Goal: Answer question/provide support: Share knowledge or assist other users

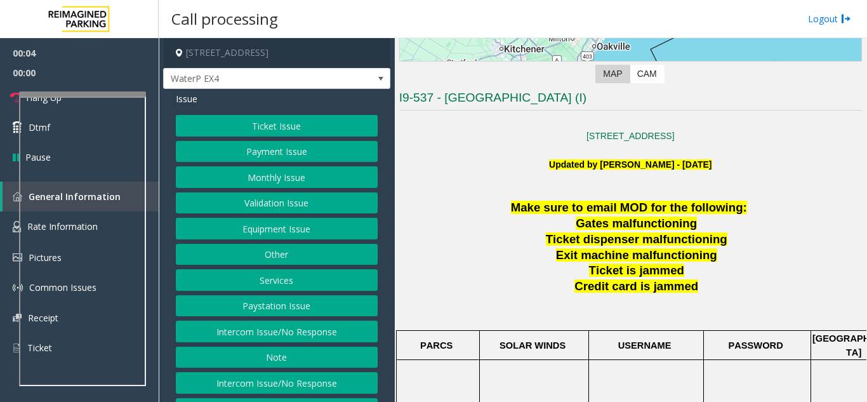
scroll to position [254, 0]
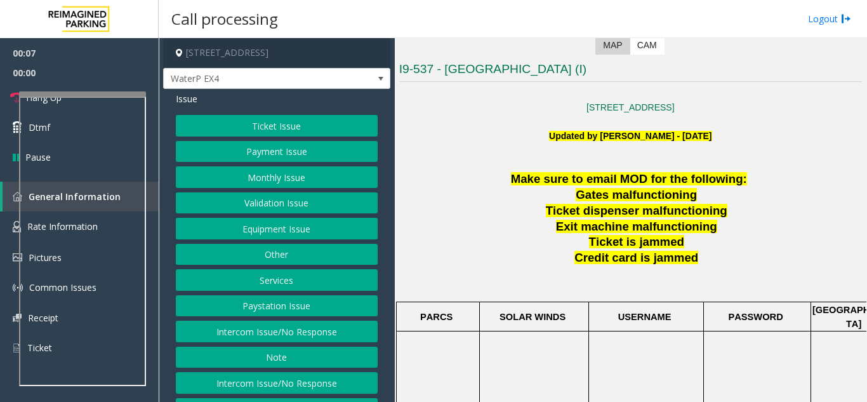
click at [665, 131] on b "Updated by [PERSON_NAME] - [DATE]" at bounding box center [630, 136] width 163 height 10
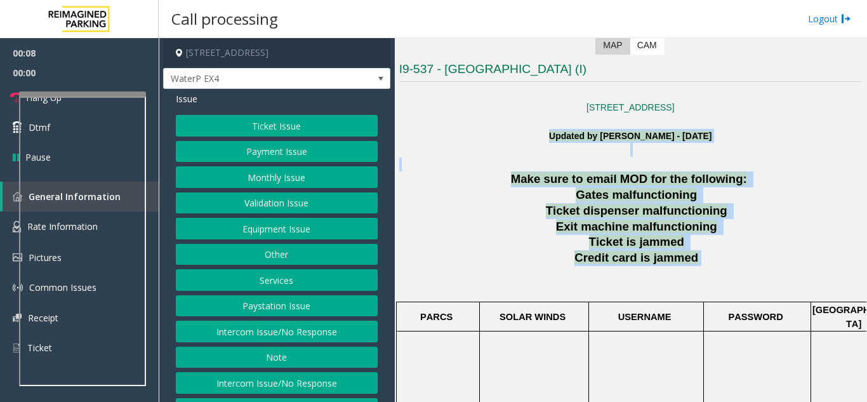
drag, startPoint x: 665, startPoint y: 131, endPoint x: 719, endPoint y: 262, distance: 141.7
click at [719, 262] on p "Credit card is jammed" at bounding box center [639, 258] width 448 height 16
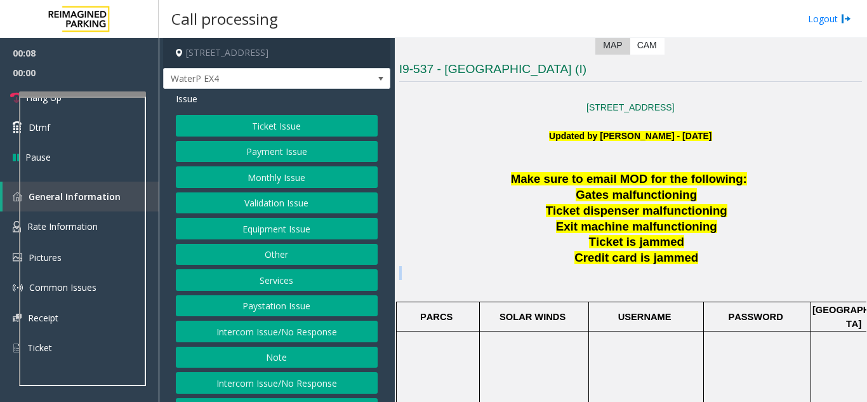
click at [719, 262] on p "Credit card is jammed" at bounding box center [639, 258] width 448 height 16
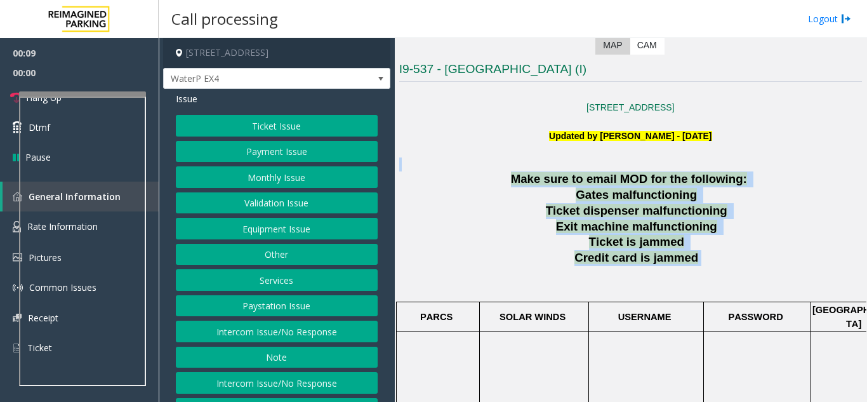
drag, startPoint x: 719, startPoint y: 262, endPoint x: 609, endPoint y: 161, distance: 149.7
click at [609, 161] on p at bounding box center [630, 164] width 463 height 14
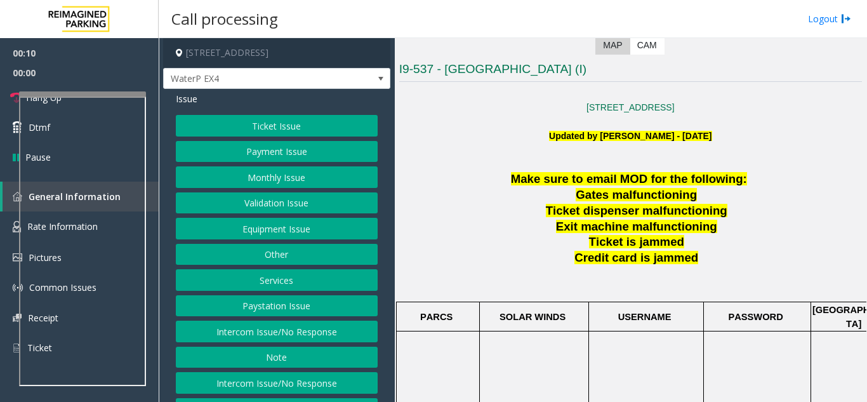
scroll to position [508, 0]
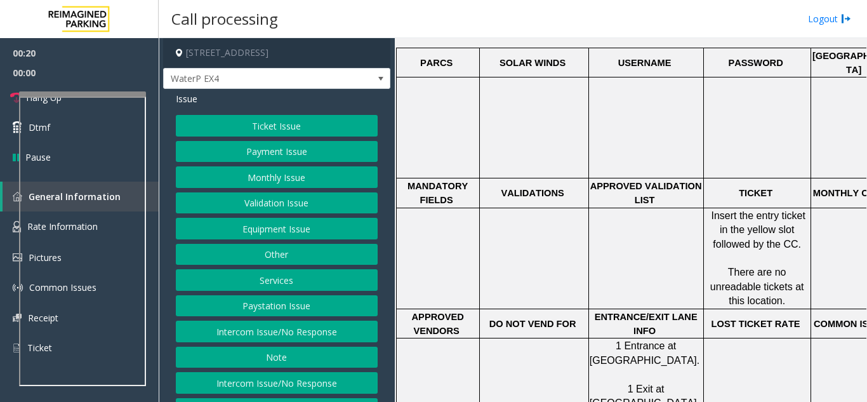
click at [276, 110] on div "Issue Ticket Issue Payment Issue Monthly Issue Validation Issue Equipment Issue…" at bounding box center [276, 270] width 227 height 363
click at [279, 119] on button "Ticket Issue" at bounding box center [277, 126] width 202 height 22
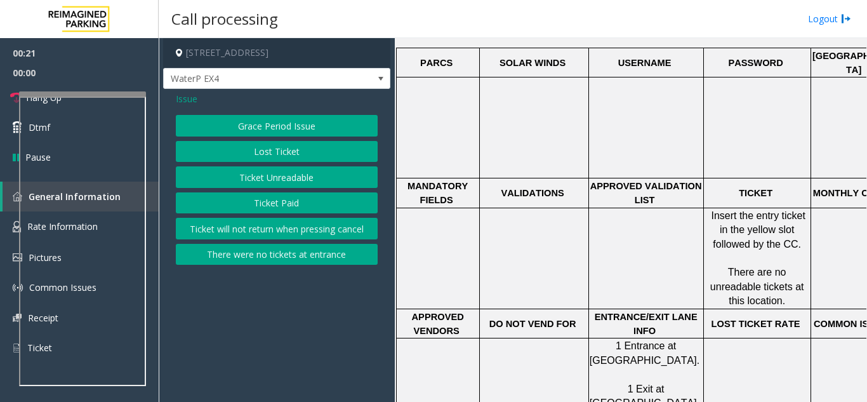
click at [286, 177] on button "Ticket Unreadable" at bounding box center [277, 177] width 202 height 22
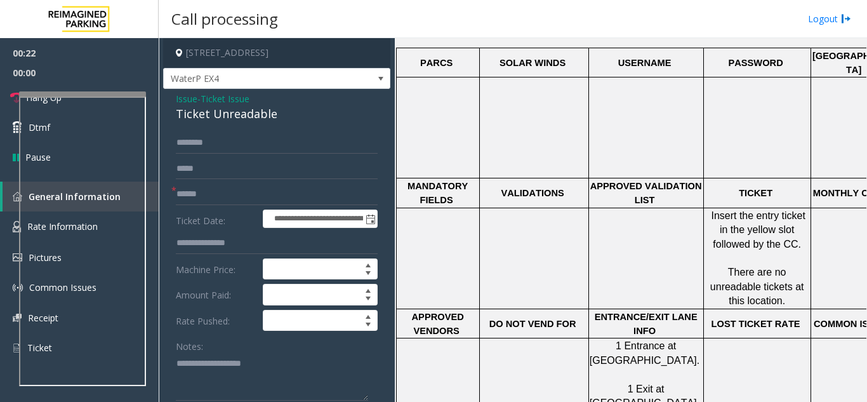
click at [257, 102] on div "Issue - Ticket Issue Ticket Unreadable" at bounding box center [277, 107] width 202 height 30
click at [269, 116] on div "Ticket Unreadable" at bounding box center [277, 113] width 202 height 17
copy div "Ticket Unreadable"
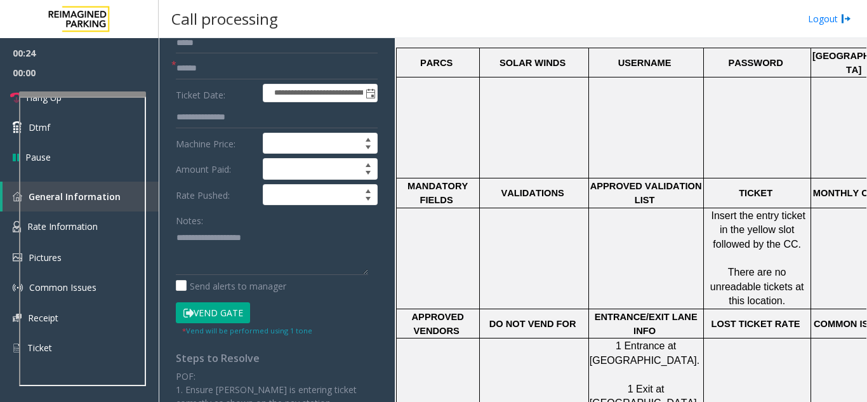
scroll to position [127, 0]
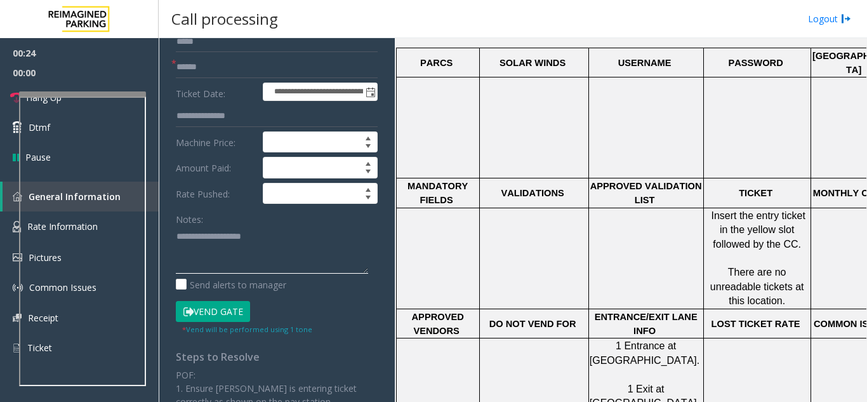
click at [270, 230] on textarea at bounding box center [272, 250] width 192 height 48
paste textarea "**********"
click at [252, 269] on textarea at bounding box center [272, 250] width 192 height 48
paste textarea "**********"
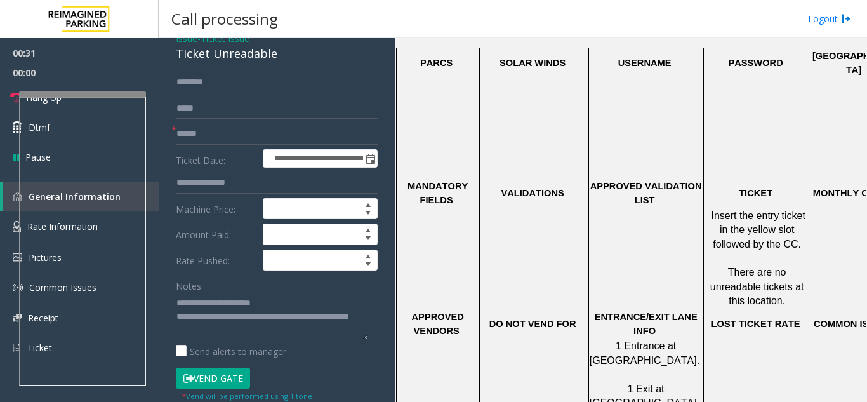
scroll to position [0, 0]
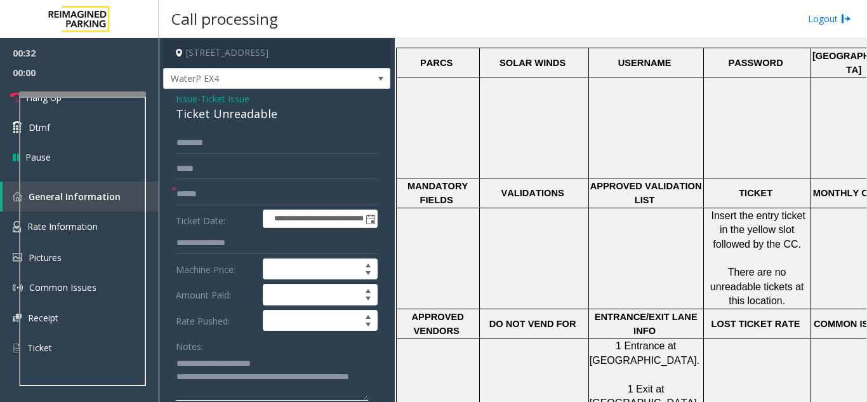
type textarea "**********"
click at [238, 193] on input "text" at bounding box center [277, 195] width 202 height 22
type input "**"
click at [134, 87] on link "Hang Up" at bounding box center [79, 98] width 159 height 30
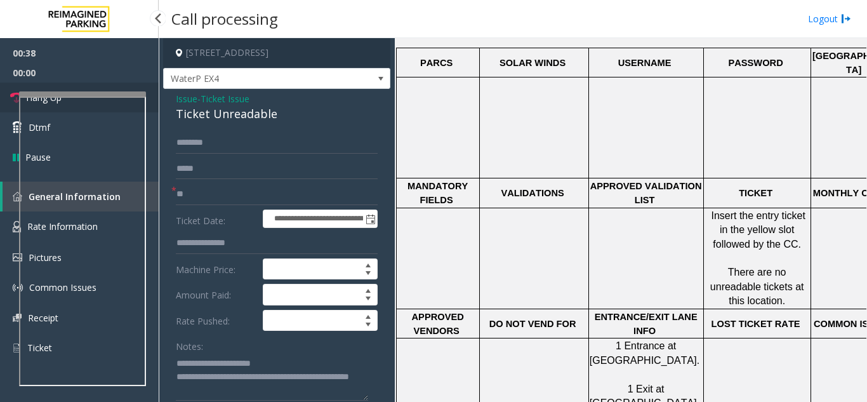
click at [134, 87] on link "Hang Up" at bounding box center [79, 98] width 159 height 30
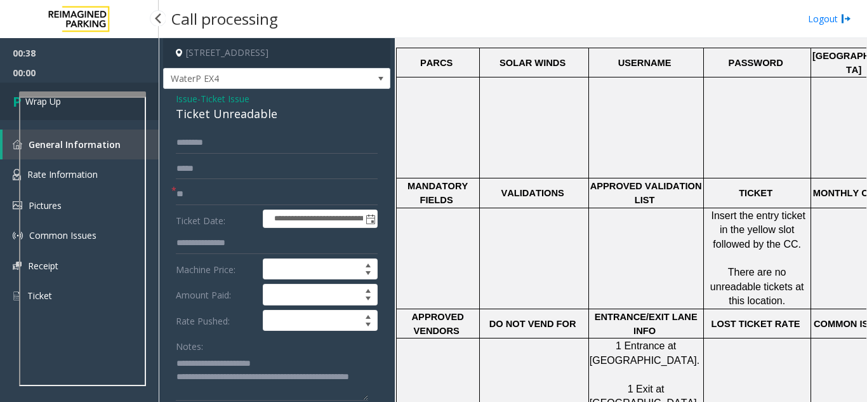
click at [134, 87] on link "Wrap Up" at bounding box center [79, 101] width 159 height 37
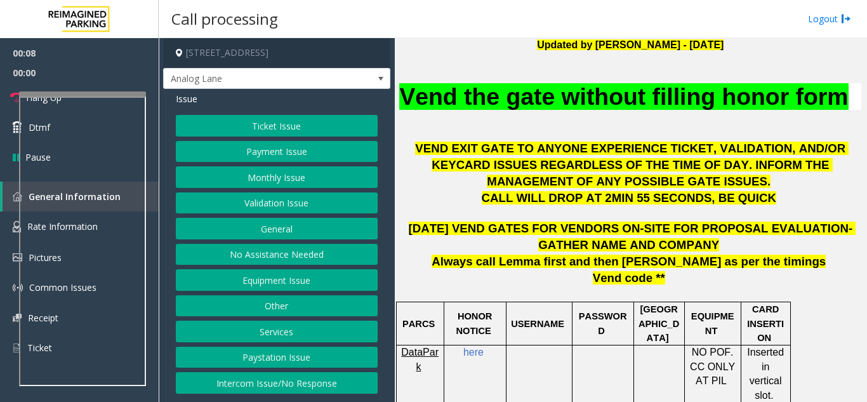
scroll to position [381, 0]
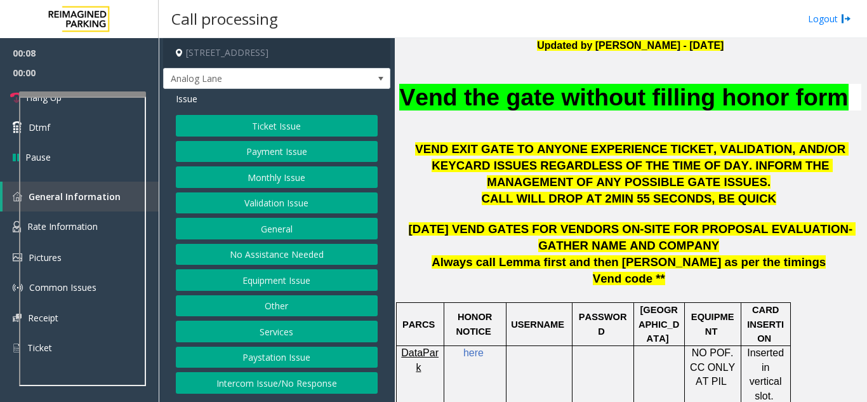
click at [501, 94] on span "Vend the gate without filling honor form" at bounding box center [623, 97] width 449 height 27
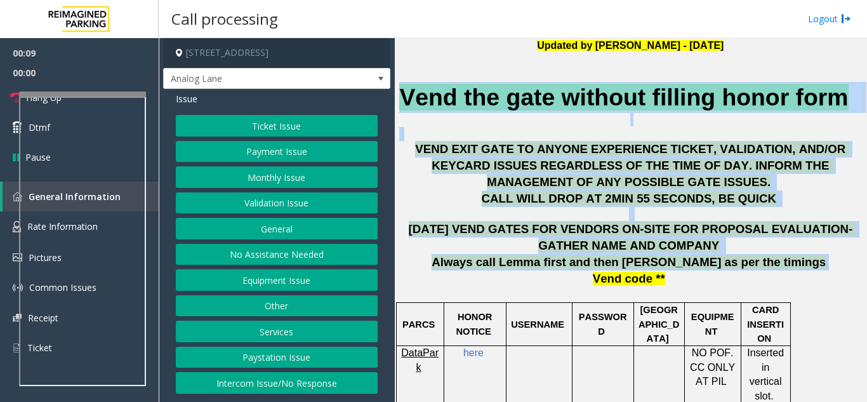
drag, startPoint x: 501, startPoint y: 94, endPoint x: 650, endPoint y: 297, distance: 251.2
click at [650, 269] on span "Always call Lemma first and then [PERSON_NAME] as per the timings" at bounding box center [629, 261] width 394 height 13
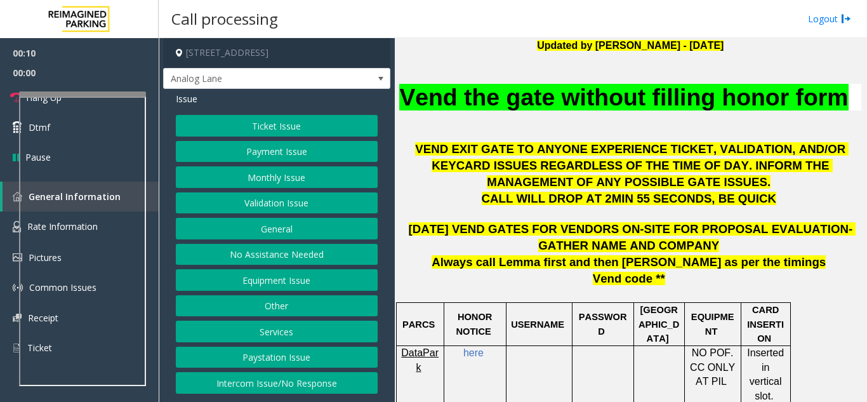
click at [195, 117] on button "Ticket Issue" at bounding box center [277, 126] width 202 height 22
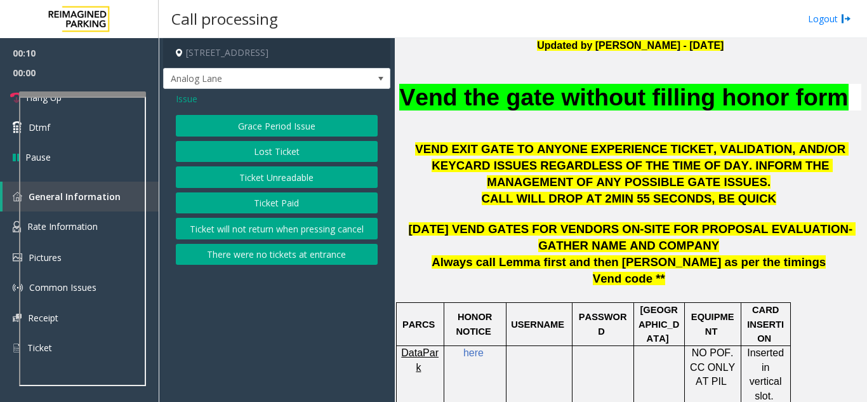
click at [210, 179] on button "Ticket Unreadable" at bounding box center [277, 177] width 202 height 22
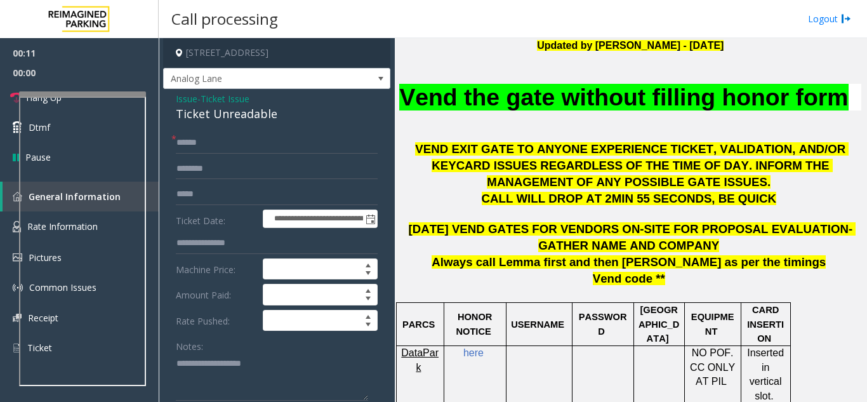
click at [232, 100] on span "Ticket Issue" at bounding box center [225, 98] width 49 height 13
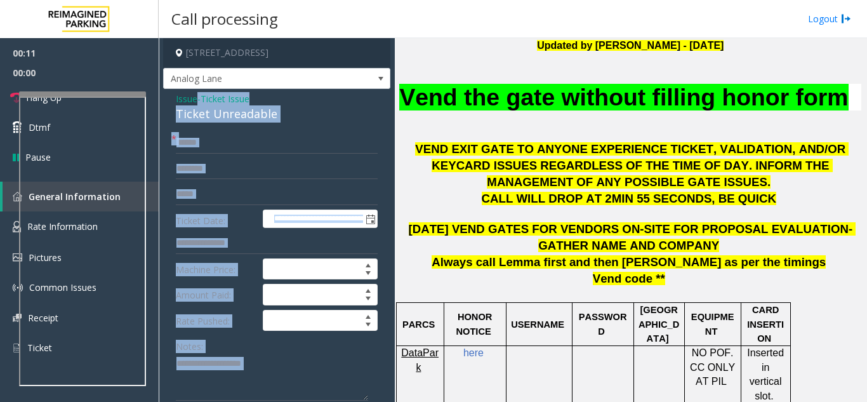
click at [232, 100] on div "Issue - Ticket Issue Ticket Unreadable" at bounding box center [277, 107] width 202 height 30
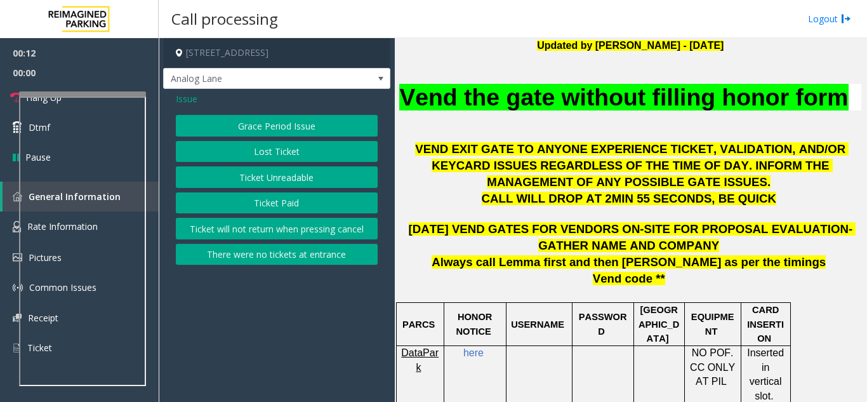
click at [260, 168] on button "Ticket Unreadable" at bounding box center [277, 177] width 202 height 22
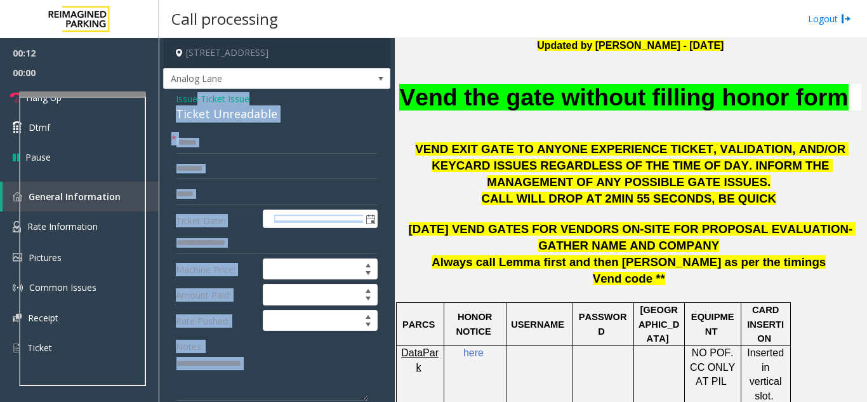
click at [244, 114] on div "Ticket Unreadable" at bounding box center [277, 113] width 202 height 17
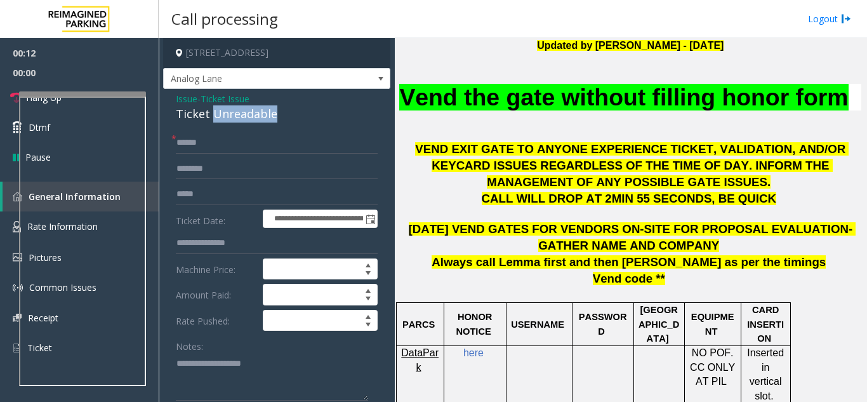
click at [244, 114] on div "Ticket Unreadable" at bounding box center [277, 113] width 202 height 17
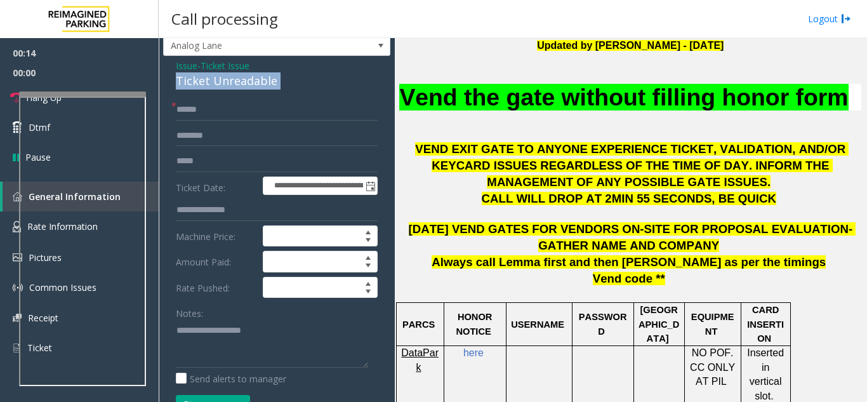
scroll to position [63, 0]
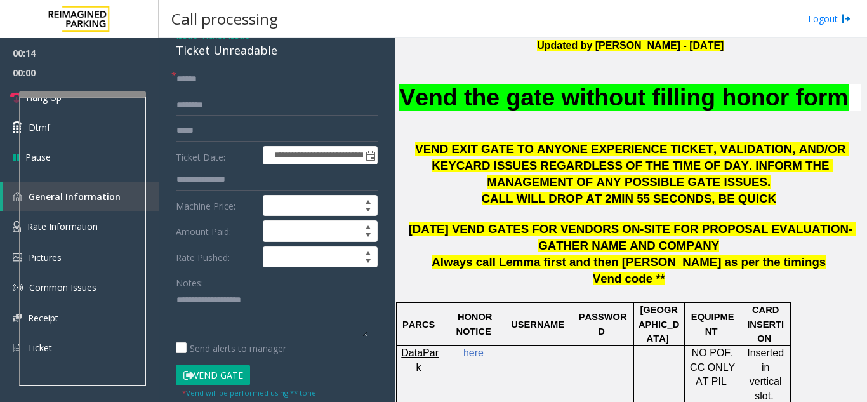
click at [221, 309] on textarea at bounding box center [272, 314] width 192 height 48
paste textarea "**********"
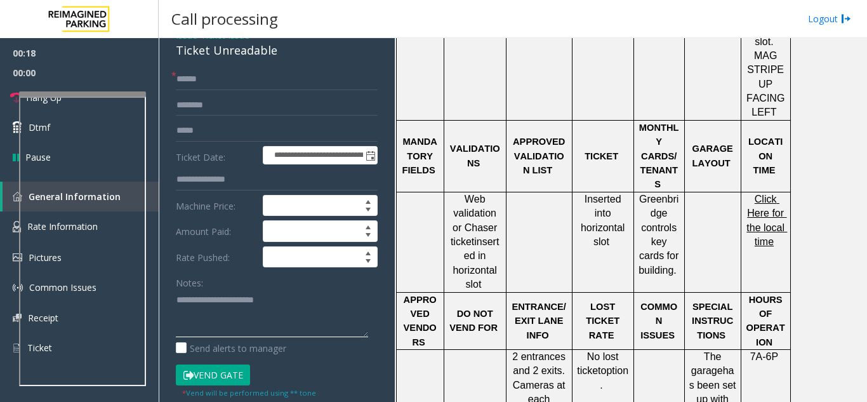
scroll to position [762, 0]
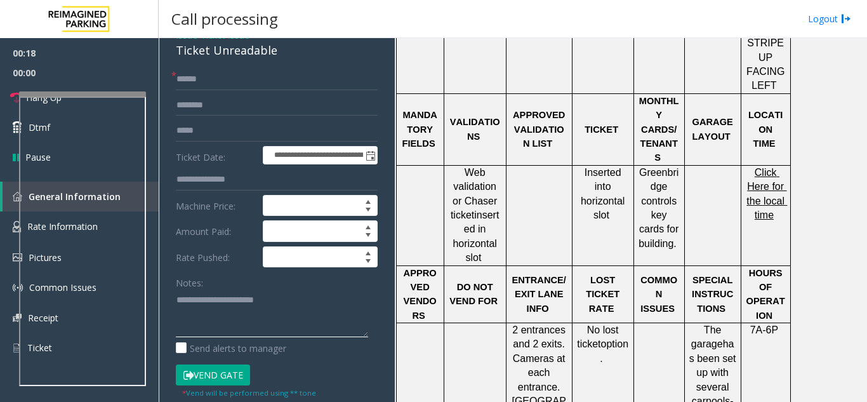
type textarea "**********"
click at [596, 168] on div at bounding box center [603, 165] width 62 height 4
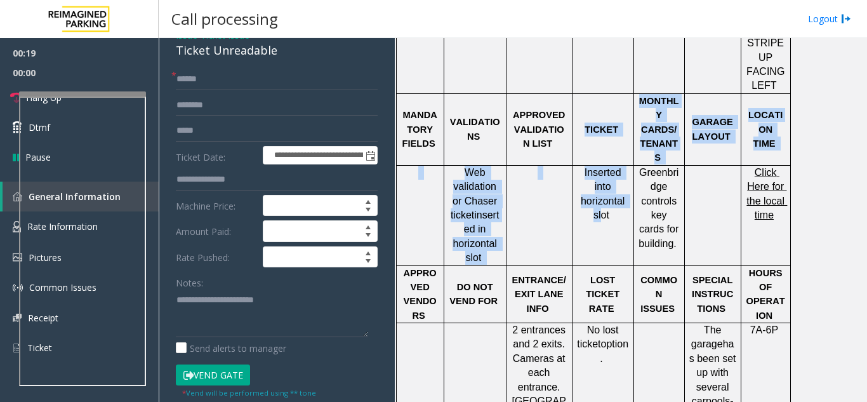
drag, startPoint x: 596, startPoint y: 170, endPoint x: 603, endPoint y: 217, distance: 47.4
click at [603, 217] on span "Inserted into horizontal slot" at bounding box center [604, 193] width 47 height 53
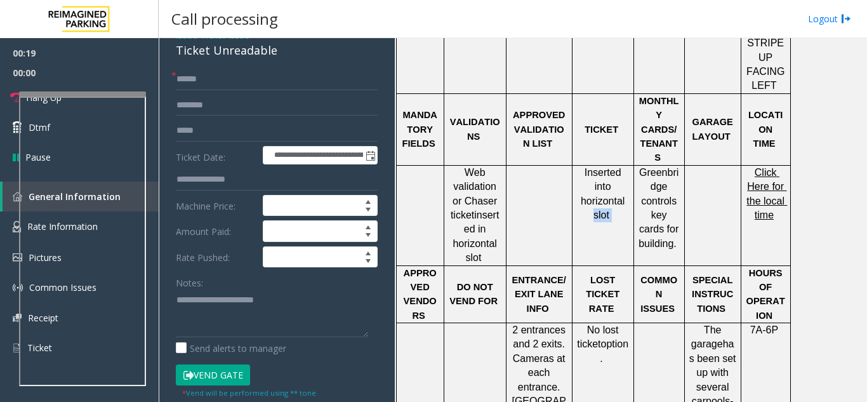
click at [603, 217] on span "Inserted into horizontal slot" at bounding box center [604, 193] width 47 height 53
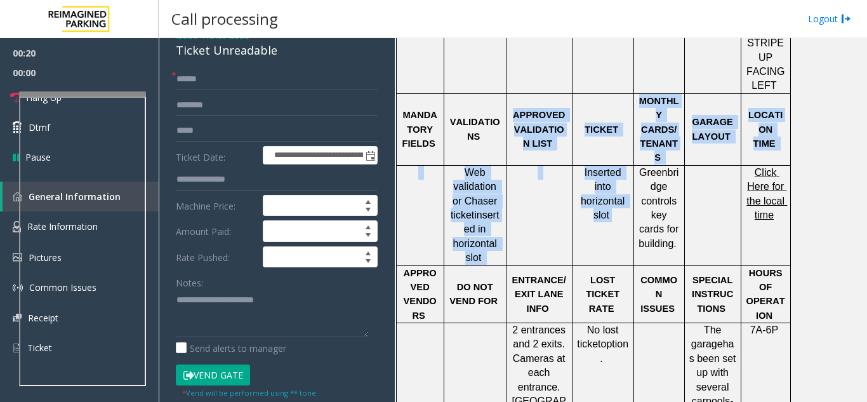
drag, startPoint x: 603, startPoint y: 217, endPoint x: 525, endPoint y: 169, distance: 90.9
click at [525, 168] on div at bounding box center [539, 165] width 66 height 4
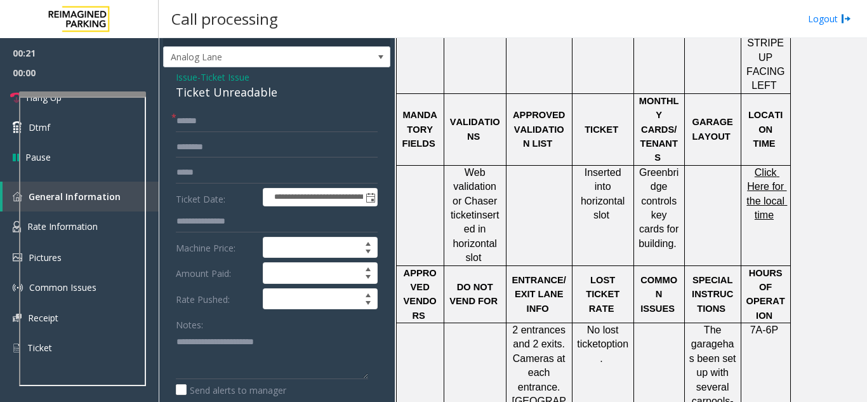
scroll to position [0, 0]
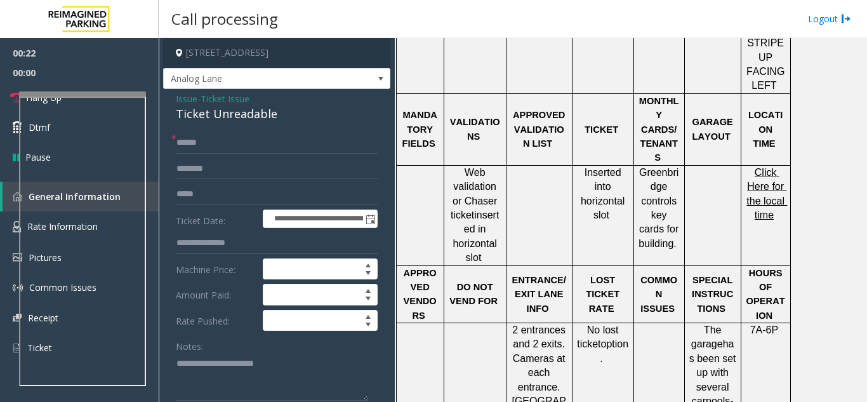
click at [230, 103] on span "Ticket Issue" at bounding box center [225, 98] width 49 height 13
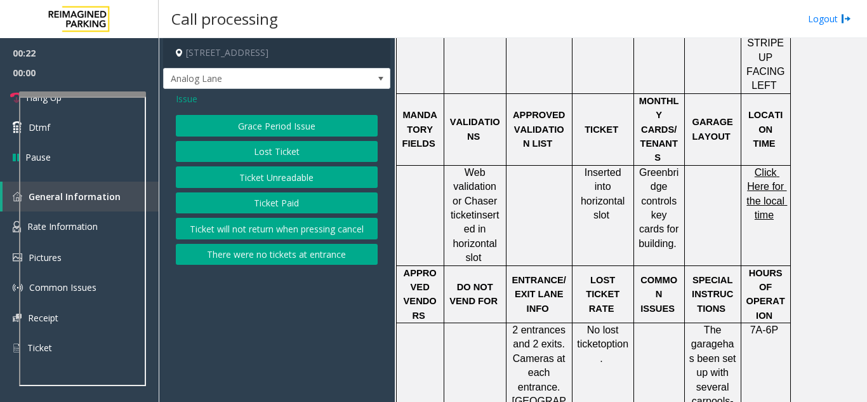
click at [192, 101] on span "Issue" at bounding box center [187, 98] width 22 height 13
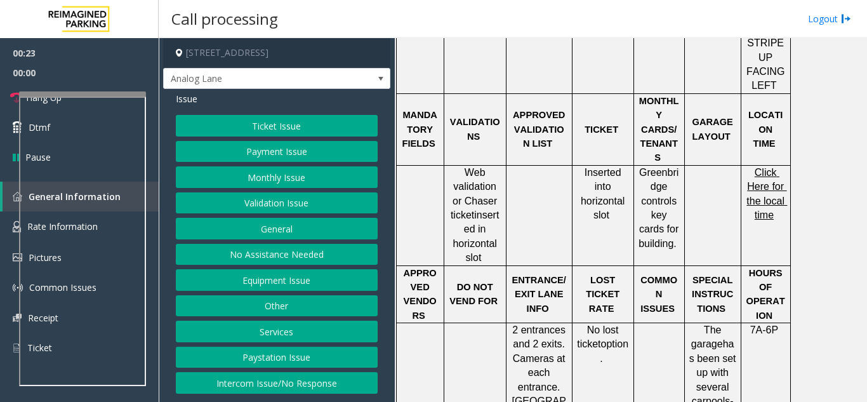
click at [307, 206] on button "Validation Issue" at bounding box center [277, 203] width 202 height 22
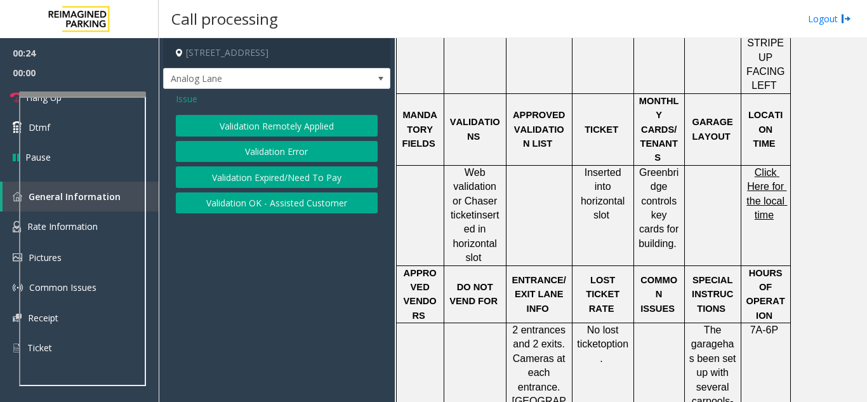
click at [269, 156] on button "Validation Error" at bounding box center [277, 152] width 202 height 22
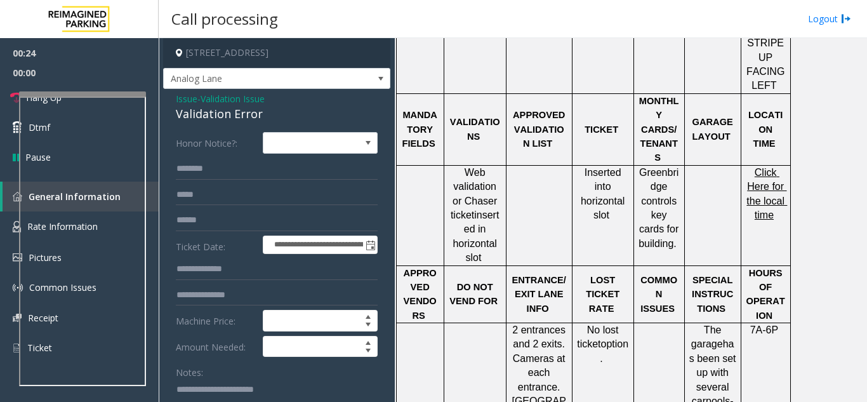
click at [228, 122] on div "Validation Error" at bounding box center [277, 113] width 202 height 17
click at [225, 114] on div "Validation Error" at bounding box center [277, 113] width 202 height 17
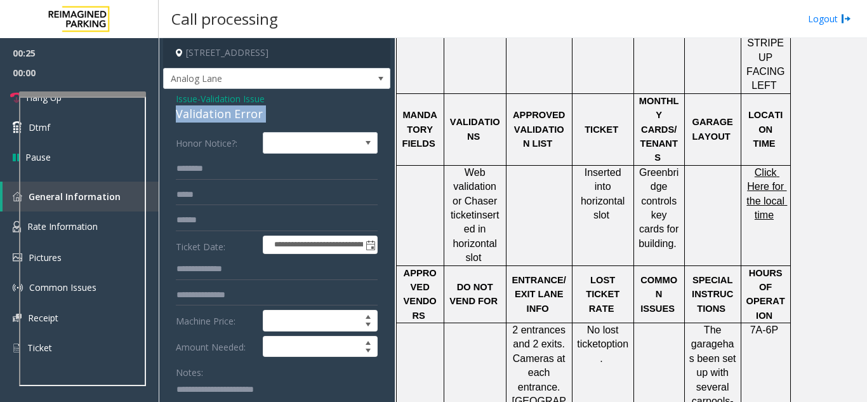
copy div "Validation Error"
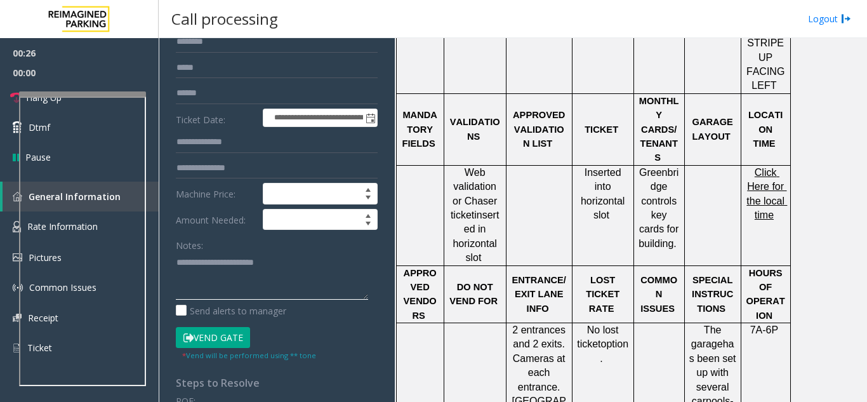
click at [213, 264] on textarea at bounding box center [272, 276] width 192 height 48
paste textarea
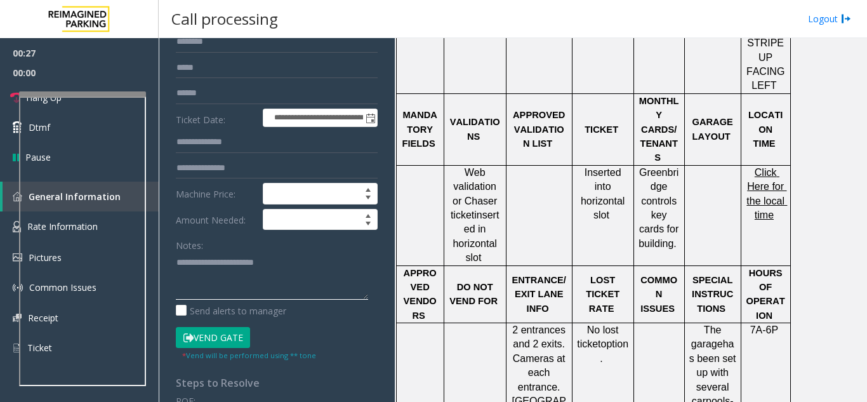
drag, startPoint x: 213, startPoint y: 264, endPoint x: 288, endPoint y: 263, distance: 74.9
click at [288, 263] on textarea at bounding box center [272, 276] width 192 height 48
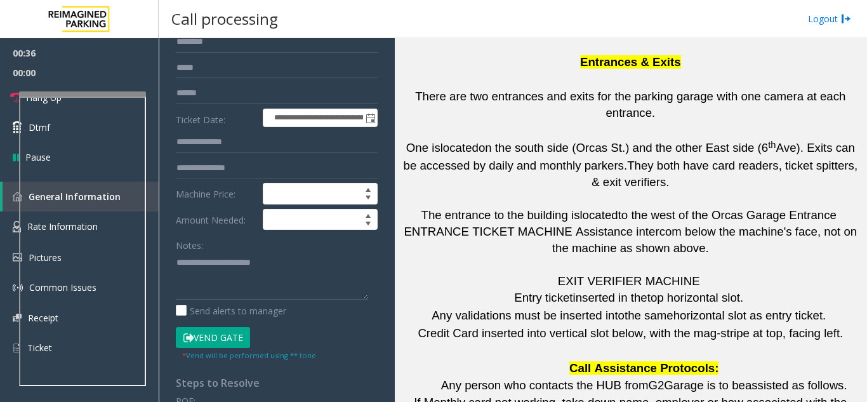
scroll to position [2704, 0]
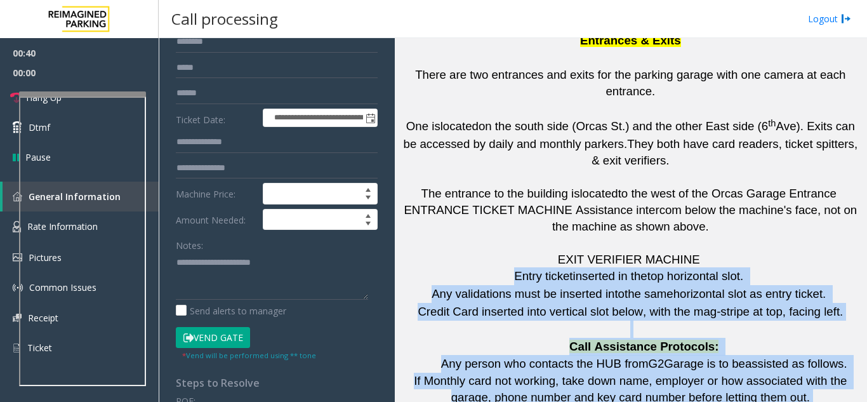
drag, startPoint x: 753, startPoint y: 260, endPoint x: 512, endPoint y: 84, distance: 298.1
click at [514, 269] on span "Entry ticket" at bounding box center [543, 275] width 58 height 13
drag, startPoint x: 512, startPoint y: 84, endPoint x: 782, endPoint y: 363, distance: 388.4
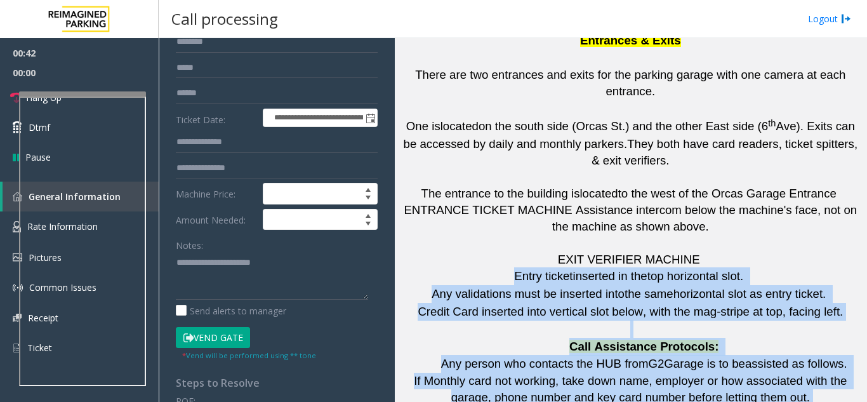
drag, startPoint x: 782, startPoint y: 363, endPoint x: 592, endPoint y: 95, distance: 328.4
click at [592, 267] on p "Entry ticket inserted in the top horizontal slot." at bounding box center [630, 276] width 463 height 18
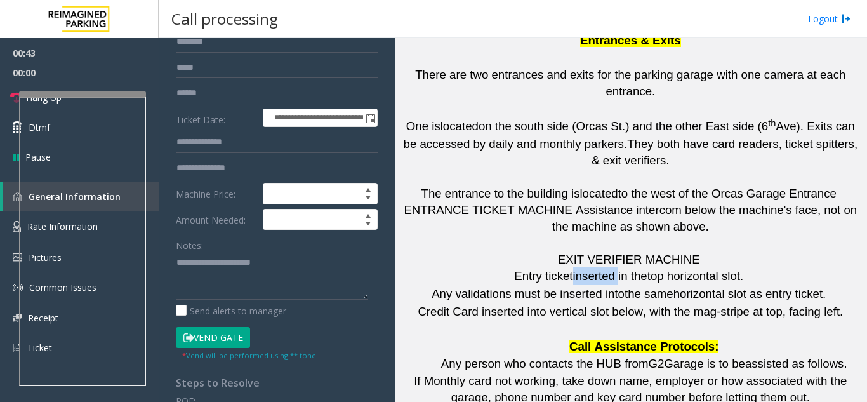
click at [592, 267] on p "Entry ticket inserted in the top horizontal slot." at bounding box center [630, 276] width 463 height 18
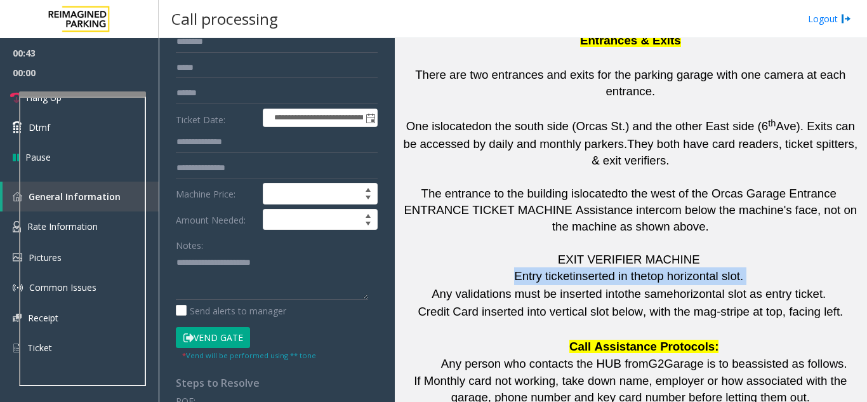
click at [592, 267] on p "Entry ticket inserted in the top horizontal slot." at bounding box center [630, 276] width 463 height 18
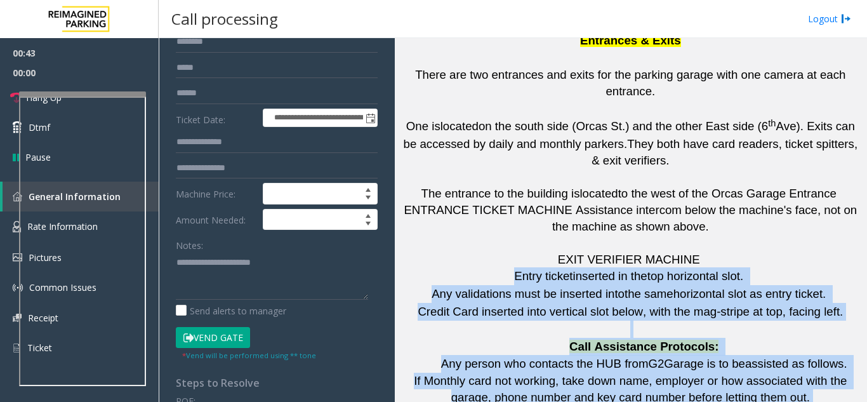
drag, startPoint x: 592, startPoint y: 95, endPoint x: 812, endPoint y: 352, distance: 337.8
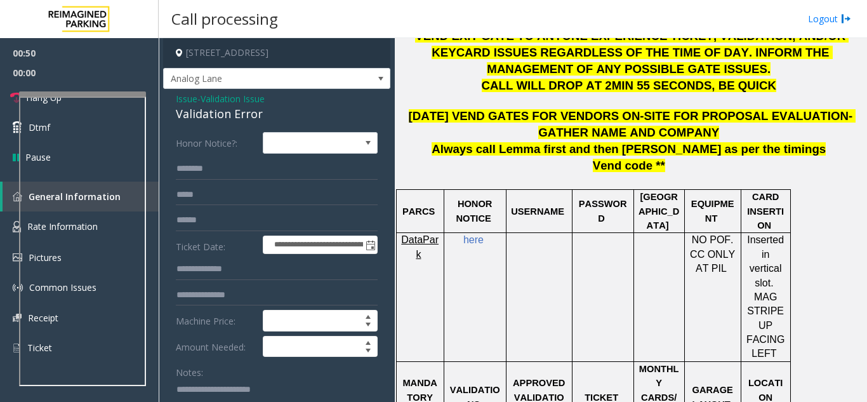
scroll to position [672, 0]
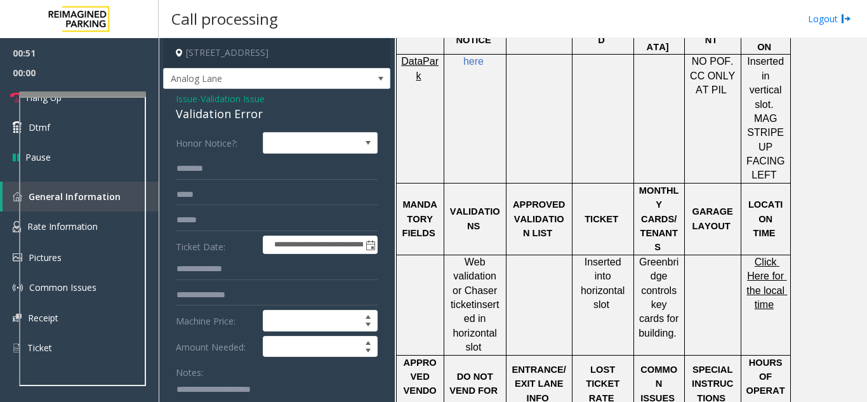
click at [472, 257] on div at bounding box center [475, 255] width 62 height 4
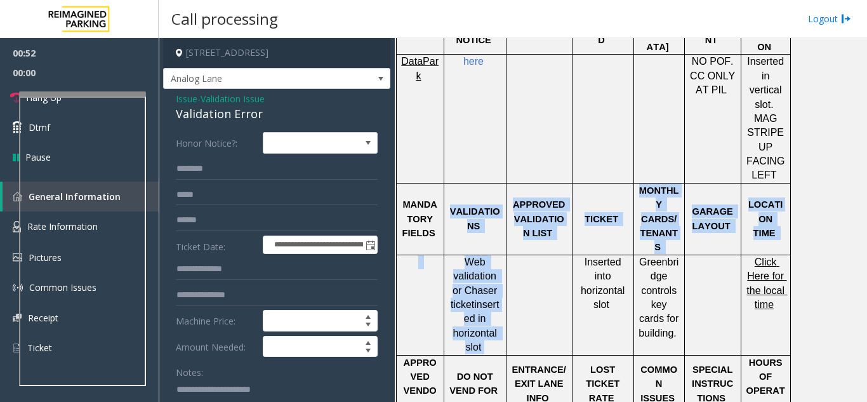
drag, startPoint x: 472, startPoint y: 257, endPoint x: 484, endPoint y: 354, distance: 97.9
click at [484, 354] on p "Web validation or Chaser ticket inserted in horizontal slot" at bounding box center [475, 305] width 53 height 100
drag, startPoint x: 484, startPoint y: 354, endPoint x: 418, endPoint y: 217, distance: 152.2
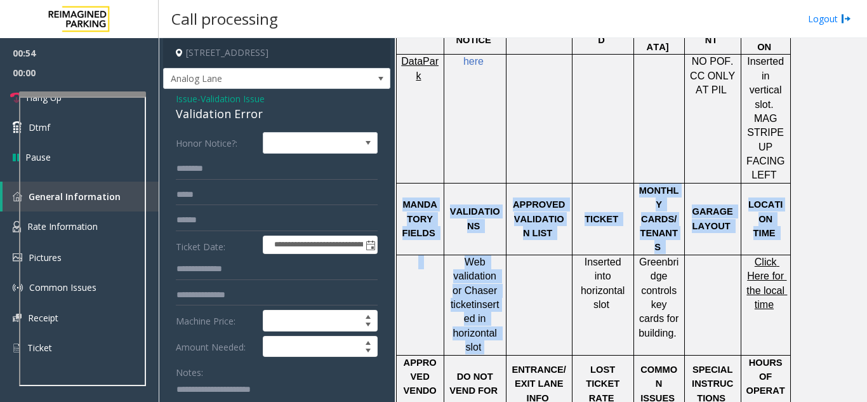
click at [418, 217] on span "MANDATORY FIELDS" at bounding box center [420, 218] width 35 height 39
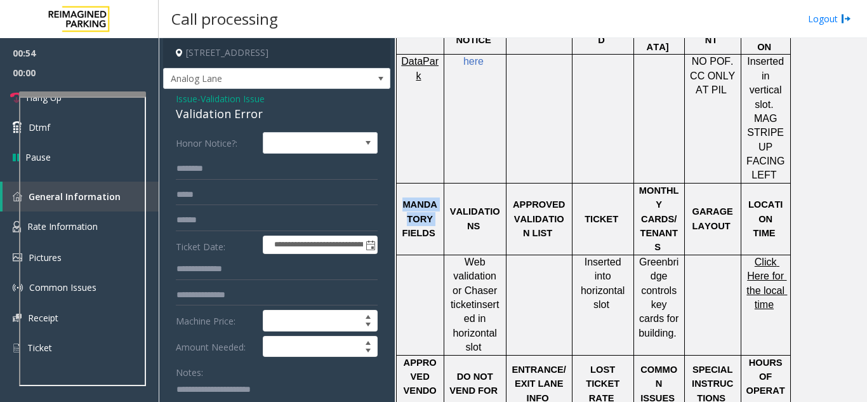
click at [418, 217] on span "MANDATORY FIELDS" at bounding box center [420, 218] width 35 height 39
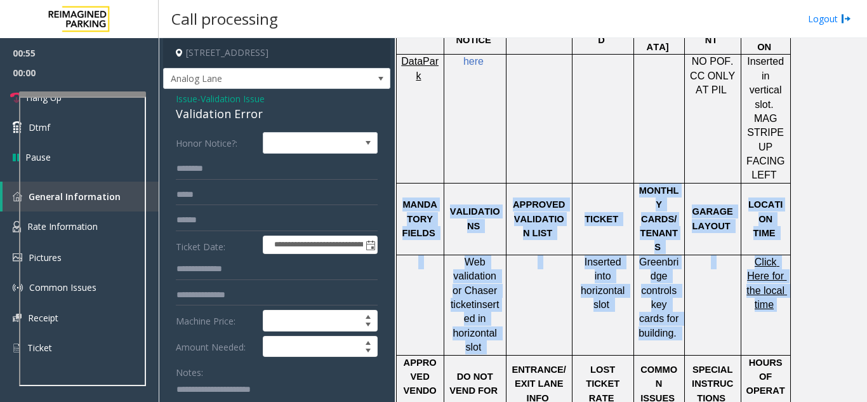
drag, startPoint x: 418, startPoint y: 217, endPoint x: 778, endPoint y: 345, distance: 382.8
click at [778, 345] on td "Click Here for the local time" at bounding box center [766, 305] width 50 height 100
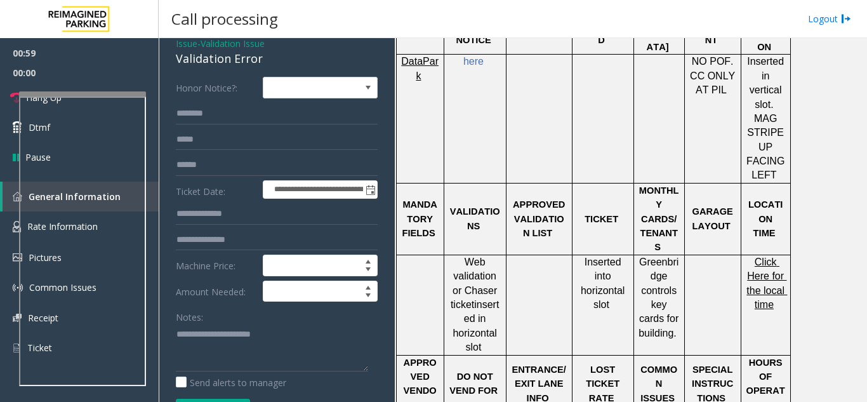
scroll to position [127, 0]
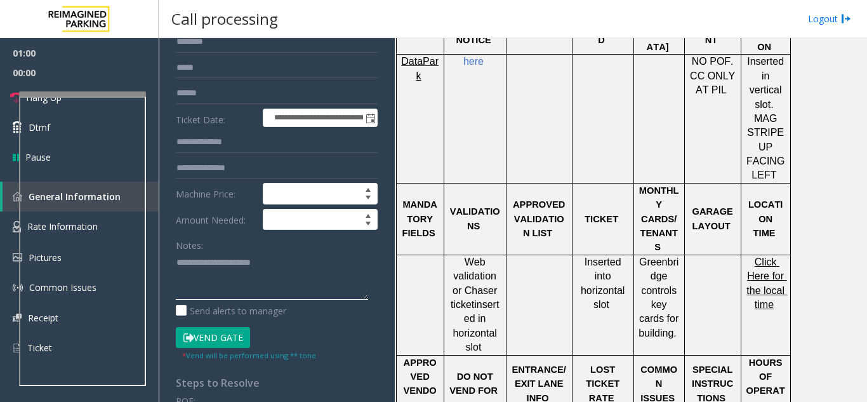
click at [275, 271] on textarea at bounding box center [272, 276] width 192 height 48
paste textarea "**********"
type textarea "**********"
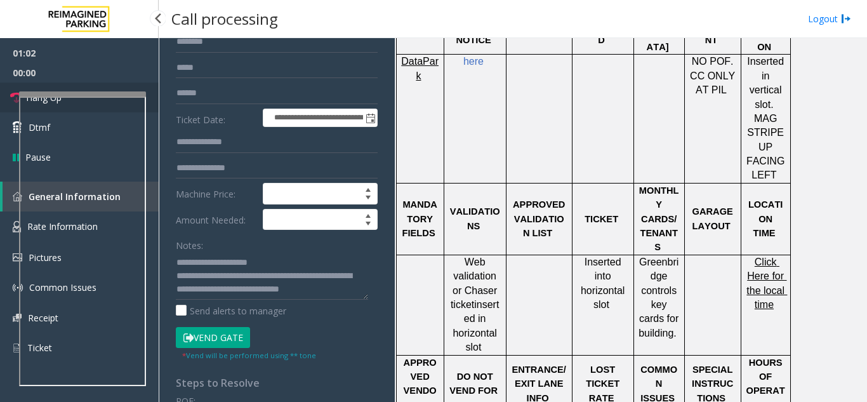
click at [65, 83] on link "Hang Up" at bounding box center [79, 98] width 159 height 30
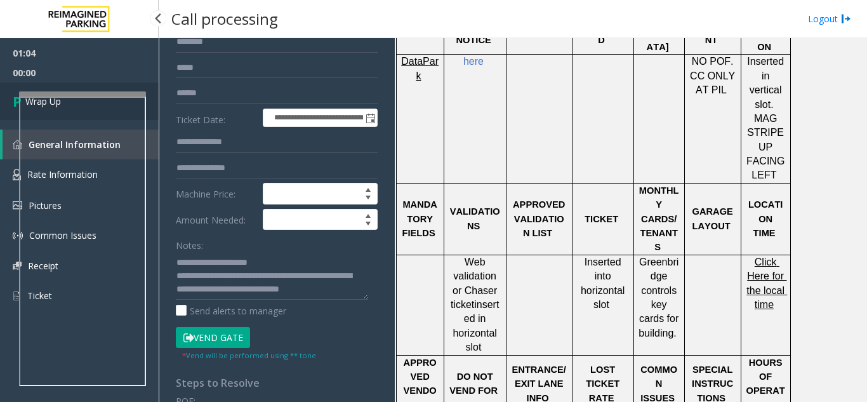
click at [65, 83] on link "Wrap Up" at bounding box center [79, 101] width 159 height 37
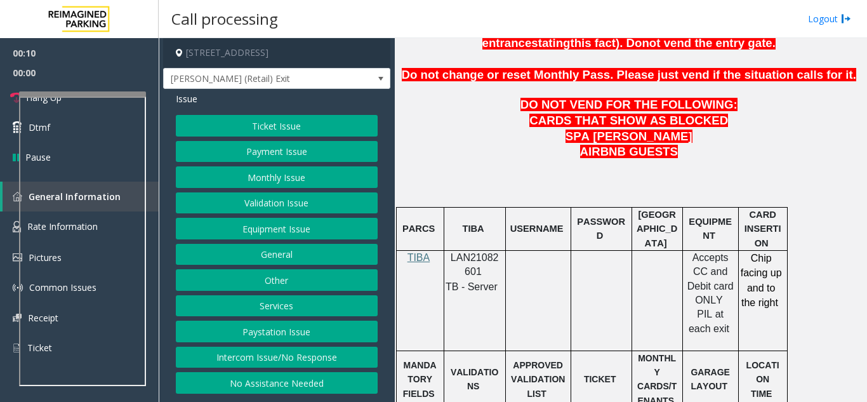
scroll to position [698, 0]
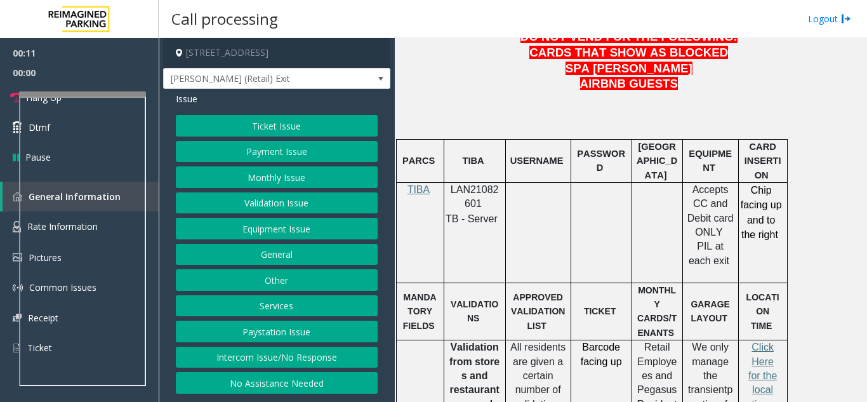
click at [458, 184] on span "LAN21082601" at bounding box center [475, 196] width 48 height 25
drag, startPoint x: 458, startPoint y: 158, endPoint x: 466, endPoint y: 158, distance: 8.3
click at [466, 184] on span "LAN21082601" at bounding box center [475, 196] width 48 height 25
copy span "LAN21082601"
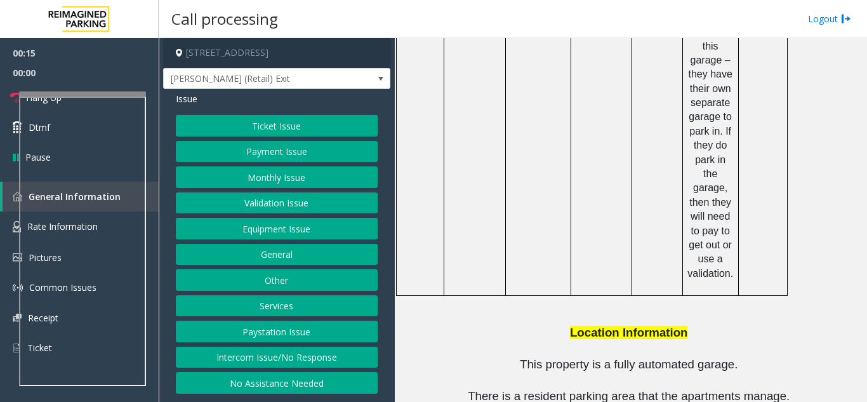
scroll to position [1815, 0]
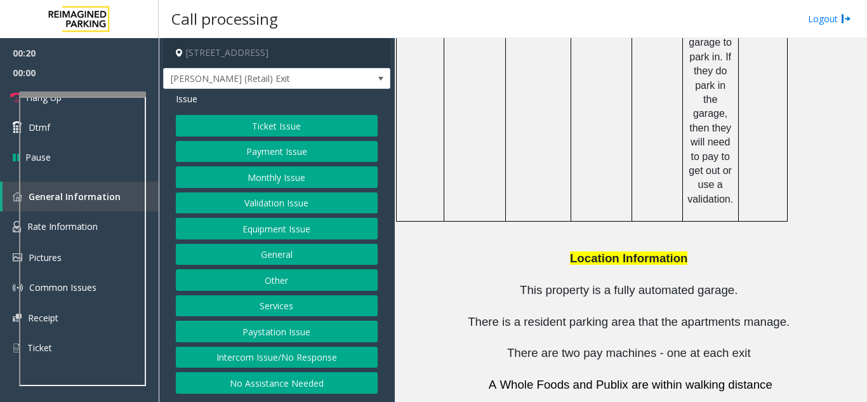
click at [275, 176] on button "Monthly Issue" at bounding box center [277, 177] width 202 height 22
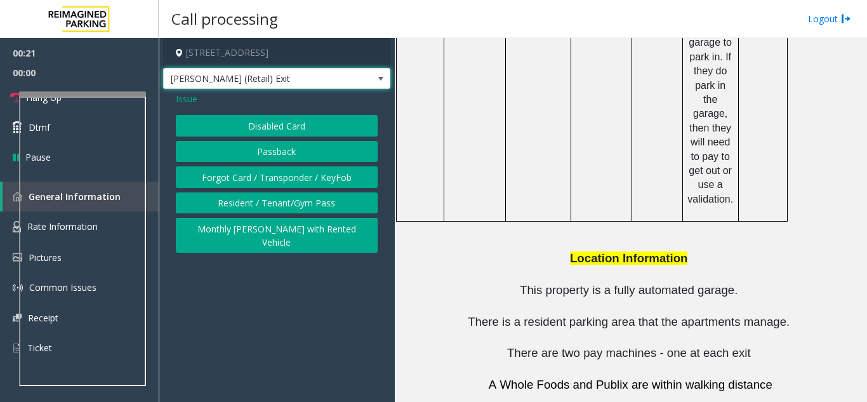
click at [190, 86] on span "[PERSON_NAME] (Retail) Exit" at bounding box center [254, 79] width 181 height 20
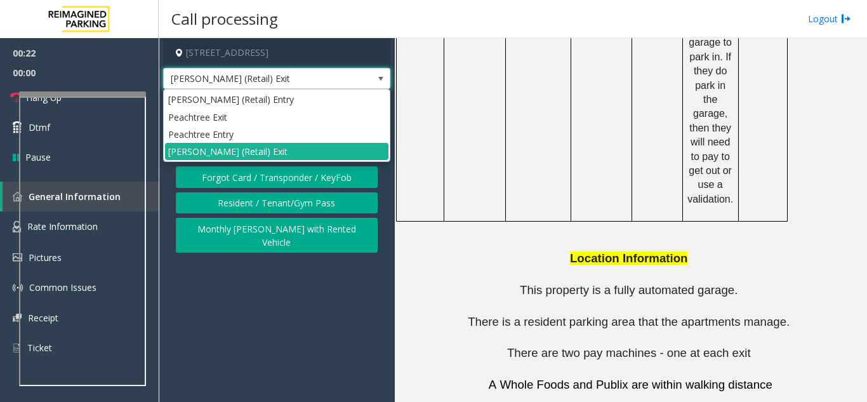
click at [251, 220] on button "Monthly [PERSON_NAME] with Rented Vehicle" at bounding box center [277, 235] width 202 height 35
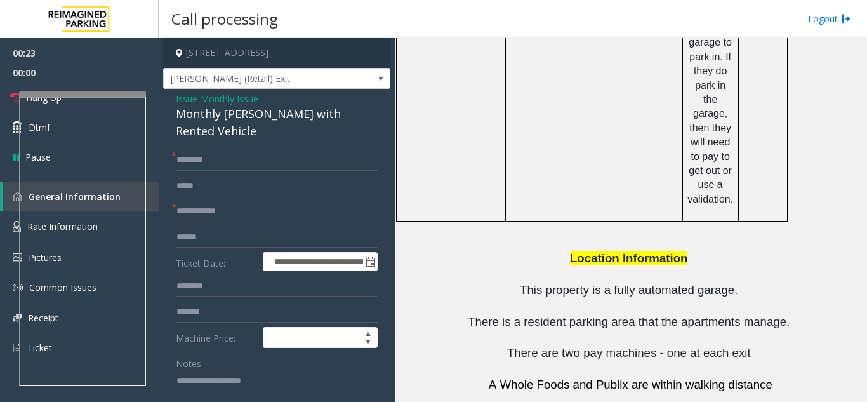
click at [192, 101] on div "**********" at bounding box center [276, 373] width 227 height 569
click at [190, 105] on span "Issue" at bounding box center [187, 98] width 22 height 13
click at [190, 109] on div "**********" at bounding box center [276, 373] width 227 height 569
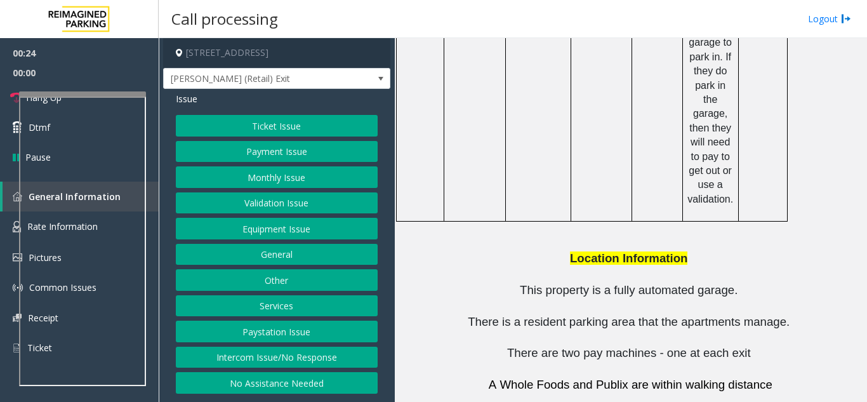
click at [314, 199] on button "Validation Issue" at bounding box center [277, 203] width 202 height 22
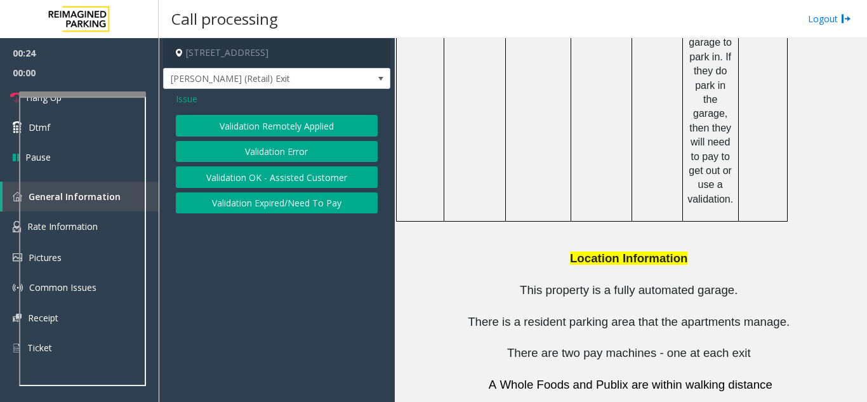
click at [293, 152] on button "Validation Error" at bounding box center [277, 152] width 202 height 22
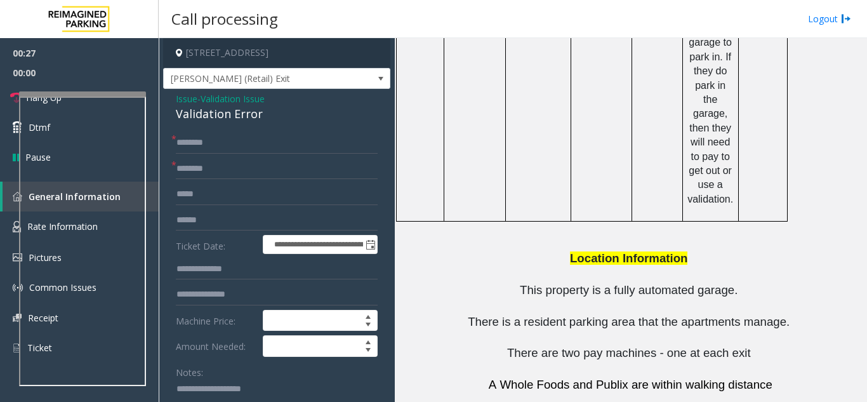
click at [218, 123] on div "Validation Error" at bounding box center [277, 113] width 202 height 17
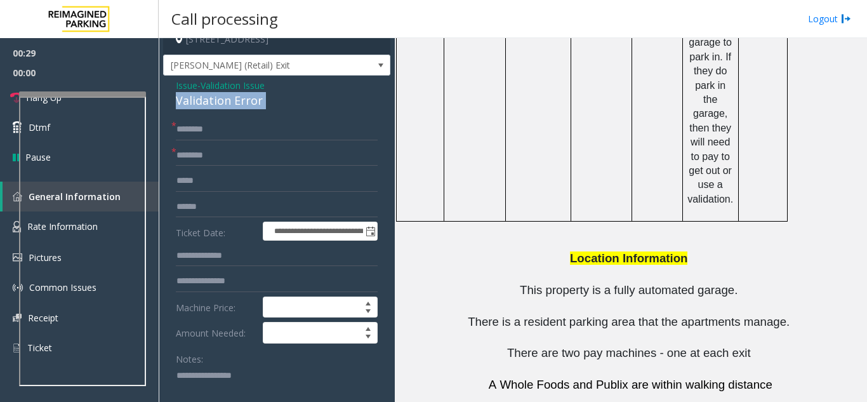
scroll to position [21, 0]
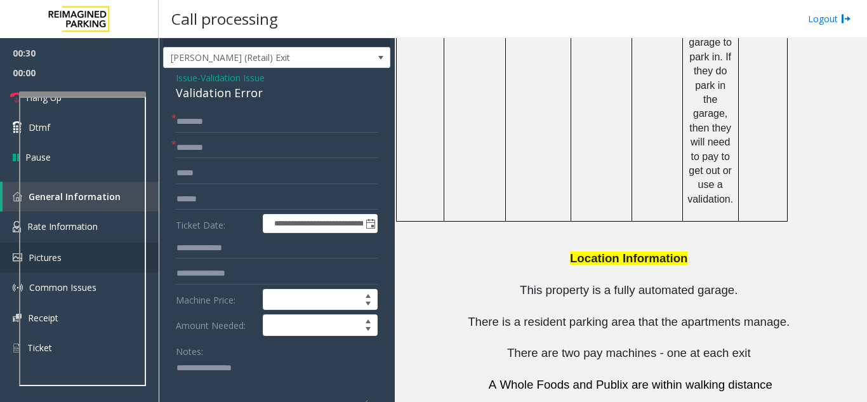
type textarea "**********"
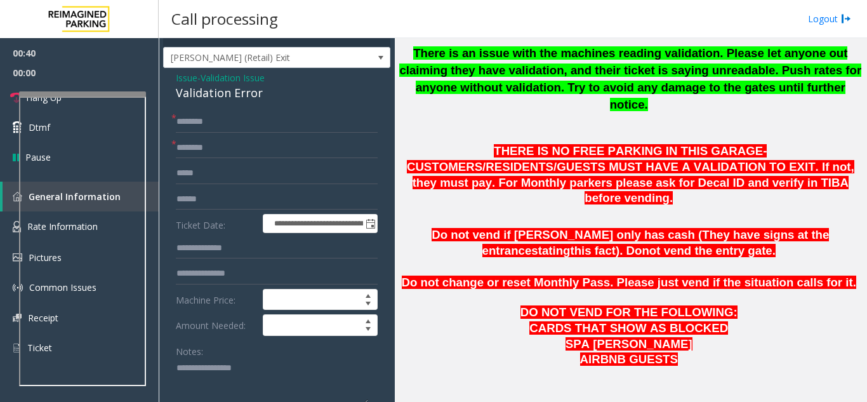
scroll to position [418, 0]
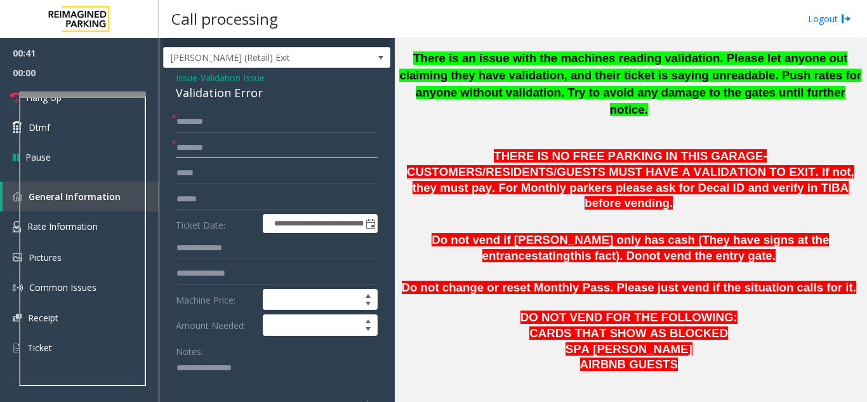
click at [187, 153] on input "text" at bounding box center [277, 148] width 202 height 22
click at [203, 159] on input "text" at bounding box center [277, 148] width 202 height 22
drag, startPoint x: 203, startPoint y: 166, endPoint x: 194, endPoint y: 160, distance: 11.1
click at [194, 159] on input "*****" at bounding box center [277, 148] width 202 height 22
type input "*****"
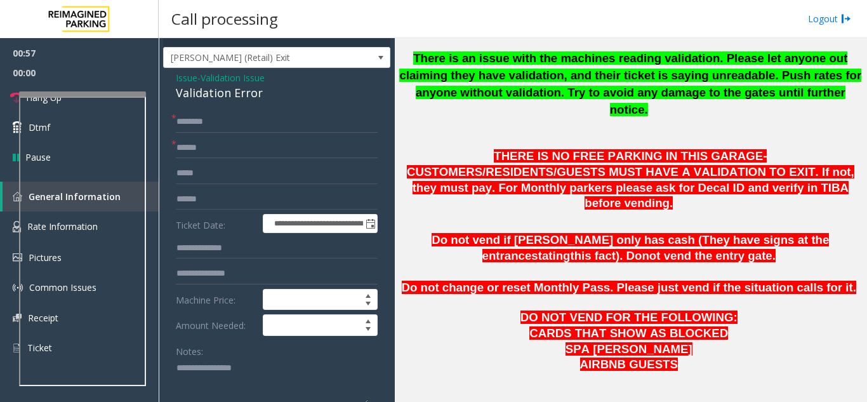
click at [246, 129] on input "text" at bounding box center [277, 122] width 202 height 22
click at [246, 129] on input "*****" at bounding box center [277, 122] width 202 height 22
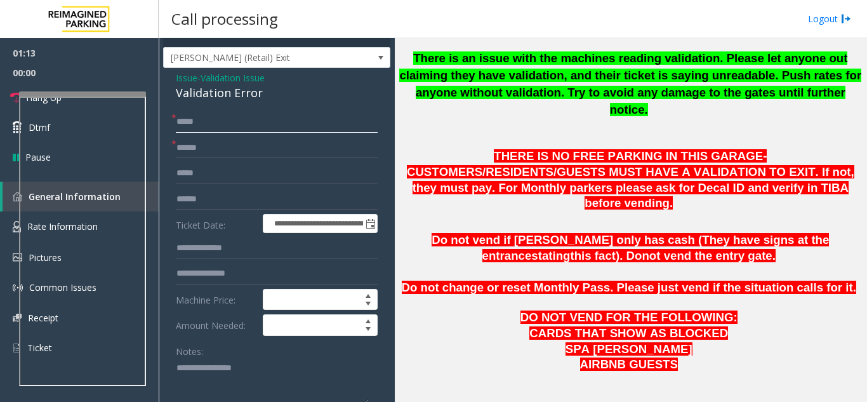
click at [188, 133] on input "*****" at bounding box center [277, 122] width 202 height 22
paste input "*"
click at [200, 131] on input "******" at bounding box center [277, 122] width 202 height 22
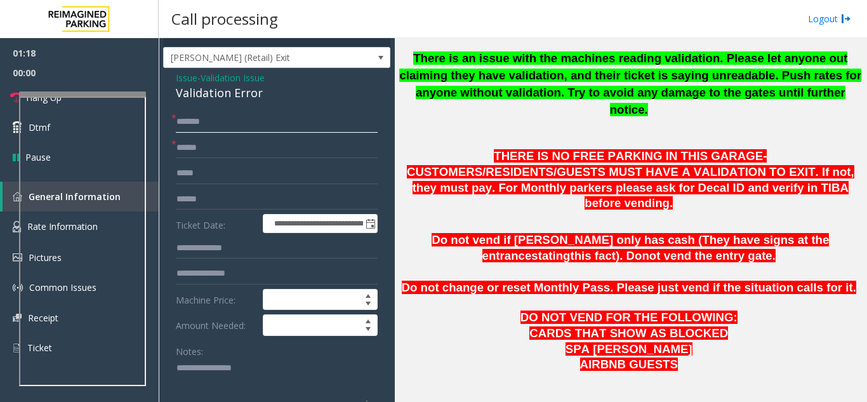
click at [200, 131] on input "******" at bounding box center [277, 122] width 202 height 22
paste input "text"
click at [181, 133] on input "******" at bounding box center [277, 122] width 202 height 22
type input "******"
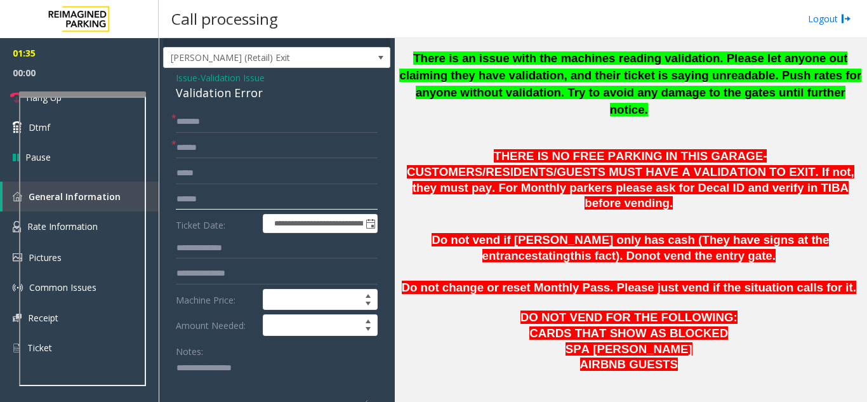
click at [283, 201] on input "text" at bounding box center [277, 200] width 202 height 22
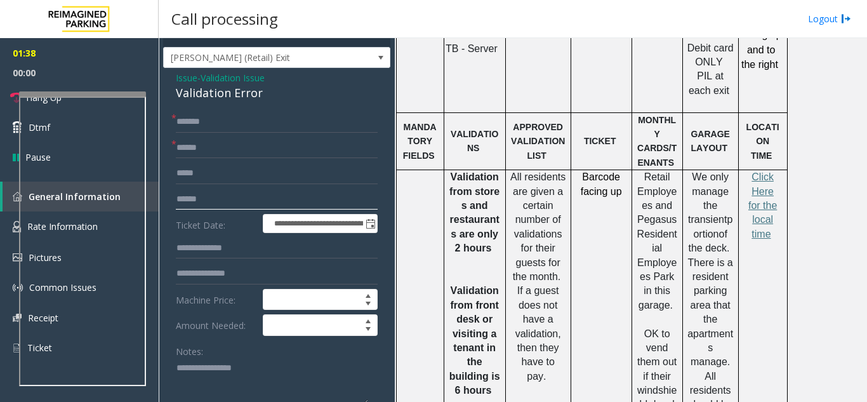
scroll to position [926, 0]
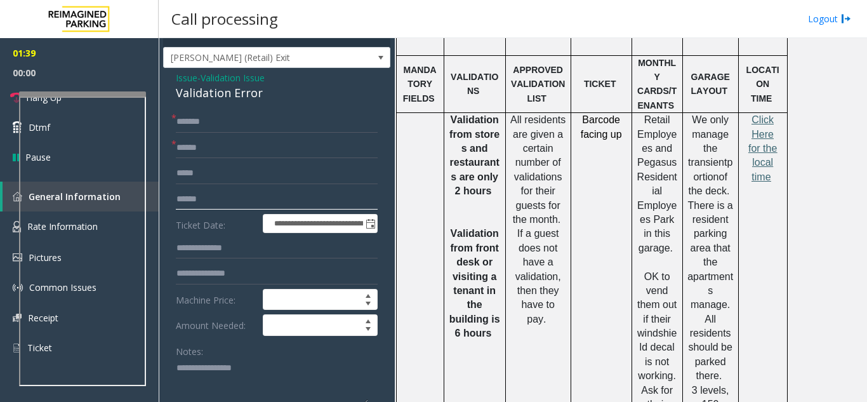
type input "******"
click at [775, 115] on link "Click Here for the local time" at bounding box center [763, 148] width 29 height 67
click at [215, 184] on input "text" at bounding box center [277, 174] width 202 height 22
type input "*****"
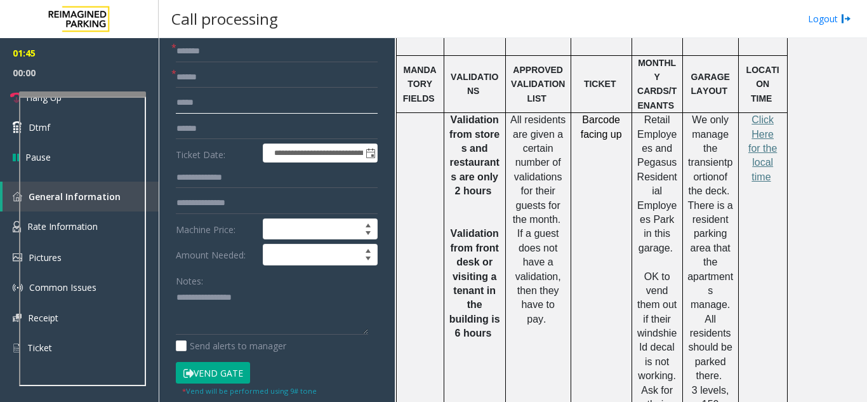
scroll to position [148, 0]
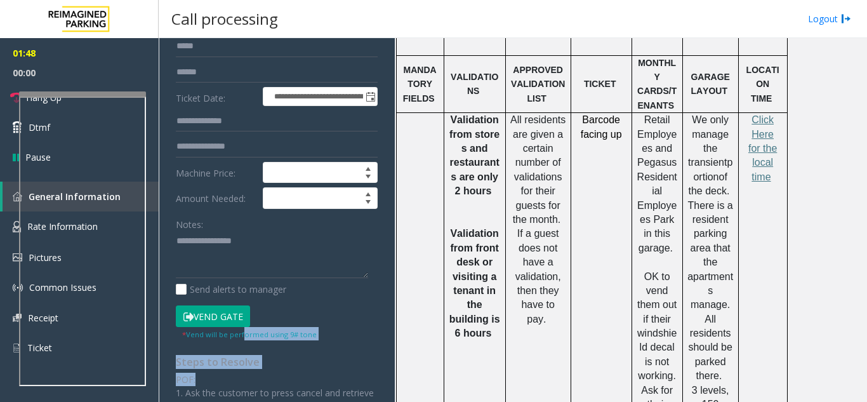
drag, startPoint x: 243, startPoint y: 340, endPoint x: 258, endPoint y: 380, distance: 42.8
click at [258, 380] on div "**********" at bounding box center [276, 358] width 221 height 749
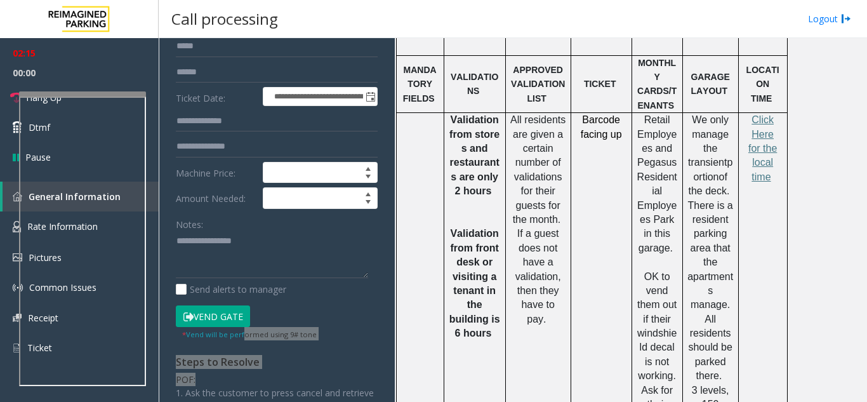
scroll to position [0, 0]
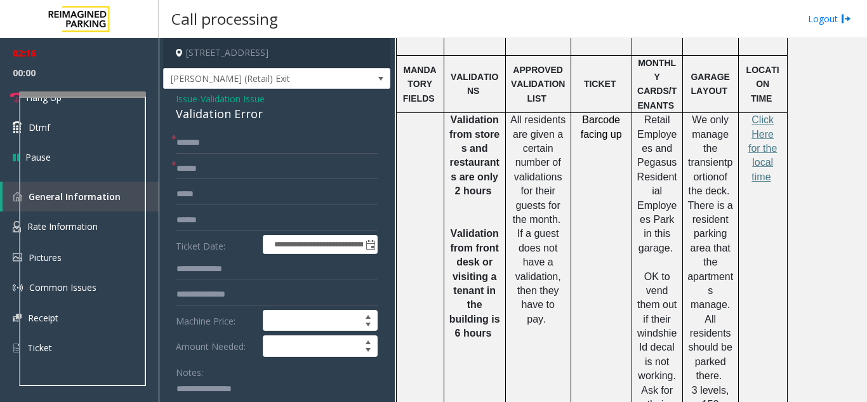
click at [223, 105] on span "Validation Issue" at bounding box center [233, 98] width 64 height 13
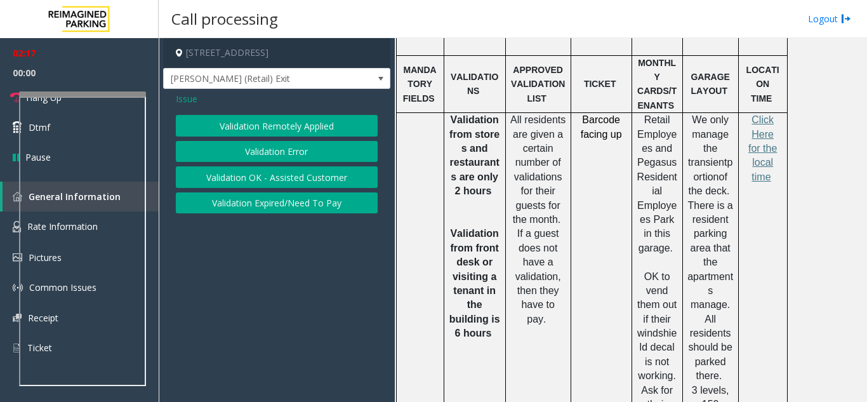
click at [190, 109] on div "Issue Validation Remotely Applied Validation Error Validation OK - Assisted Cus…" at bounding box center [276, 154] width 227 height 131
click at [187, 104] on span "Issue" at bounding box center [187, 98] width 22 height 13
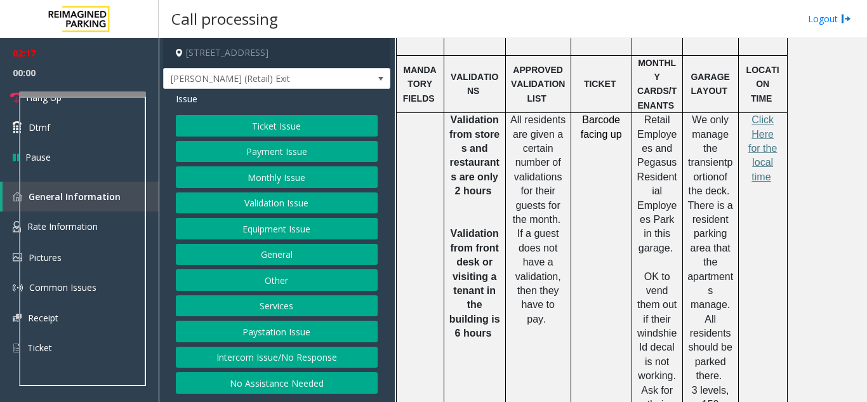
click at [324, 131] on button "Ticket Issue" at bounding box center [277, 126] width 202 height 22
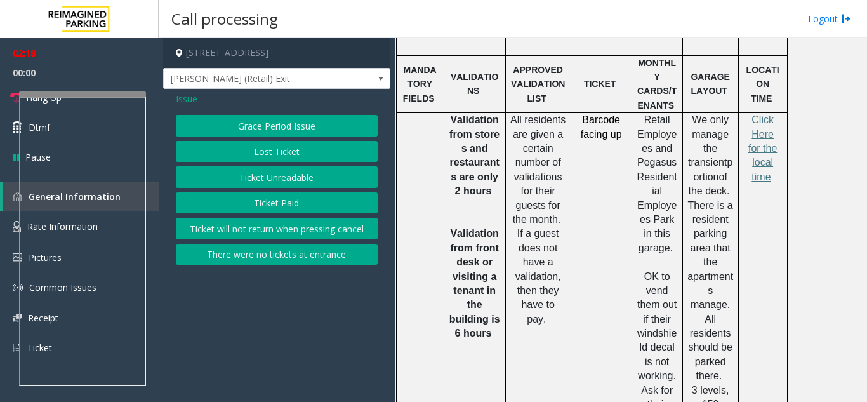
click at [289, 156] on button "Lost Ticket" at bounding box center [277, 152] width 202 height 22
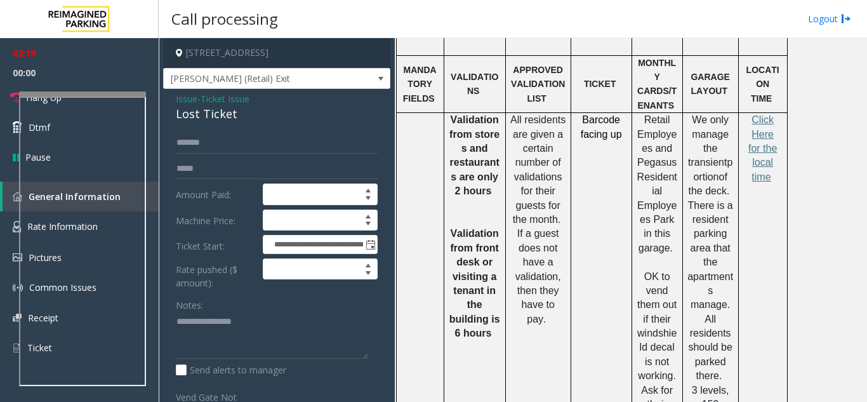
click at [213, 121] on div "Lost Ticket" at bounding box center [277, 113] width 202 height 17
copy div "Lost Ticket"
click at [204, 333] on textarea at bounding box center [272, 336] width 192 height 48
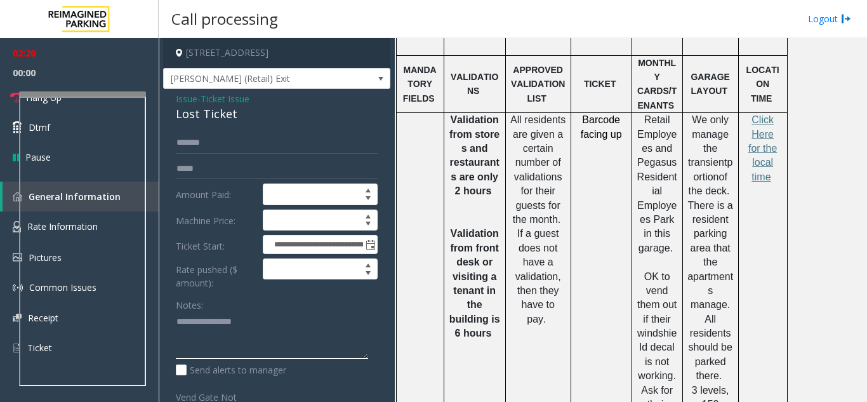
click at [204, 333] on textarea at bounding box center [272, 336] width 192 height 48
paste textarea "**********"
click at [276, 359] on textarea at bounding box center [272, 336] width 192 height 48
paste textarea "**********"
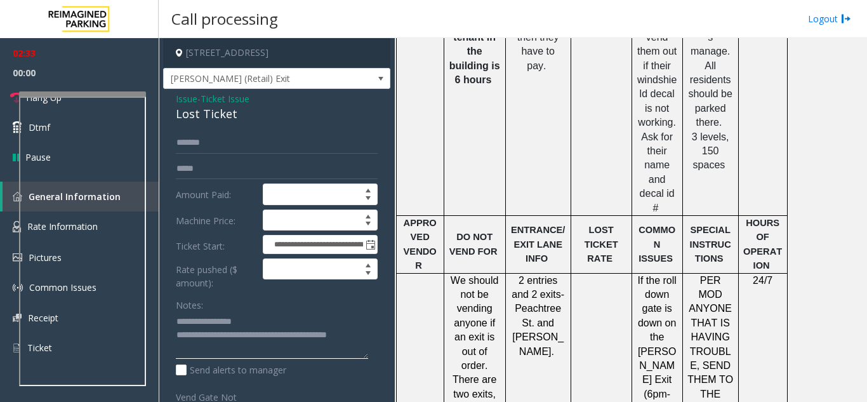
scroll to position [1180, 0]
type textarea "**********"
click at [1, 224] on link "Rate Information" at bounding box center [79, 226] width 159 height 31
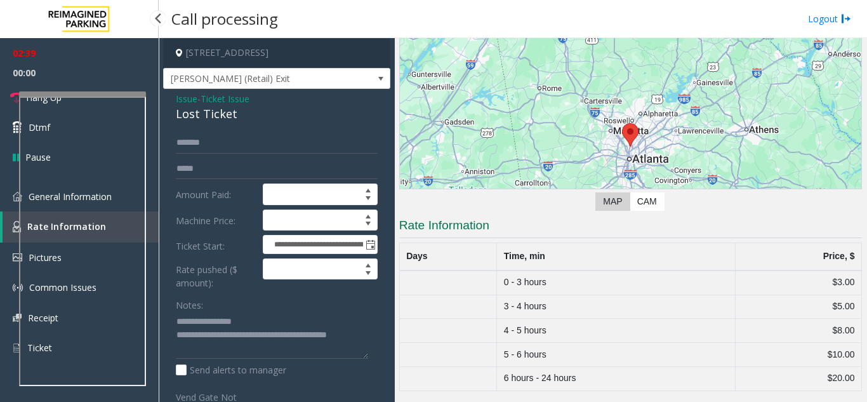
scroll to position [98, 0]
click at [239, 168] on form "**********" at bounding box center [277, 274] width 202 height 285
click at [255, 204] on label "Amount Paid:" at bounding box center [216, 195] width 87 height 22
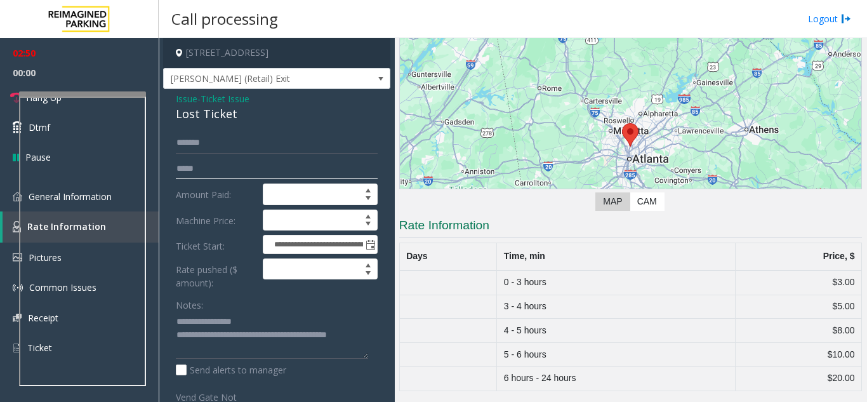
click at [232, 180] on input "*****" at bounding box center [277, 169] width 202 height 22
click at [232, 180] on input "text" at bounding box center [277, 169] width 202 height 22
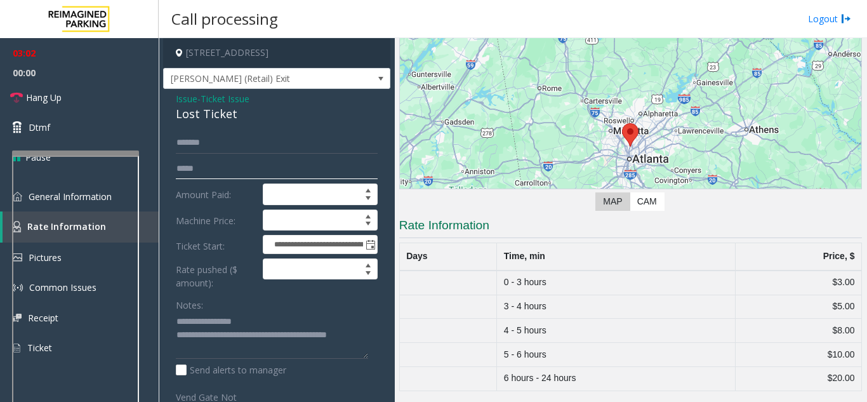
click at [69, 152] on div at bounding box center [75, 152] width 127 height 5
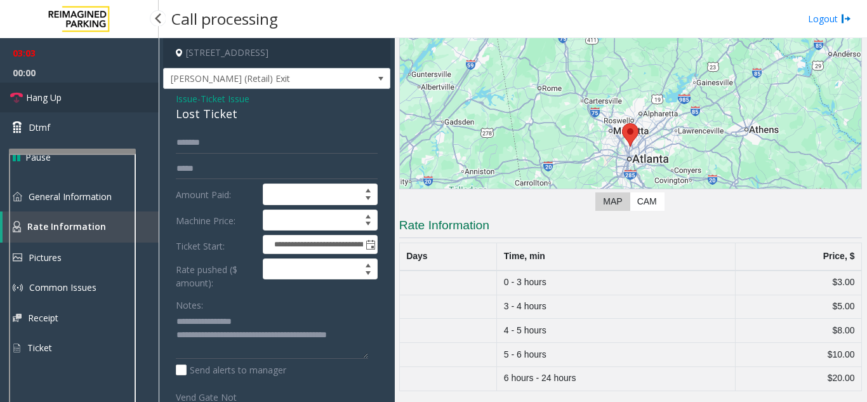
click at [65, 103] on link "Hang Up" at bounding box center [79, 98] width 159 height 30
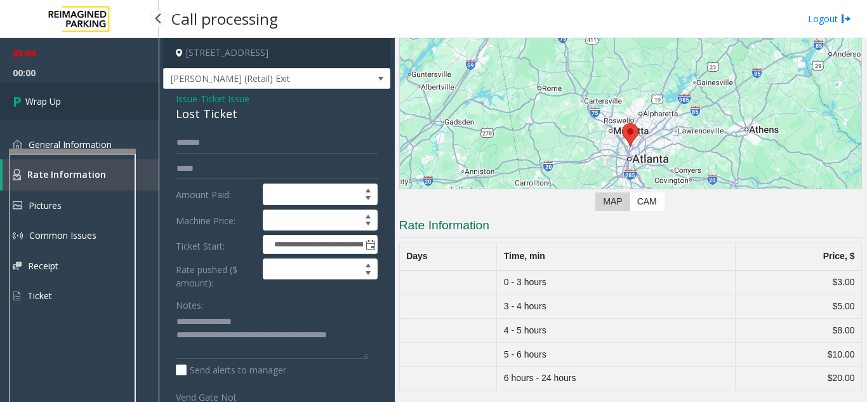
click at [65, 103] on link "Wrap Up" at bounding box center [79, 101] width 159 height 37
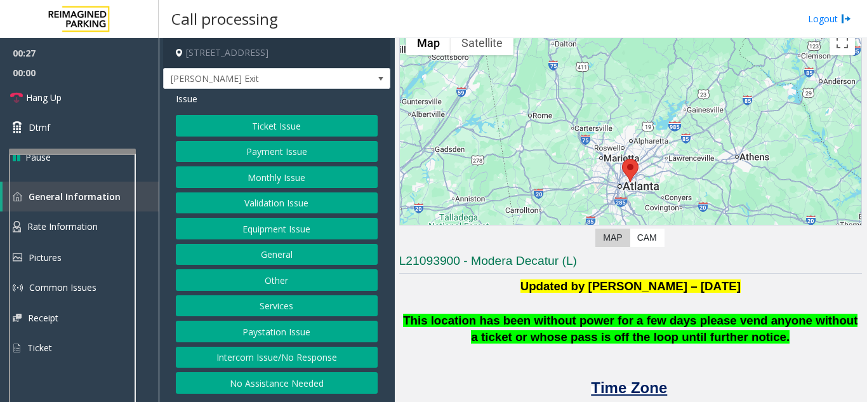
scroll to position [63, 0]
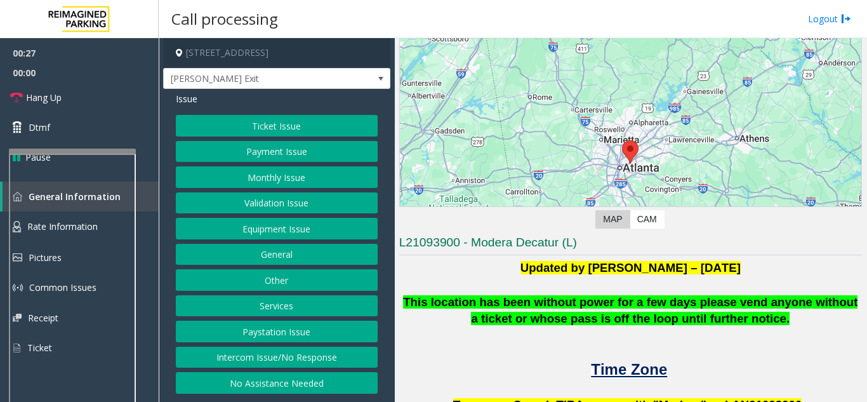
click at [319, 199] on button "Validation Issue" at bounding box center [277, 203] width 202 height 22
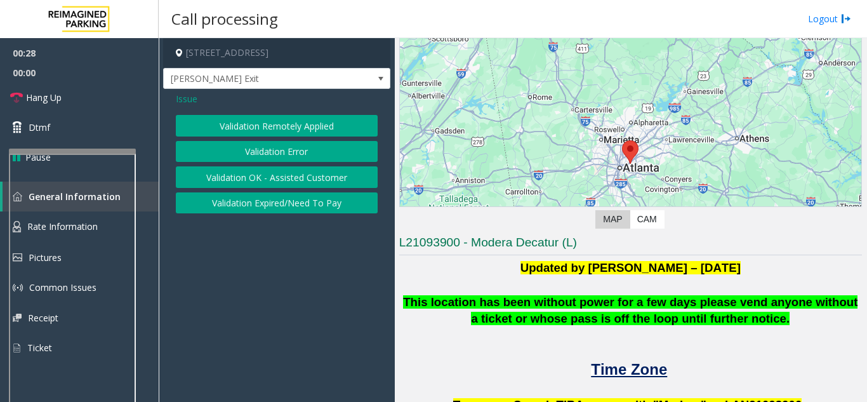
click at [297, 152] on button "Validation Error" at bounding box center [277, 152] width 202 height 22
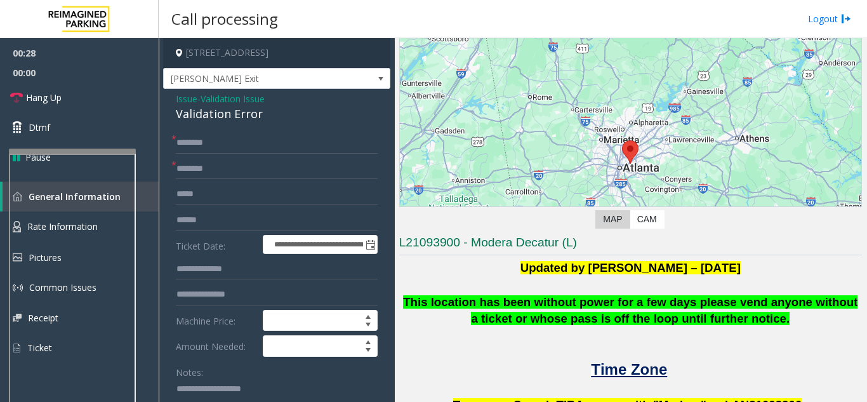
click at [239, 117] on div "Validation Error" at bounding box center [277, 113] width 202 height 17
copy div "Validation Error"
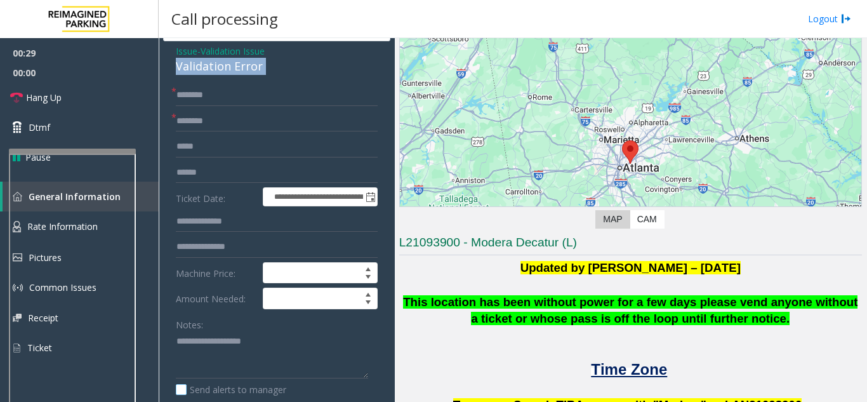
scroll to position [127, 0]
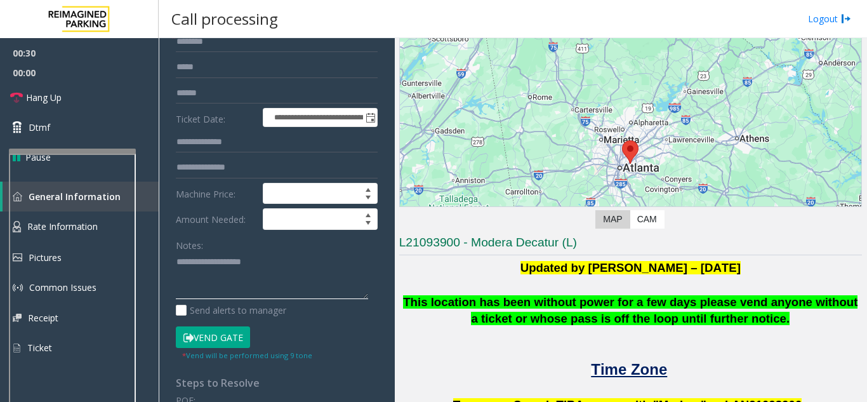
click at [249, 264] on textarea at bounding box center [272, 276] width 192 height 48
paste textarea "**********"
type textarea "**********"
click at [224, 331] on button "Vend Gate" at bounding box center [213, 337] width 74 height 22
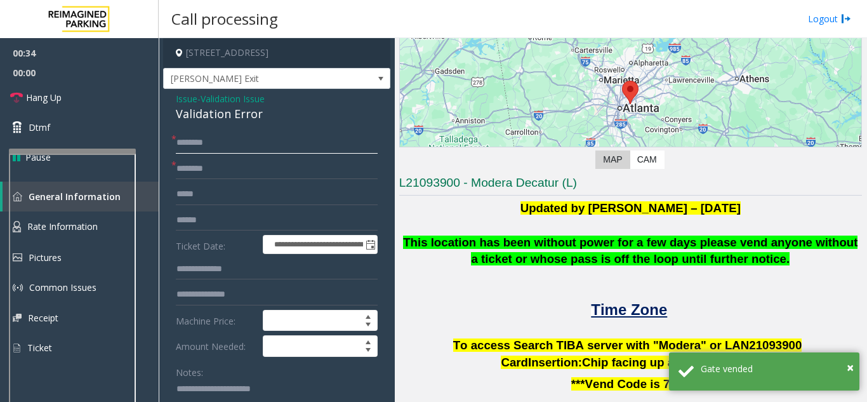
scroll to position [317, 0]
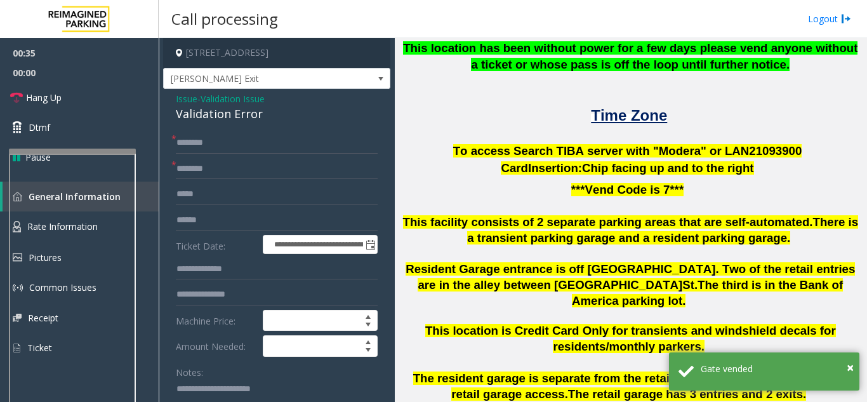
click at [754, 139] on p at bounding box center [630, 135] width 463 height 17
click at [763, 160] on p "Card Insertion: Chip facing up and to the right" at bounding box center [630, 168] width 463 height 17
click at [752, 146] on span "To access Search TIBA server with "Modera" or LAN21093" at bounding box center [618, 150] width 330 height 13
copy p "LAN21093 900"
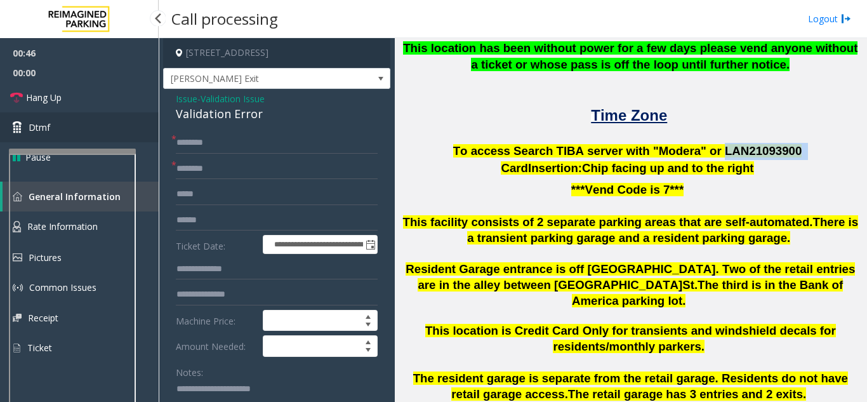
click at [60, 129] on link "Dtmf" at bounding box center [79, 127] width 159 height 30
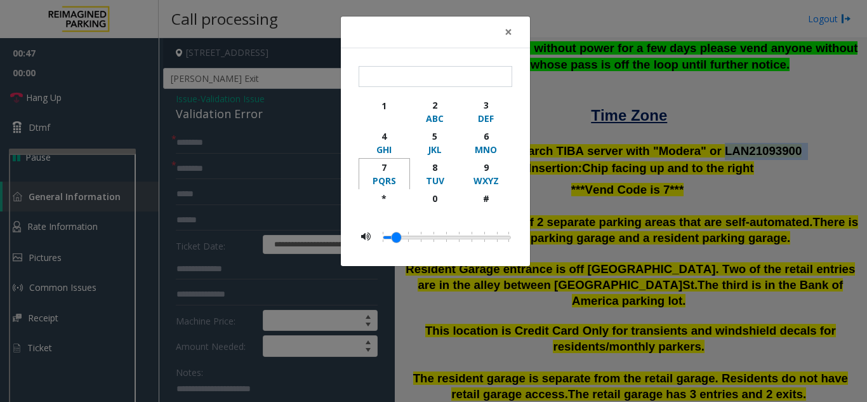
click at [392, 174] on div "PQRS" at bounding box center [384, 180] width 35 height 13
type input "**"
click at [606, 204] on div "× ** 1 2 ABC 3 DEF 4 GHI 5 JKL 6 MNO 7 PQRS 8 TUV 9 WXYZ * 0 #" at bounding box center [433, 201] width 867 height 402
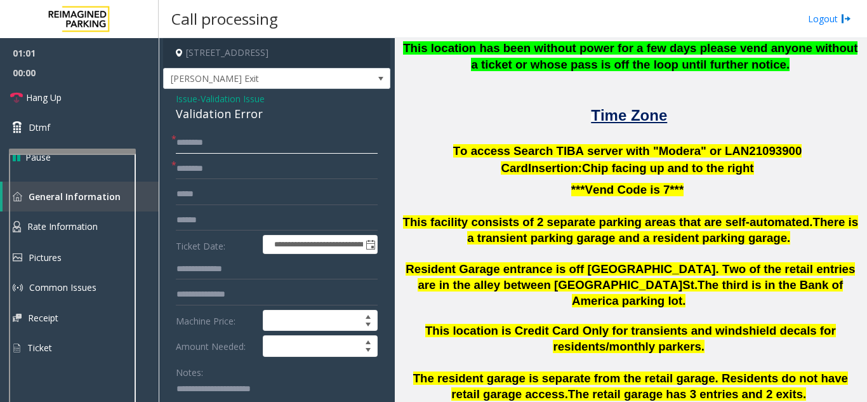
click at [277, 152] on input "text" at bounding box center [277, 143] width 202 height 22
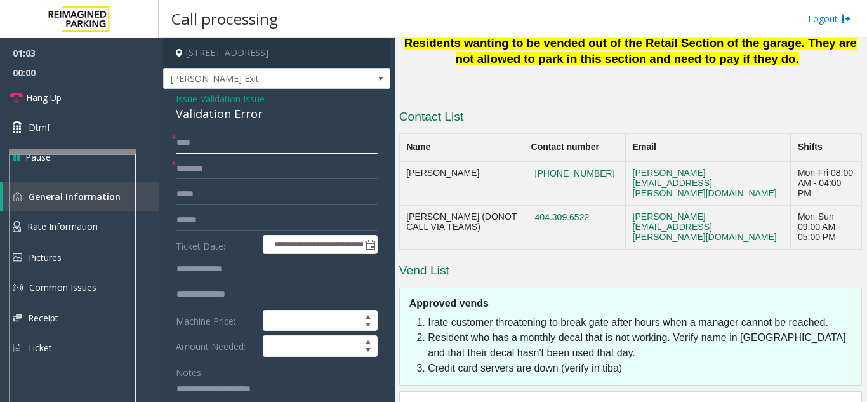
scroll to position [897, 0]
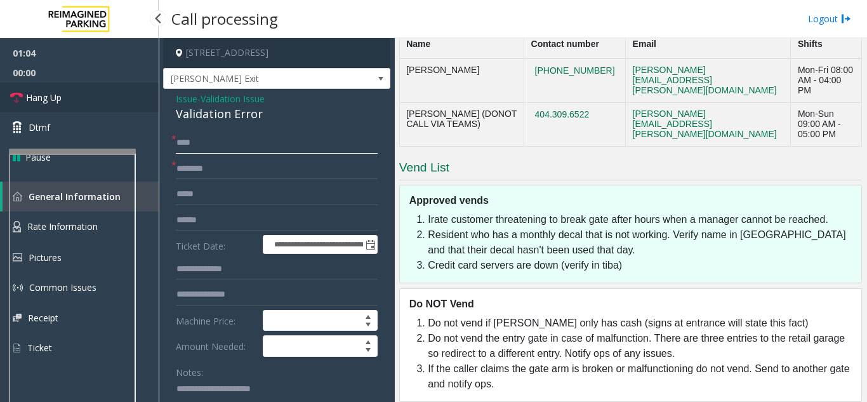
type input "***"
click at [123, 110] on link "Hang Up" at bounding box center [79, 98] width 159 height 30
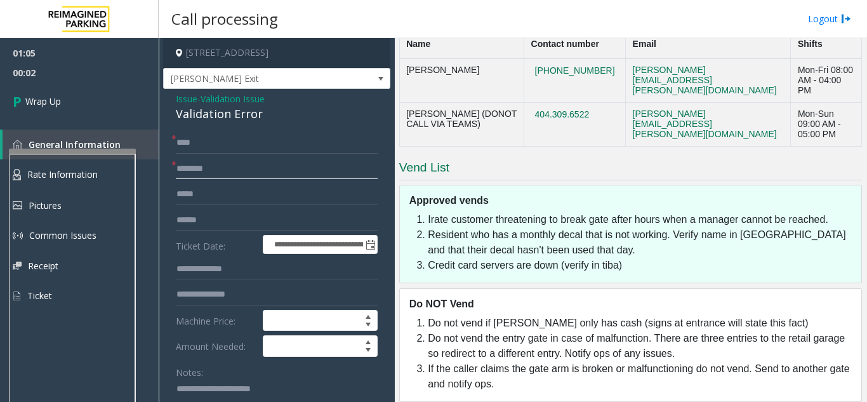
click at [251, 177] on input "text" at bounding box center [277, 169] width 202 height 22
paste input "**********"
type input "**********"
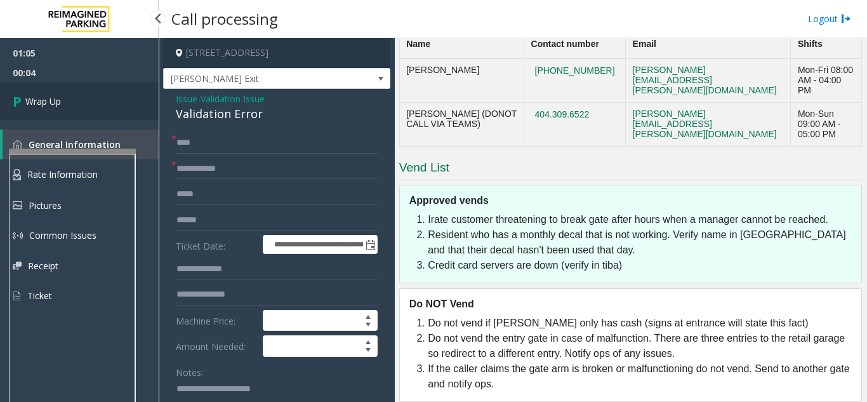
click at [98, 107] on link "Wrap Up" at bounding box center [79, 101] width 159 height 37
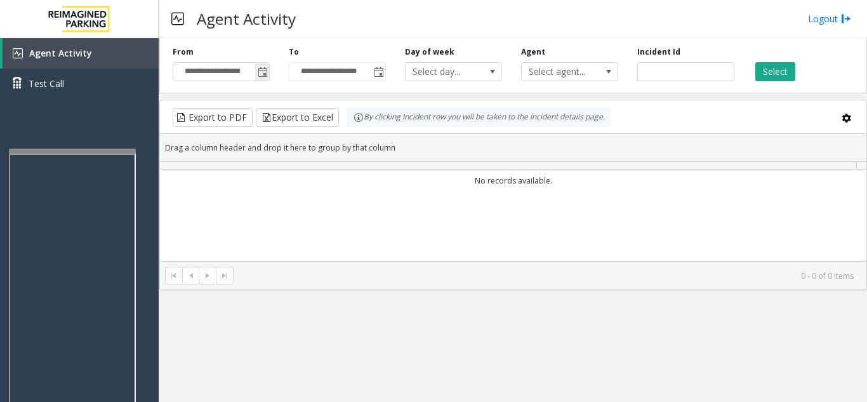
click at [263, 70] on span "Toggle popup" at bounding box center [263, 72] width 10 height 10
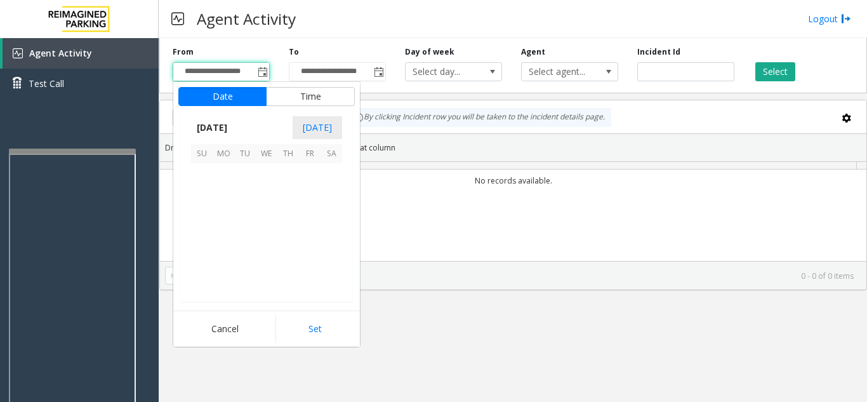
scroll to position [227746, 0]
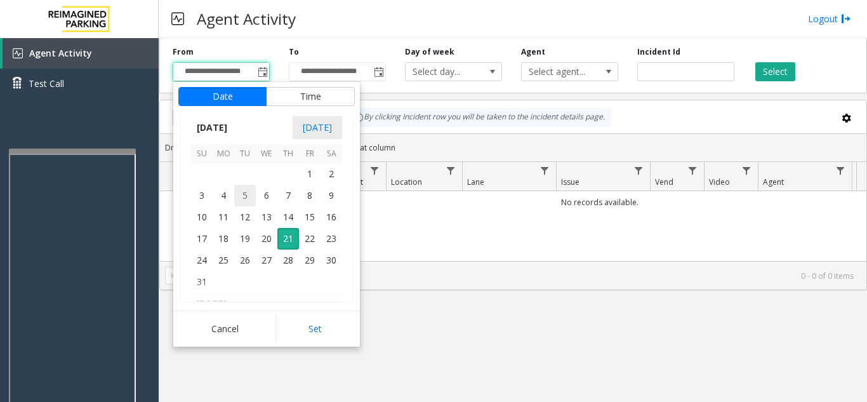
click at [255, 206] on span "5" at bounding box center [245, 196] width 22 height 22
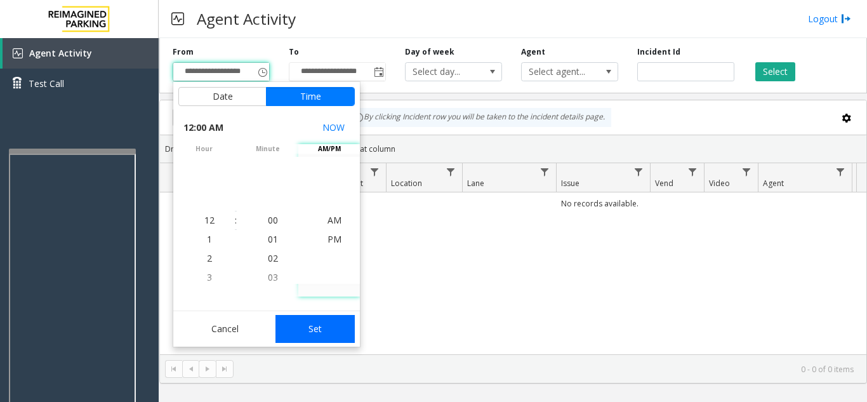
click at [340, 323] on button "Set" at bounding box center [316, 329] width 80 height 28
type input "**********"
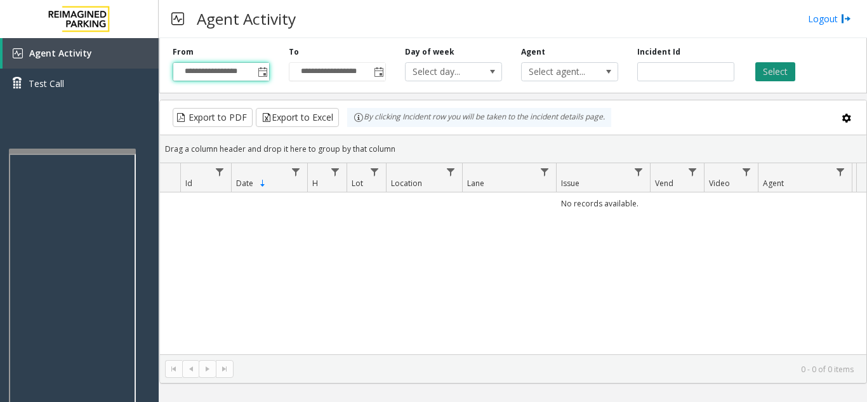
click at [775, 77] on button "Select" at bounding box center [776, 71] width 40 height 19
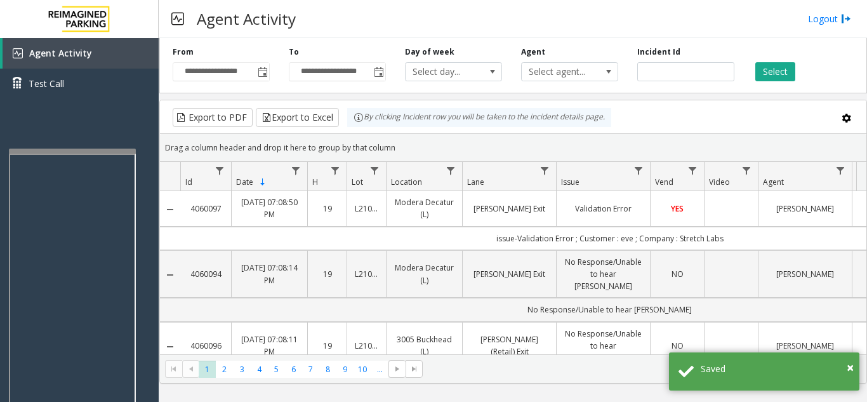
click at [420, 212] on link "Modera Decatur (L)" at bounding box center [424, 208] width 60 height 24
click at [518, 237] on td "issue-Validation Error ; Customer : eve ; Company : Stretch Labs" at bounding box center [609, 238] width 859 height 23
click at [504, 215] on td "[PERSON_NAME] Exit" at bounding box center [509, 208] width 94 height 35
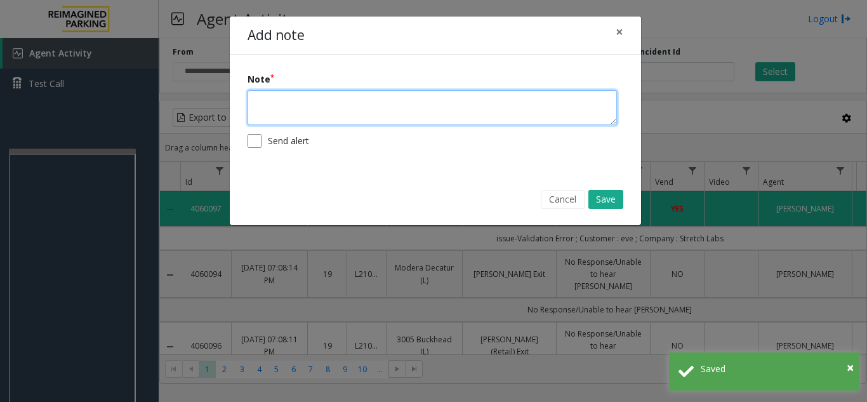
click at [402, 93] on textarea at bounding box center [433, 107] width 370 height 35
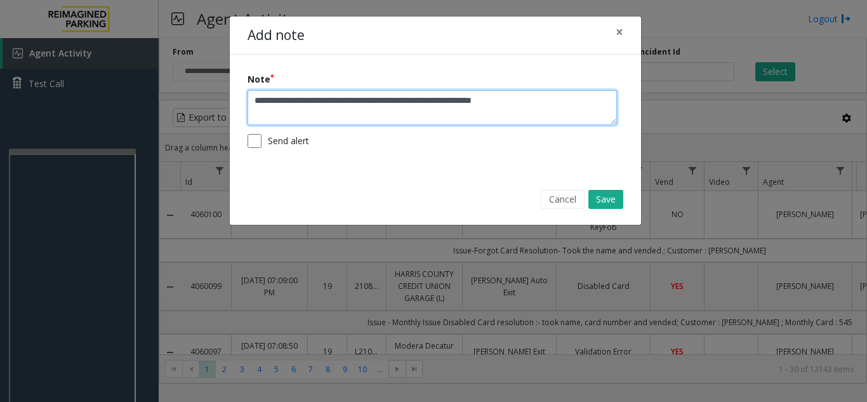
click at [256, 97] on textarea "**********" at bounding box center [433, 107] width 370 height 35
type textarea "**********"
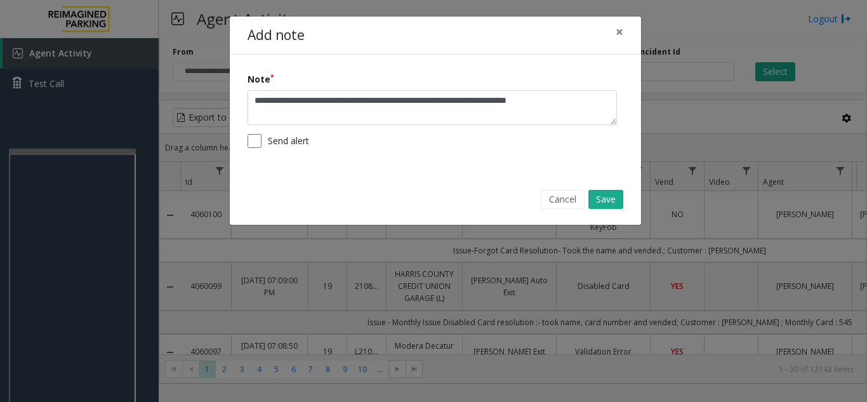
click at [615, 189] on div "Cancel Save" at bounding box center [436, 200] width 394 height 32
click at [620, 201] on button "Save" at bounding box center [606, 199] width 35 height 19
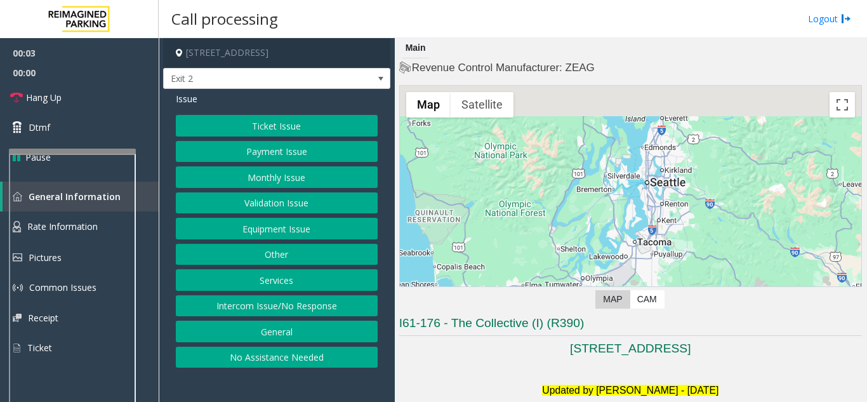
drag, startPoint x: 700, startPoint y: 432, endPoint x: 867, endPoint y: 432, distance: 166.4
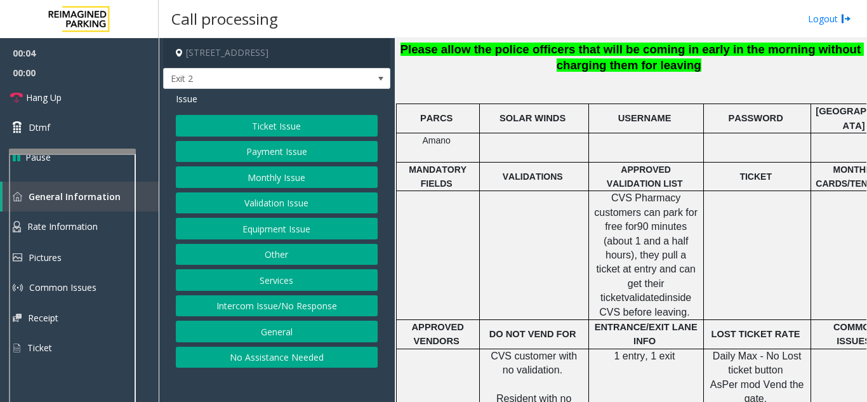
scroll to position [381, 0]
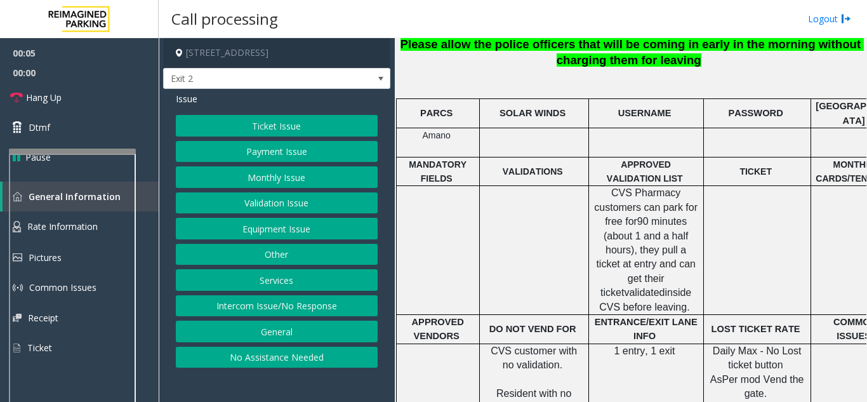
click at [443, 126] on div at bounding box center [437, 127] width 83 height 4
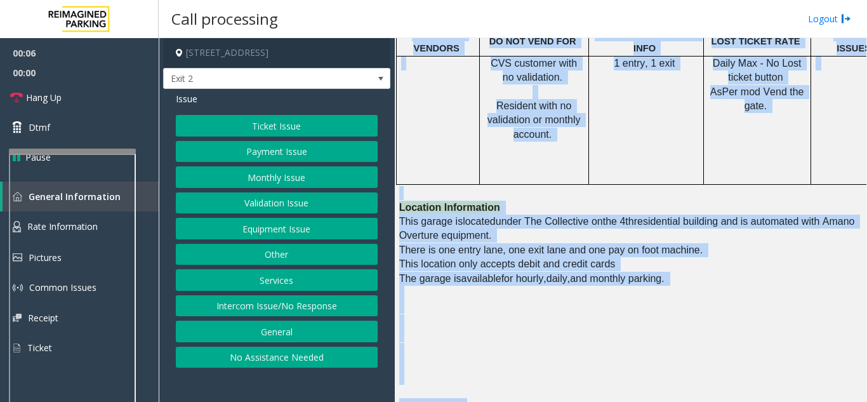
scroll to position [1038, 0]
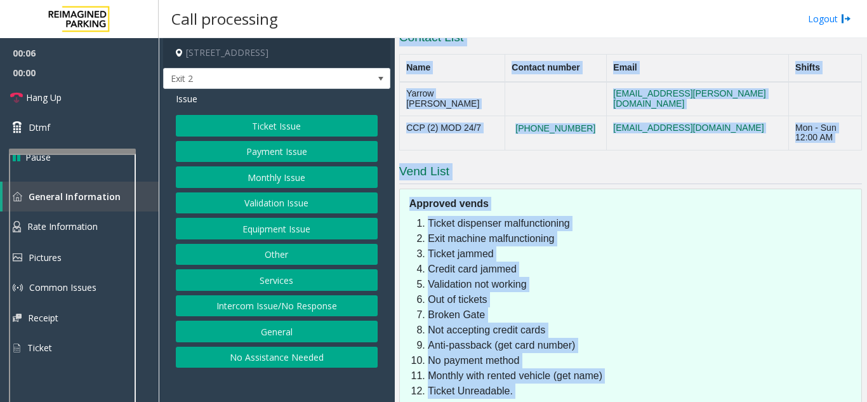
drag, startPoint x: 443, startPoint y: 126, endPoint x: 750, endPoint y: 432, distance: 432.8
click at [750, 401] on html "00:06 00:00 Hang Up Dtmf Pause General Information Rate Information Pictures Co…" at bounding box center [433, 201] width 867 height 402
click at [700, 307] on li "Broken Gate" at bounding box center [641, 314] width 427 height 15
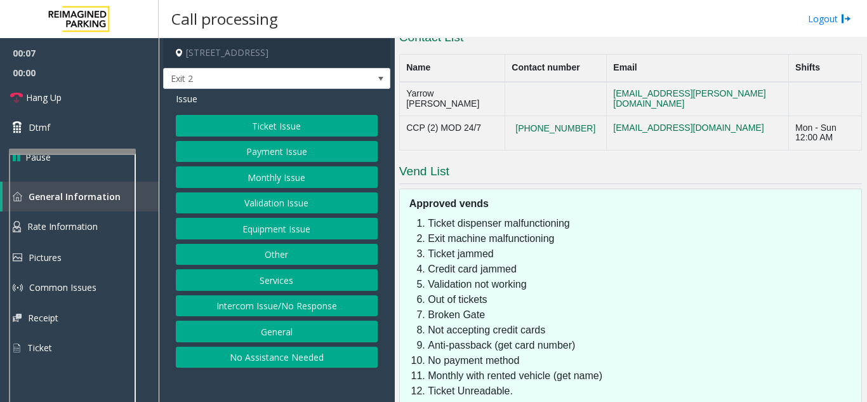
click at [315, 311] on button "Intercom Issue/No Response" at bounding box center [277, 306] width 202 height 22
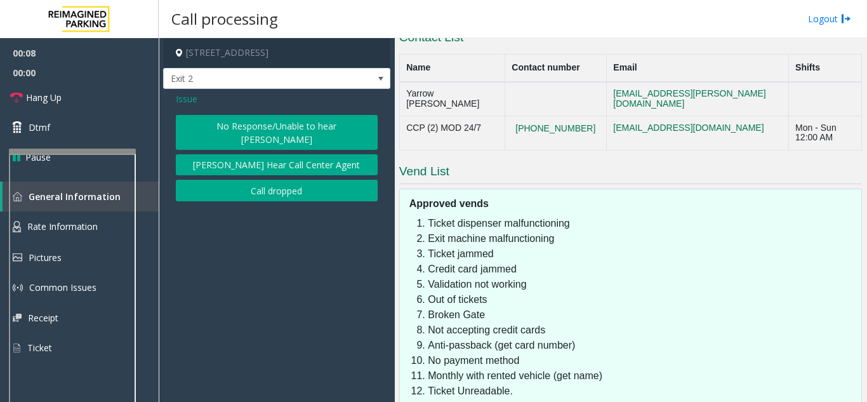
click at [286, 121] on button "No Response/Unable to hear [PERSON_NAME]" at bounding box center [277, 132] width 202 height 35
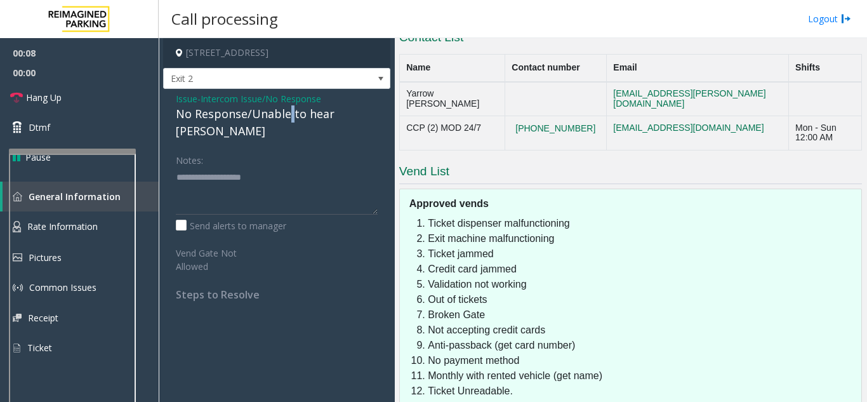
click at [286, 121] on div "No Response/Unable to hear [PERSON_NAME]" at bounding box center [277, 122] width 202 height 34
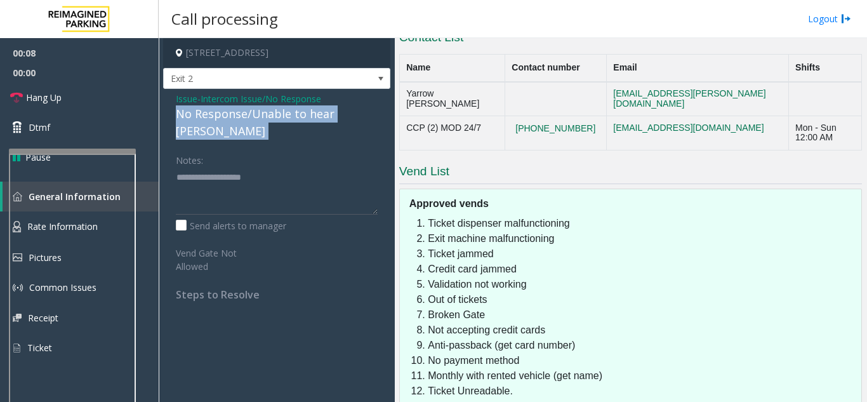
click at [286, 121] on div "No Response/Unable to hear [PERSON_NAME]" at bounding box center [277, 122] width 202 height 34
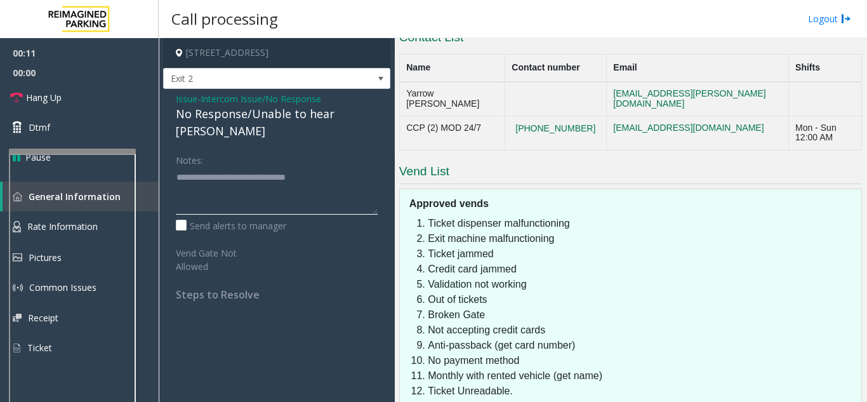
type textarea "**********"
click at [110, 87] on link "Hang Up" at bounding box center [79, 98] width 159 height 30
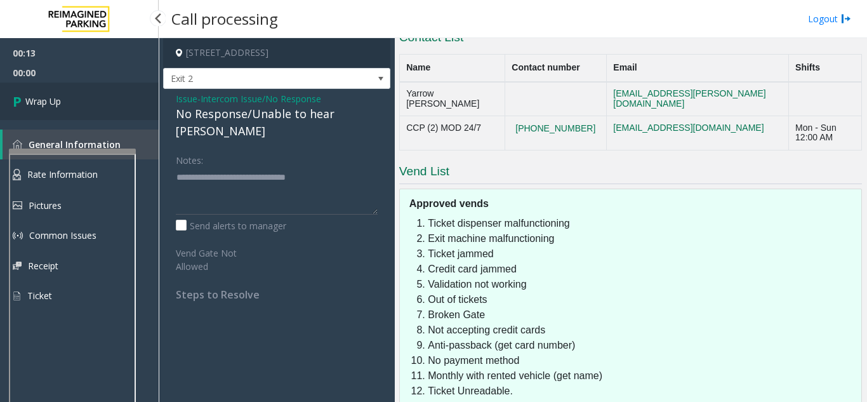
click at [110, 87] on link "Wrap Up" at bounding box center [79, 101] width 159 height 37
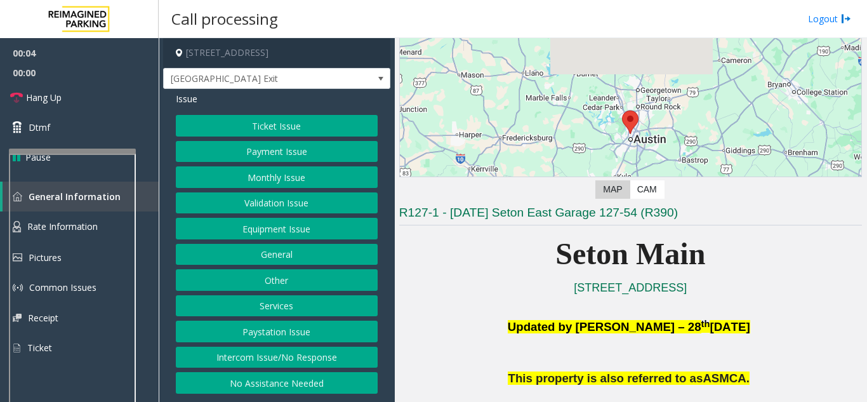
scroll to position [190, 0]
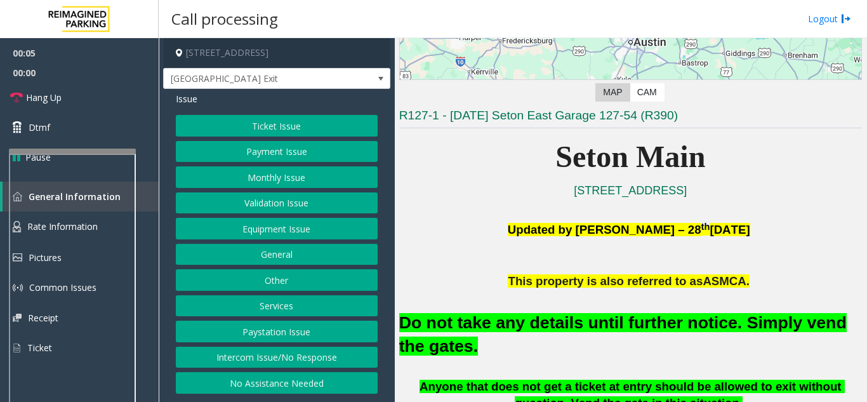
click at [653, 319] on font "Do not take any details until further notice. Simply vend the gates." at bounding box center [623, 334] width 448 height 43
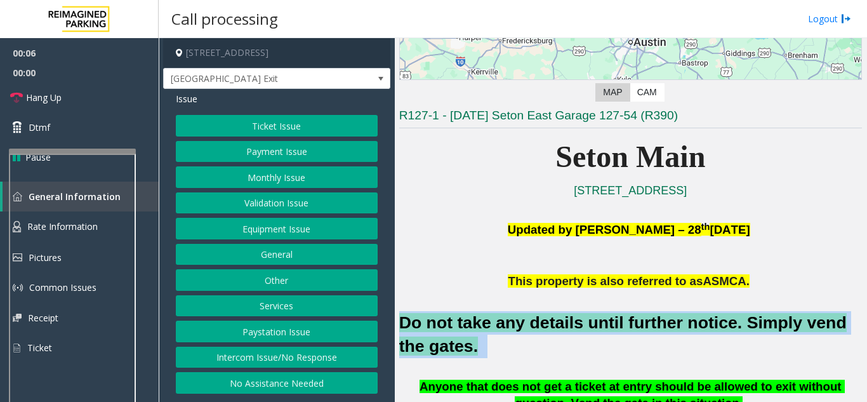
click at [653, 319] on font "Do not take any details until further notice. Simply vend the gates." at bounding box center [623, 334] width 448 height 43
copy h2 "Do not take any details until further notice. Simply vend the gates."
click at [304, 230] on button "Equipment Issue" at bounding box center [277, 229] width 202 height 22
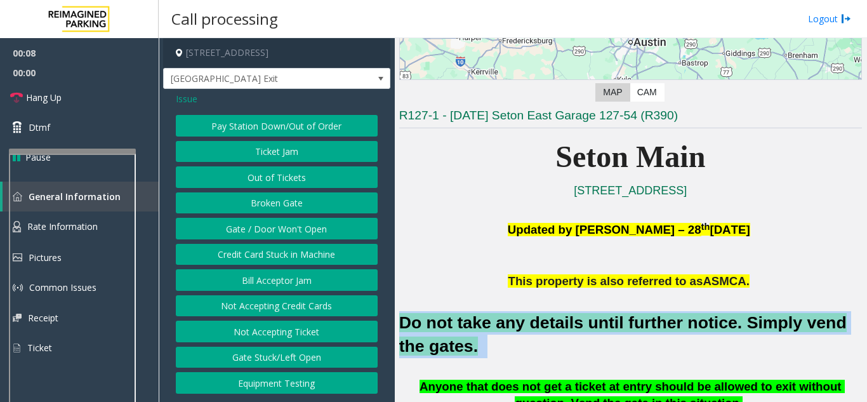
click at [304, 230] on button "Gate / Door Won't Open" at bounding box center [277, 229] width 202 height 22
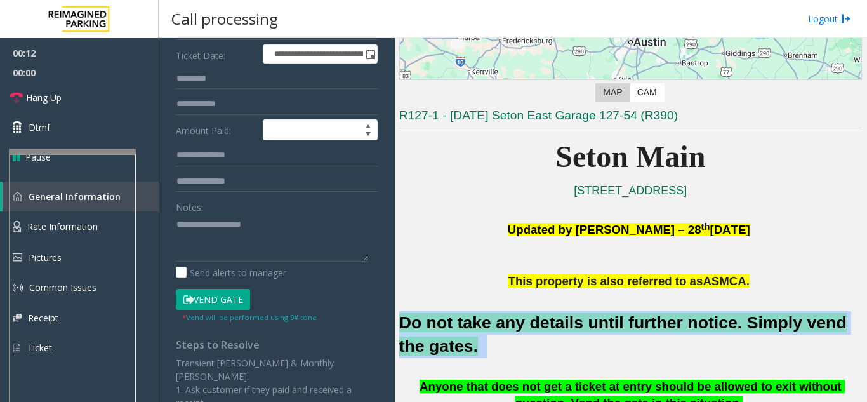
click at [234, 307] on button "Vend Gate" at bounding box center [213, 300] width 74 height 22
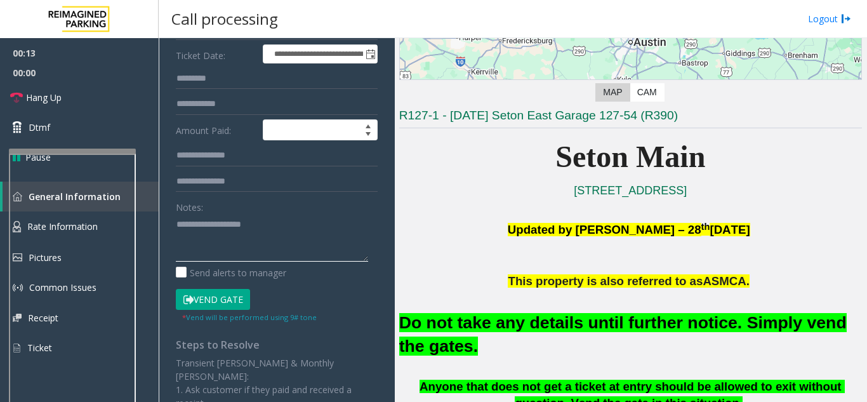
paste textarea "**********"
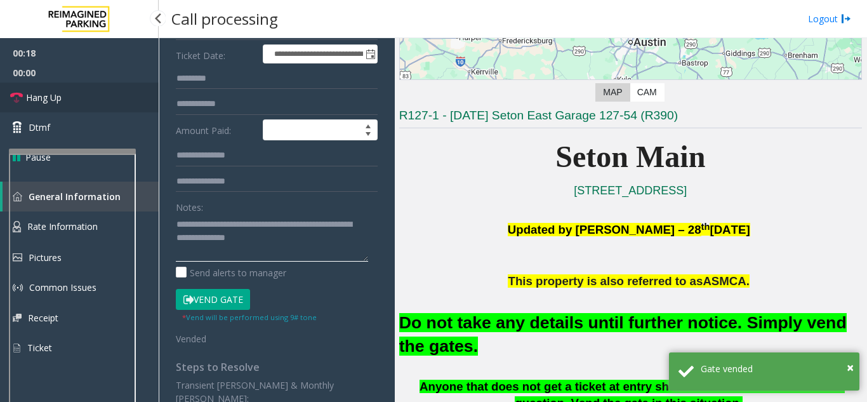
type textarea "**********"
click at [91, 98] on link "Hang Up" at bounding box center [79, 98] width 159 height 30
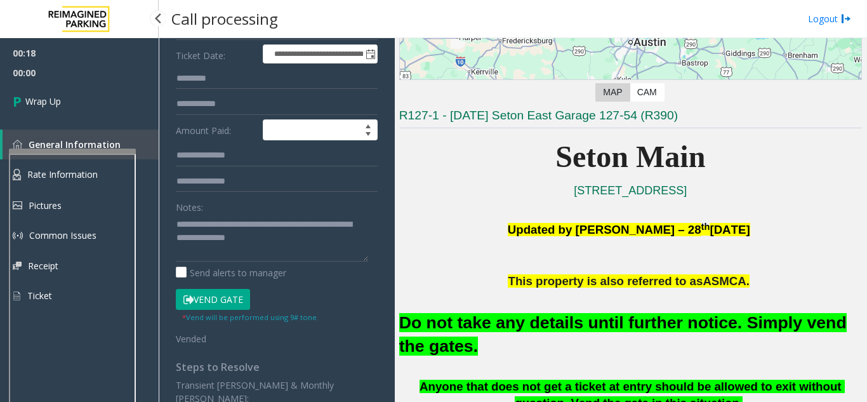
click at [91, 98] on link "Wrap Up" at bounding box center [79, 101] width 159 height 37
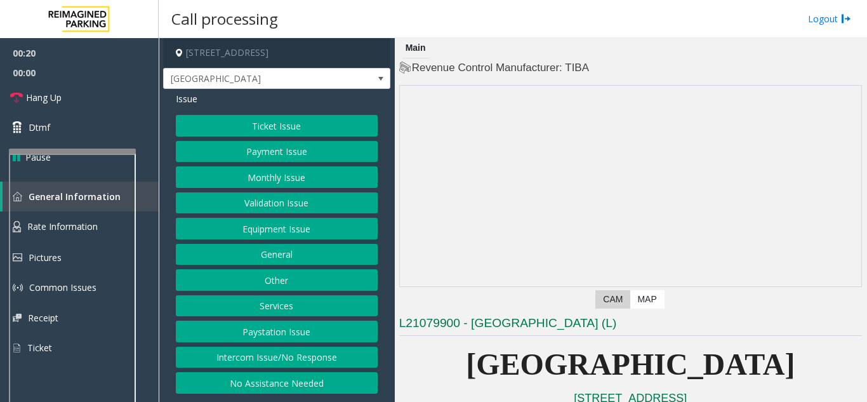
click at [311, 394] on div "Issue Ticket Issue Payment Issue Monthly Issue Validation Issue Equipment Issue…" at bounding box center [276, 244] width 227 height 311
click at [294, 359] on button "Intercom Issue/No Response" at bounding box center [277, 358] width 202 height 22
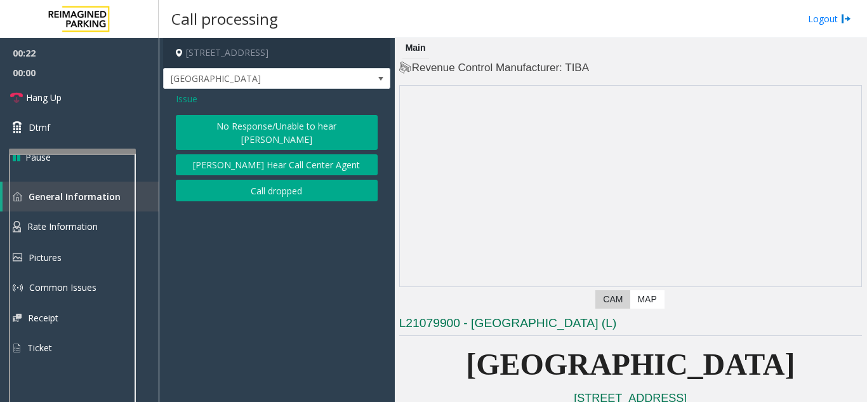
click at [190, 98] on span "Issue" at bounding box center [187, 98] width 22 height 13
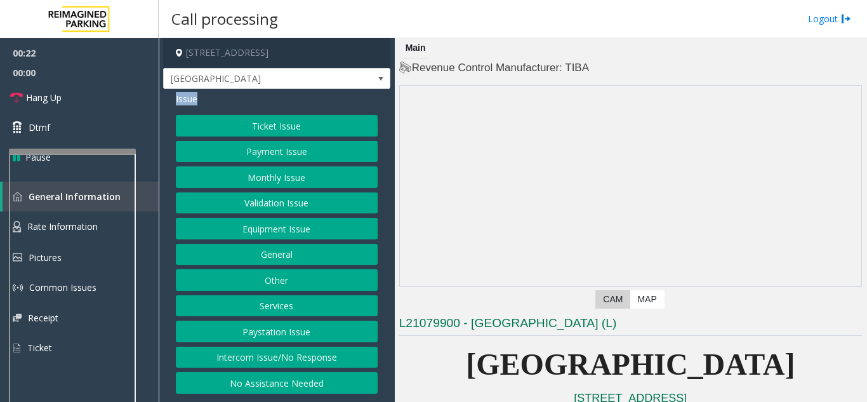
click at [190, 98] on span "Issue" at bounding box center [187, 98] width 22 height 13
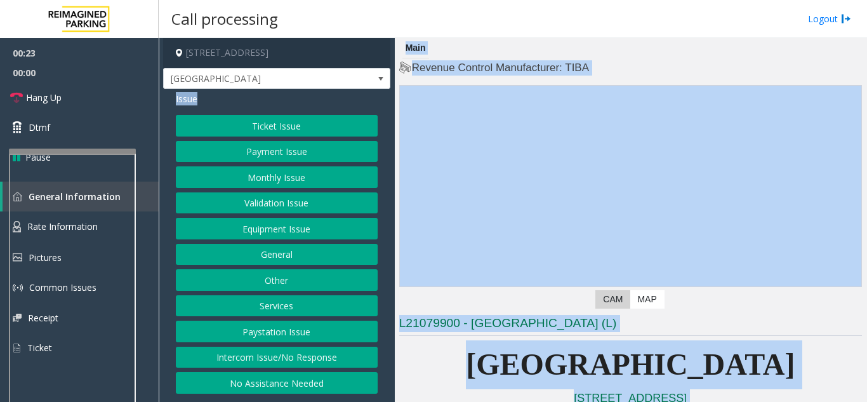
drag, startPoint x: 190, startPoint y: 98, endPoint x: 565, endPoint y: 432, distance: 502.0
click at [565, 401] on html "00:23 00:00 Hang Up Dtmf Pause General Information Rate Information Pictures Co…" at bounding box center [433, 201] width 867 height 402
click at [481, 323] on h3 "L21079900 - [GEOGRAPHIC_DATA] (L)" at bounding box center [630, 325] width 463 height 21
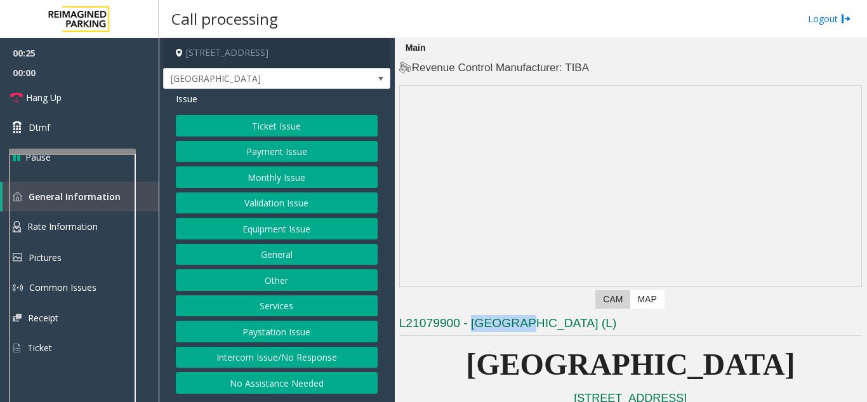
click at [481, 323] on h3 "L21079900 - [GEOGRAPHIC_DATA] (L)" at bounding box center [630, 325] width 463 height 21
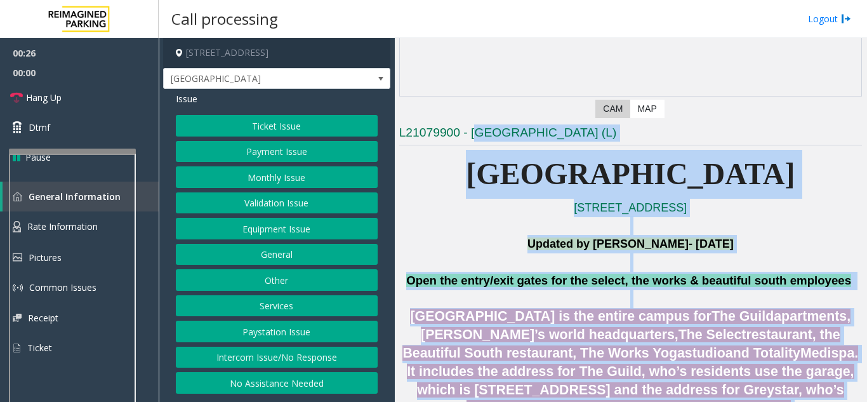
drag, startPoint x: 493, startPoint y: 331, endPoint x: 573, endPoint y: 317, distance: 81.7
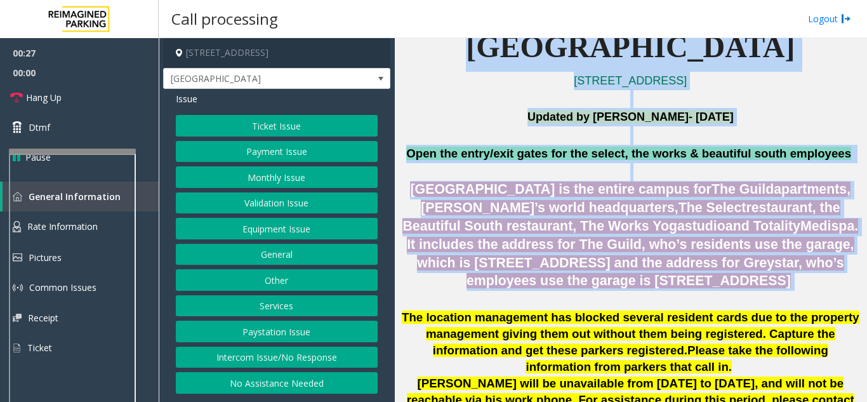
click at [623, 248] on span ". It includes the address for The Guild, who’s residents use the garage, which …" at bounding box center [632, 253] width 451 height 70
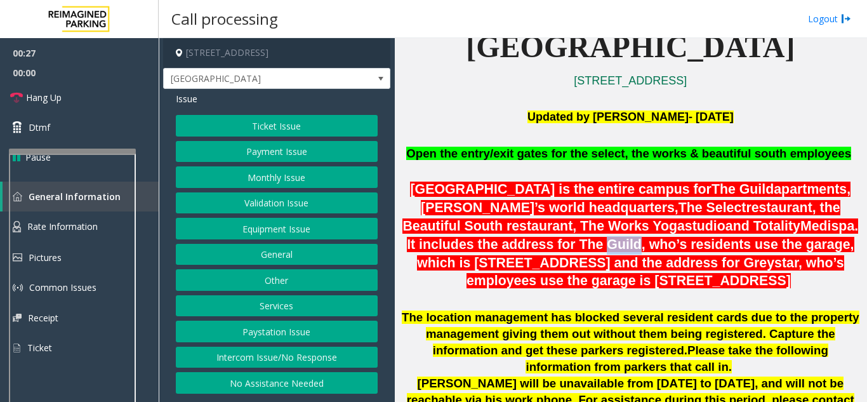
click at [623, 248] on span ". It includes the address for The Guild, who’s residents use the garage, which …" at bounding box center [632, 253] width 451 height 70
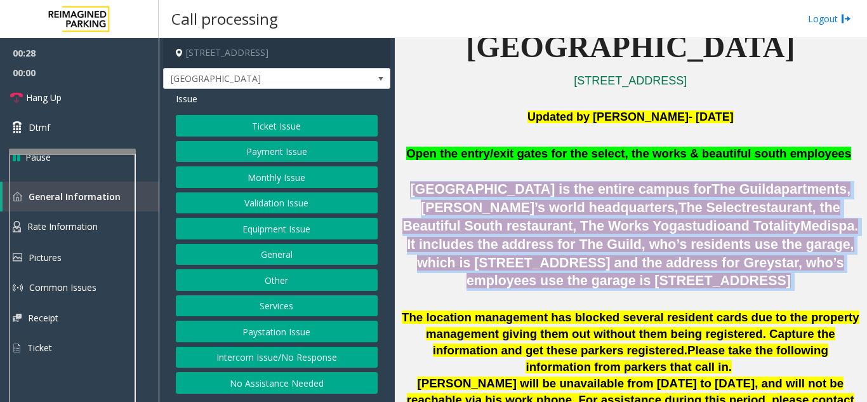
drag, startPoint x: 623, startPoint y: 248, endPoint x: 527, endPoint y: 201, distance: 107.1
click at [527, 201] on span "[GEOGRAPHIC_DATA] is the entire campus for The Guild apartments, Greystar’s wor…" at bounding box center [631, 235] width 456 height 107
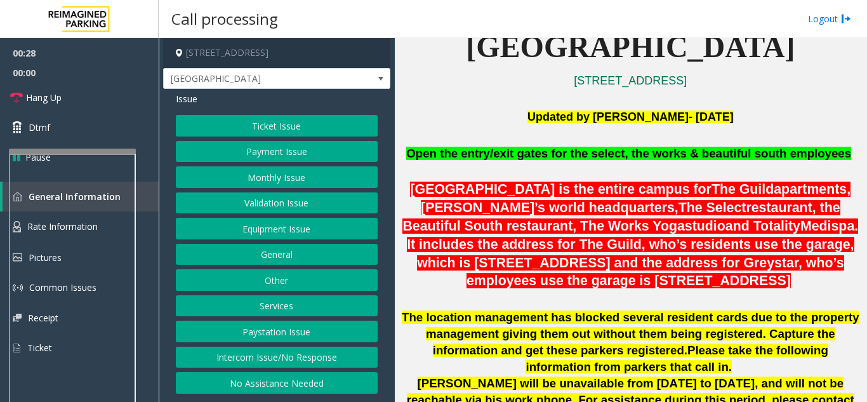
click at [445, 168] on p at bounding box center [630, 172] width 463 height 18
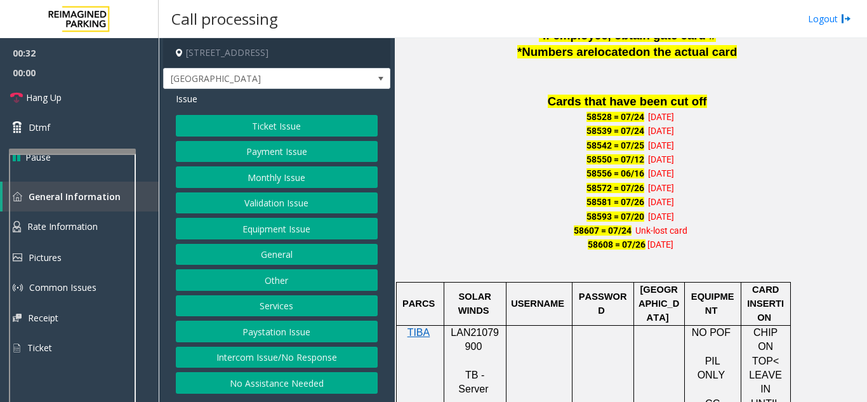
scroll to position [693, 0]
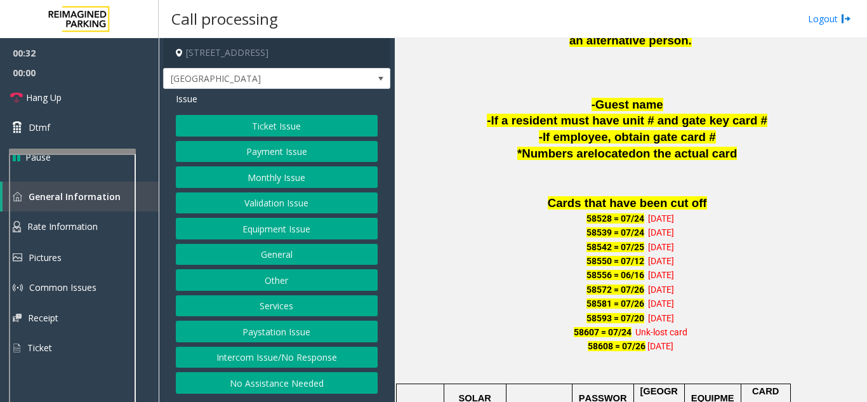
click at [616, 201] on span "Cards that have been cut off" at bounding box center [627, 202] width 159 height 13
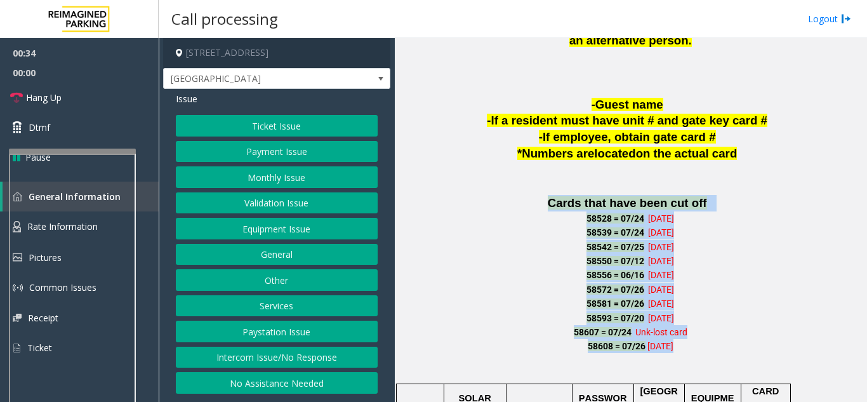
drag, startPoint x: 616, startPoint y: 201, endPoint x: 677, endPoint y: 342, distance: 153.6
click at [677, 342] on p "58608 = 07/[PHONE_NUMBER][DATE]" at bounding box center [630, 346] width 463 height 14
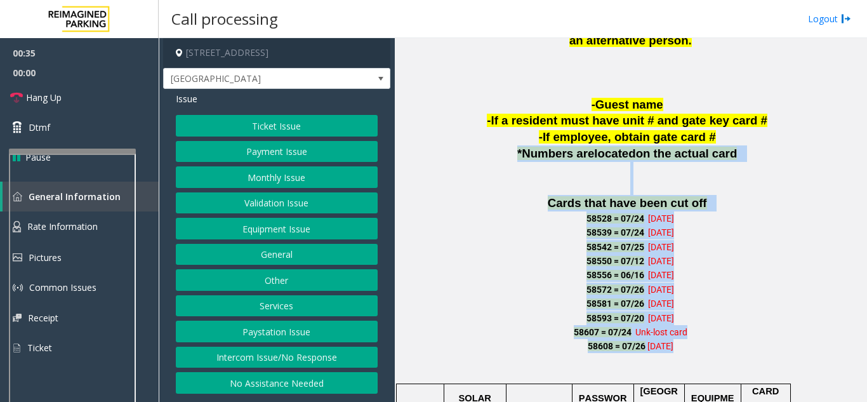
drag, startPoint x: 677, startPoint y: 342, endPoint x: 540, endPoint y: 152, distance: 234.2
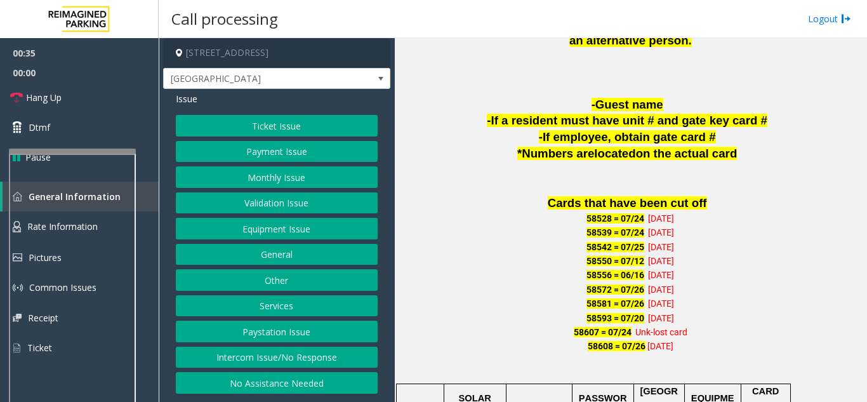
click at [538, 143] on p "-If employee, obtain gate card #" at bounding box center [630, 137] width 463 height 17
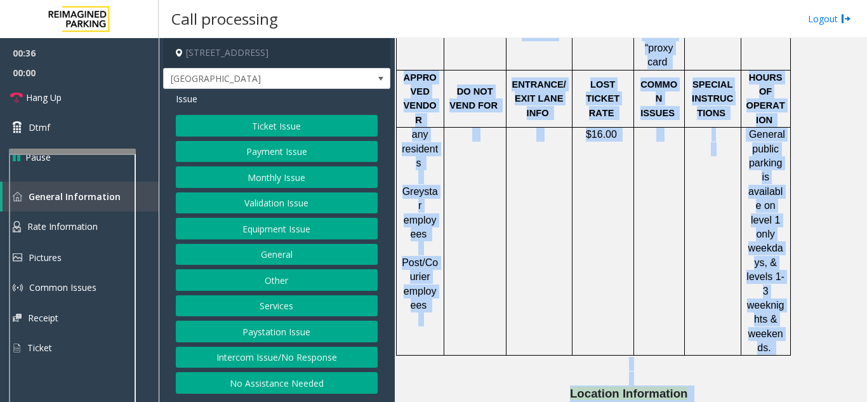
scroll to position [1660, 0]
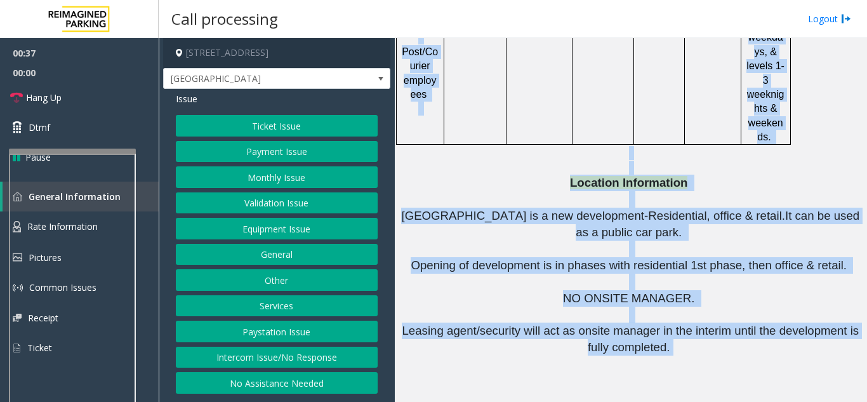
drag, startPoint x: 538, startPoint y: 143, endPoint x: 625, endPoint y: 217, distance: 114.4
click at [625, 324] on span "Leasing agent/security will act as onsite manager in the interim until the deve…" at bounding box center [630, 339] width 457 height 30
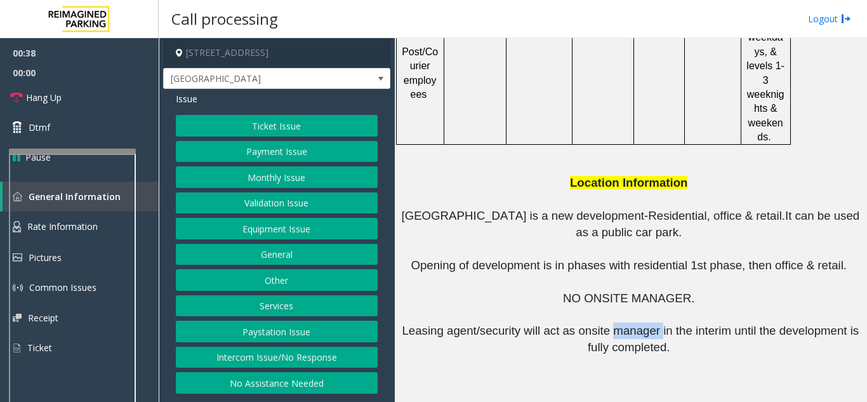
click at [625, 324] on span "Leasing agent/security will act as onsite manager in the interim until the deve…" at bounding box center [630, 339] width 457 height 30
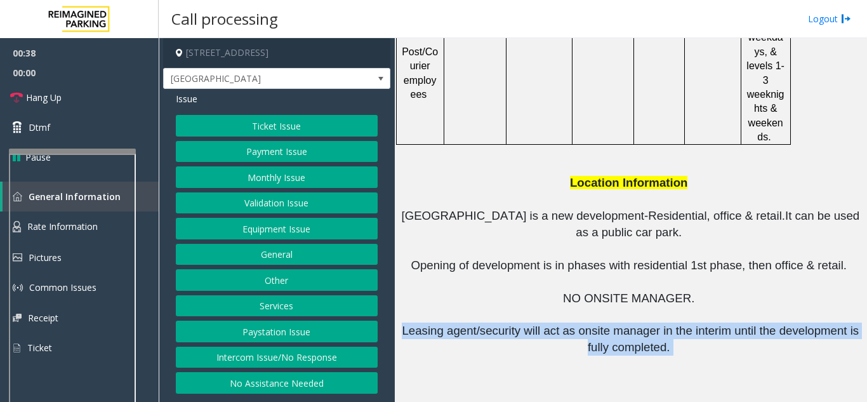
click at [625, 324] on span "Leasing agent/security will act as onsite manager in the interim until the deve…" at bounding box center [630, 339] width 457 height 30
drag, startPoint x: 625, startPoint y: 217, endPoint x: 547, endPoint y: 288, distance: 105.2
click at [547, 399] on h3 "Contact List" at bounding box center [630, 409] width 463 height 20
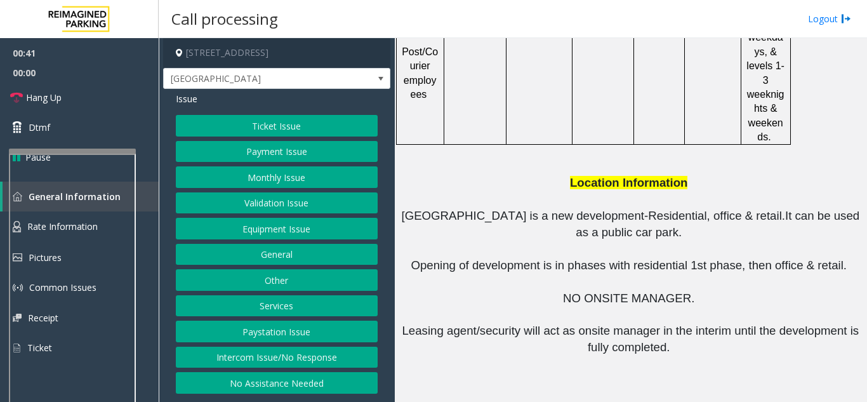
click at [368, 352] on button "Intercom Issue/No Response" at bounding box center [277, 358] width 202 height 22
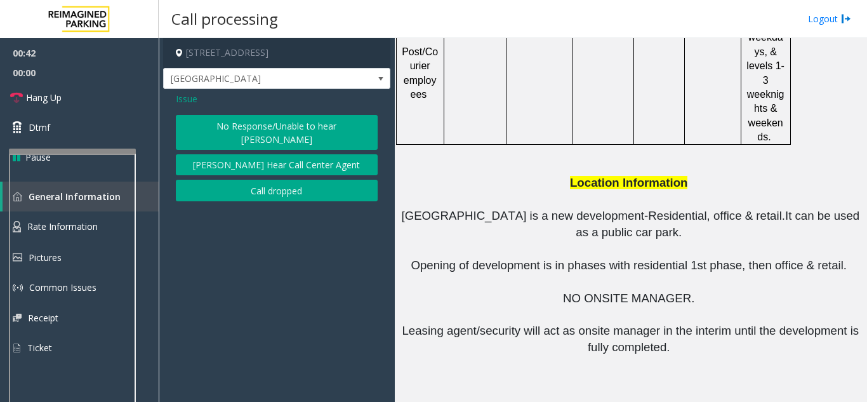
click at [310, 114] on div "Issue No Response/Unable to hear [PERSON_NAME] Cannot Hear Call Center Agent Ca…" at bounding box center [276, 148] width 227 height 119
click at [181, 104] on span "Issue" at bounding box center [187, 98] width 22 height 13
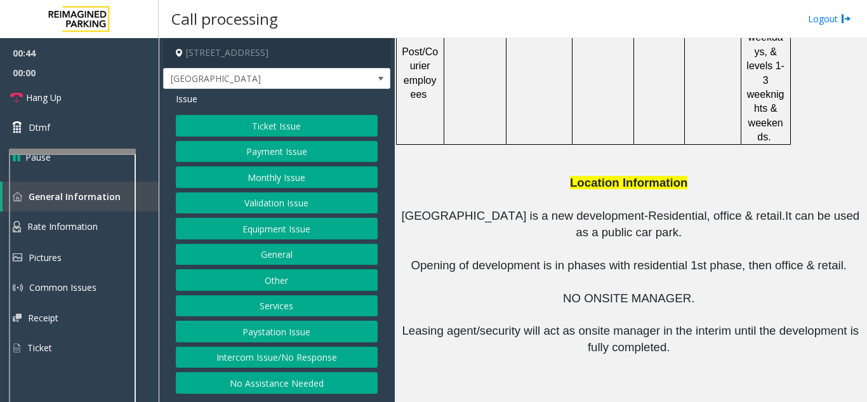
click at [181, 104] on span "Issue" at bounding box center [187, 98] width 22 height 13
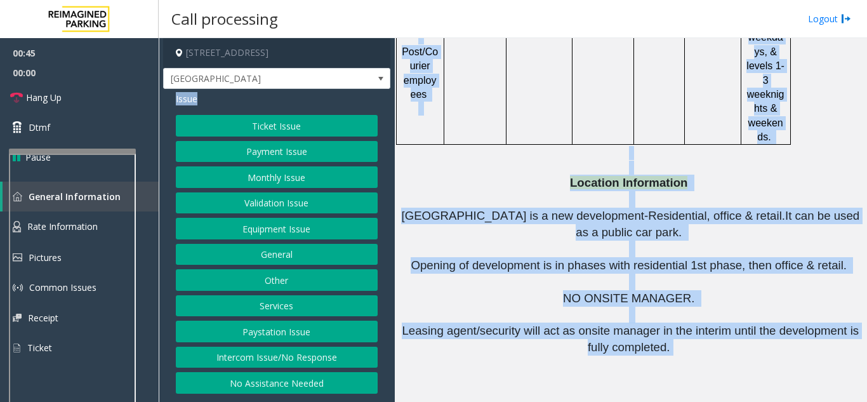
drag, startPoint x: 181, startPoint y: 104, endPoint x: 814, endPoint y: 231, distance: 645.8
click at [814, 231] on div "[STREET_ADDRESS] [GEOGRAPHIC_DATA] Exit Issue Ticket Issue Payment Issue Monthl…" at bounding box center [513, 220] width 708 height 364
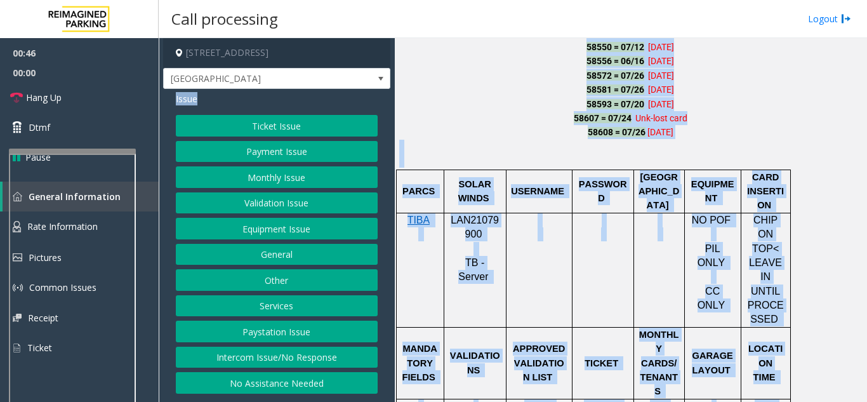
scroll to position [898, 0]
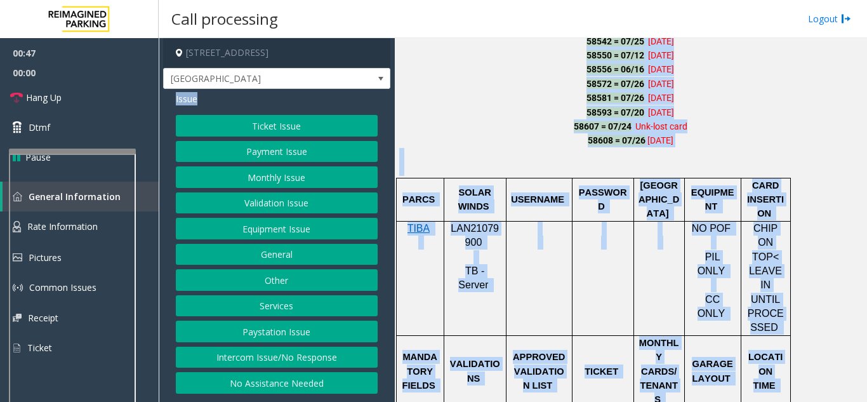
click at [342, 364] on button "Intercom Issue/No Response" at bounding box center [277, 358] width 202 height 22
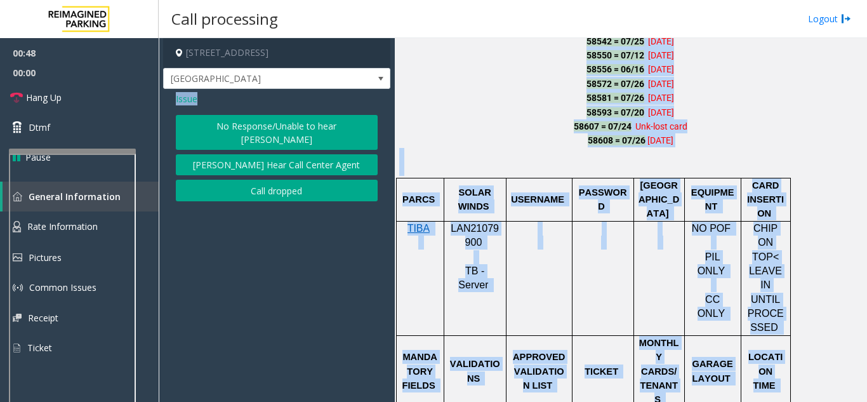
click at [265, 115] on button "No Response/Unable to hear [PERSON_NAME]" at bounding box center [277, 132] width 202 height 35
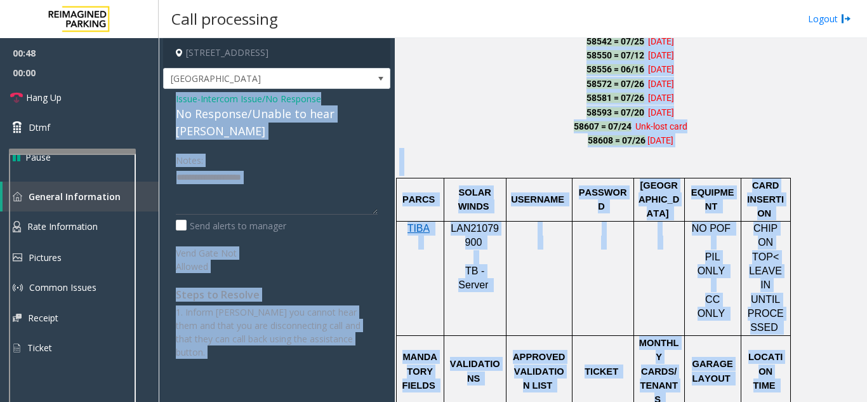
click at [271, 119] on div "No Response/Unable to hear [PERSON_NAME]" at bounding box center [277, 122] width 202 height 34
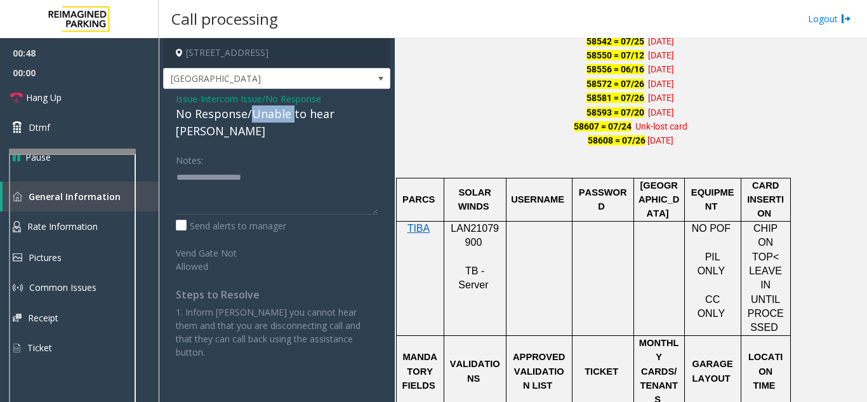
click at [271, 119] on div "No Response/Unable to hear [PERSON_NAME]" at bounding box center [277, 122] width 202 height 34
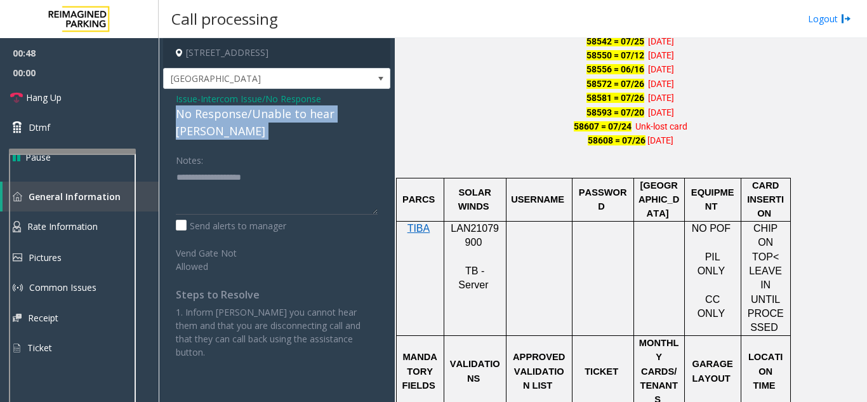
click at [271, 119] on div "No Response/Unable to hear [PERSON_NAME]" at bounding box center [277, 122] width 202 height 34
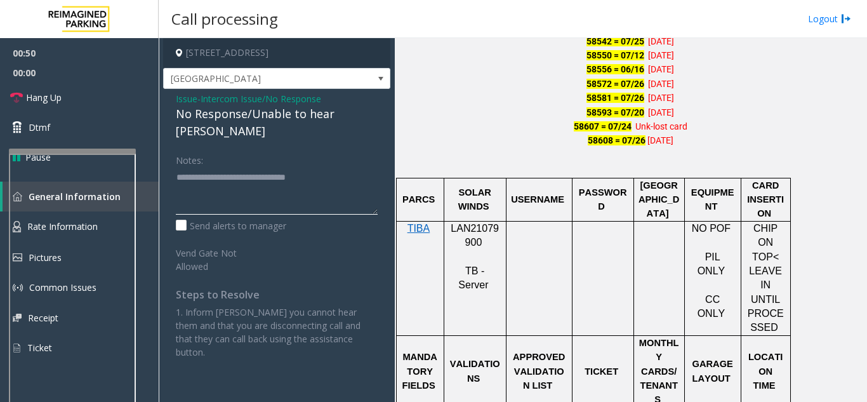
type textarea "**********"
click at [173, 98] on div "Issue - Intercom Issue/No Response No Response/Unable to hear [PERSON_NAME] Not…" at bounding box center [276, 230] width 227 height 283
click at [193, 99] on span "Issue" at bounding box center [187, 98] width 22 height 13
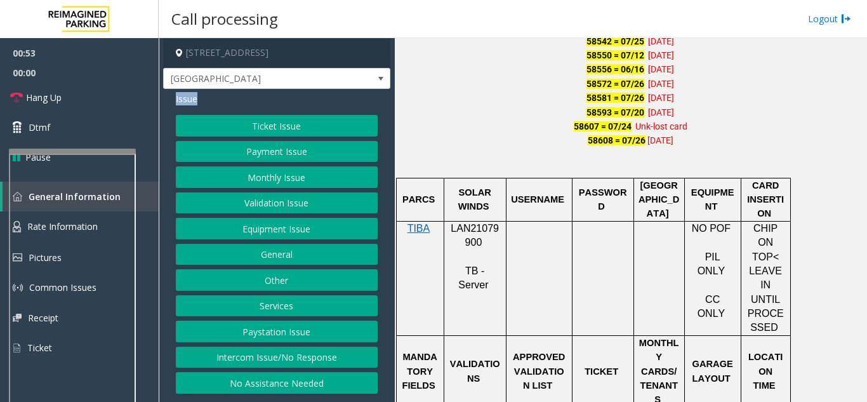
click at [193, 99] on span "Issue" at bounding box center [187, 98] width 22 height 13
click at [142, 96] on link "Hang Up" at bounding box center [79, 98] width 159 height 30
drag, startPoint x: 290, startPoint y: 368, endPoint x: 288, endPoint y: 361, distance: 7.1
click at [289, 365] on div "Ticket Issue Payment Issue Monthly Issue Validation Issue Equipment Issue Gener…" at bounding box center [277, 254] width 202 height 279
click at [288, 353] on button "Intercom Issue/No Response" at bounding box center [277, 358] width 202 height 22
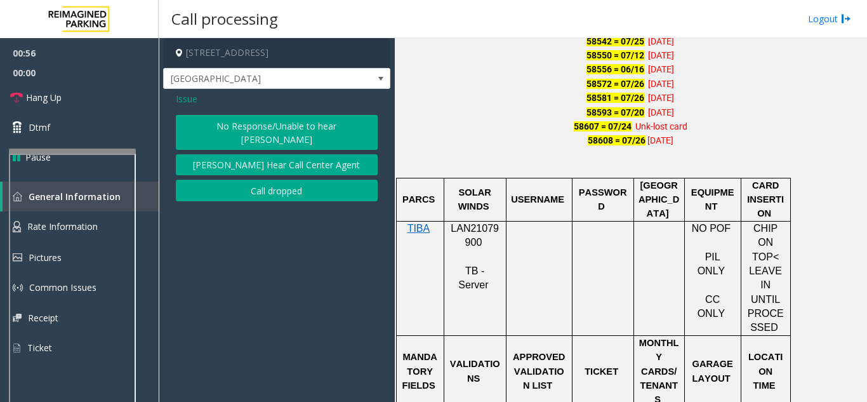
drag, startPoint x: 265, startPoint y: 104, endPoint x: 269, endPoint y: 122, distance: 18.1
click at [269, 121] on div "Issue No Response/Unable to hear [PERSON_NAME] Cannot Hear Call Center Agent Ca…" at bounding box center [276, 148] width 227 height 119
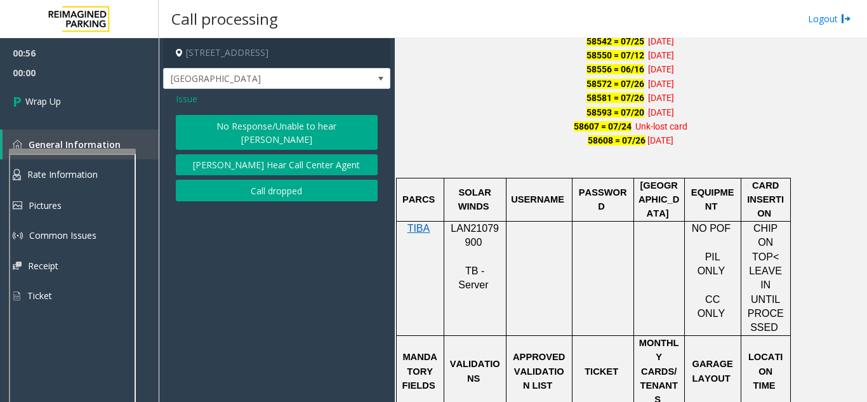
click at [193, 96] on span "Issue" at bounding box center [187, 98] width 22 height 13
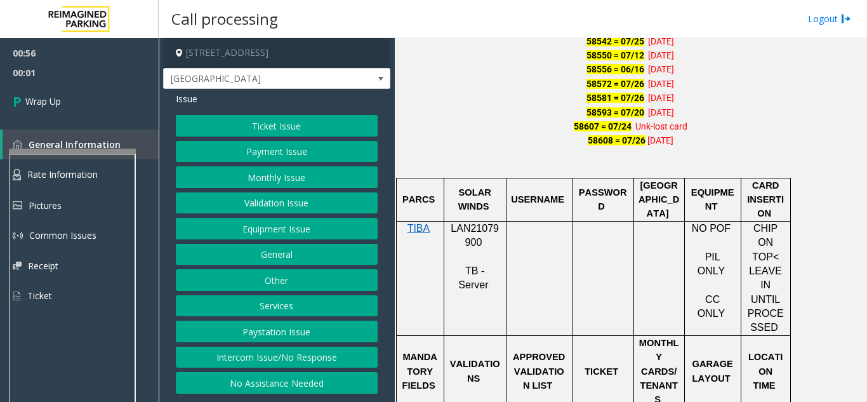
click at [277, 239] on div "Ticket Issue Payment Issue Monthly Issue Validation Issue Equipment Issue Gener…" at bounding box center [277, 254] width 202 height 279
click at [276, 237] on button "Equipment Issue" at bounding box center [277, 229] width 202 height 22
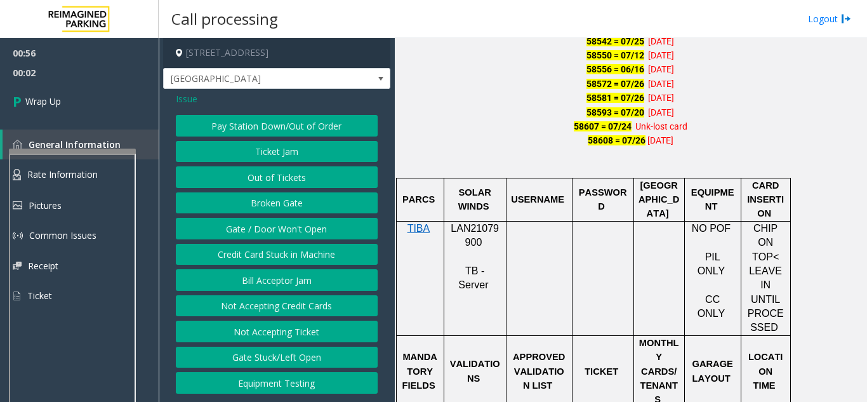
click at [276, 237] on button "Gate / Door Won't Open" at bounding box center [277, 229] width 202 height 22
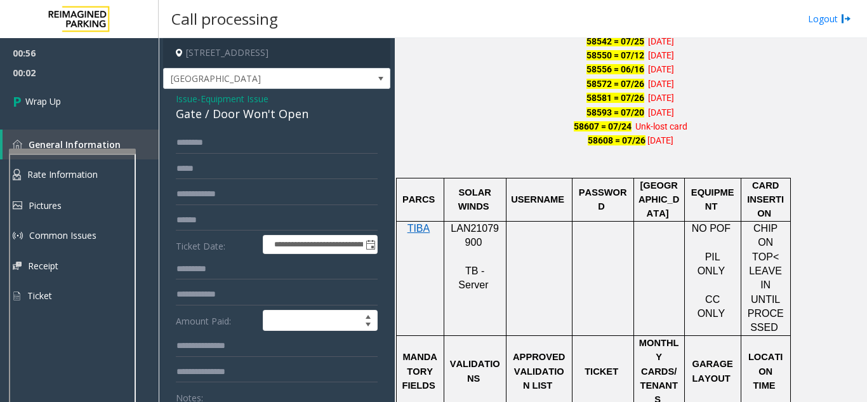
click at [242, 110] on div "Gate / Door Won't Open" at bounding box center [277, 113] width 202 height 17
copy div "Gate / Door Won't Open"
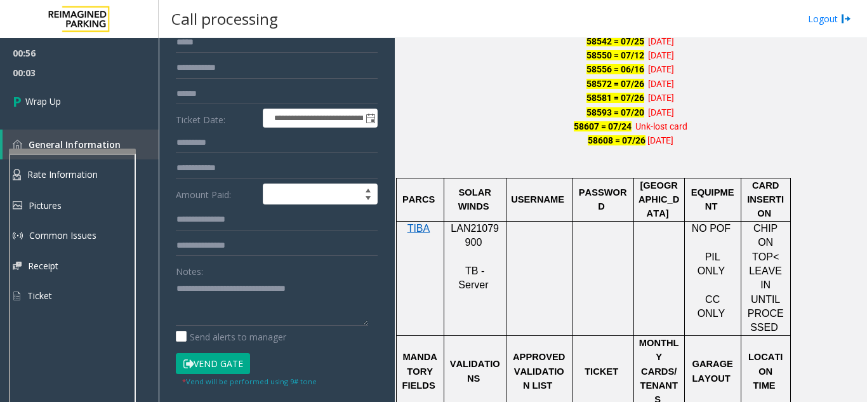
scroll to position [127, 0]
drag, startPoint x: 265, startPoint y: 285, endPoint x: 260, endPoint y: 275, distance: 11.4
click at [260, 278] on textarea at bounding box center [272, 301] width 192 height 48
drag, startPoint x: 260, startPoint y: 275, endPoint x: 248, endPoint y: 268, distance: 13.4
click at [255, 272] on div "Notes:" at bounding box center [277, 292] width 202 height 65
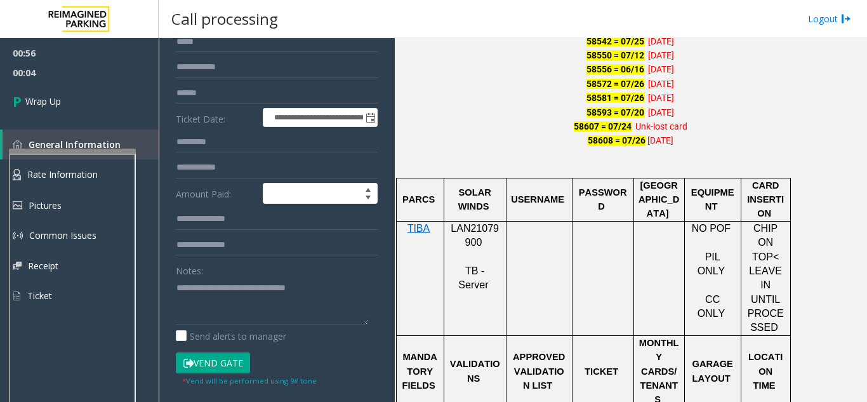
click at [248, 268] on div "Notes:" at bounding box center [277, 292] width 202 height 65
click at [255, 291] on textarea at bounding box center [272, 301] width 192 height 48
type textarea "*"
paste textarea "**********"
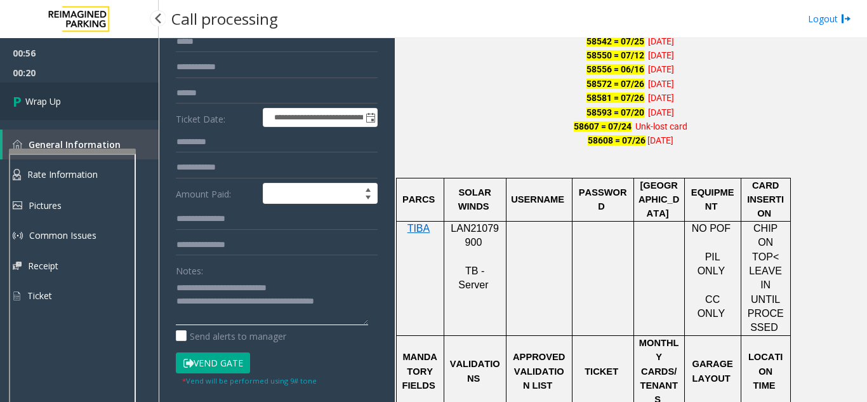
type textarea "**********"
click at [62, 115] on link "Wrap Up" at bounding box center [79, 101] width 159 height 37
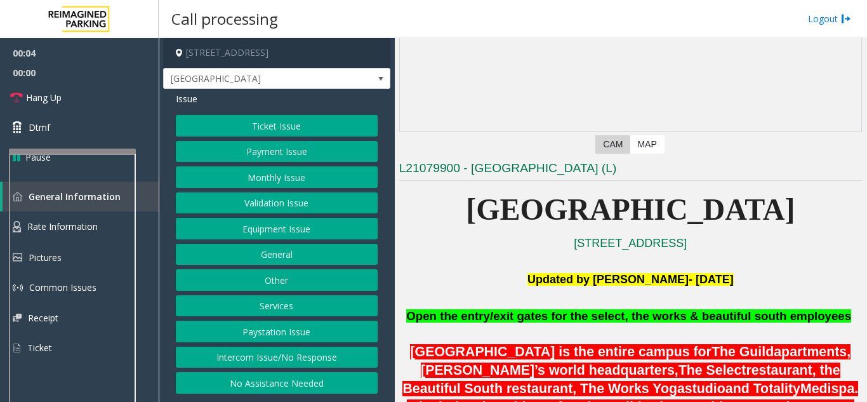
scroll to position [190, 0]
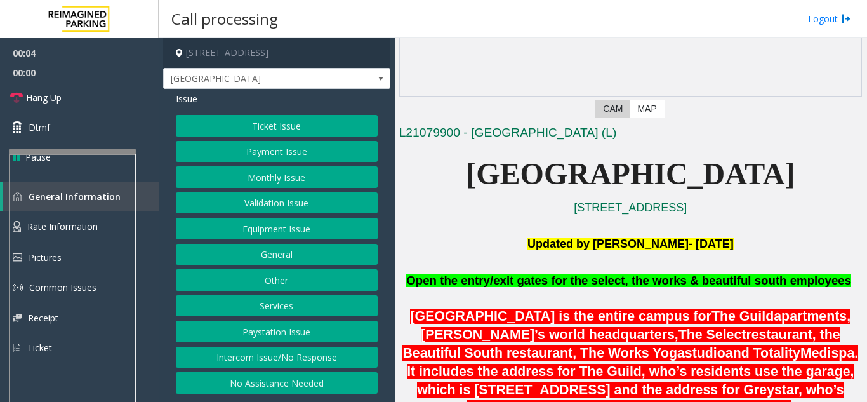
click at [491, 190] on p "[GEOGRAPHIC_DATA]" at bounding box center [630, 174] width 463 height 49
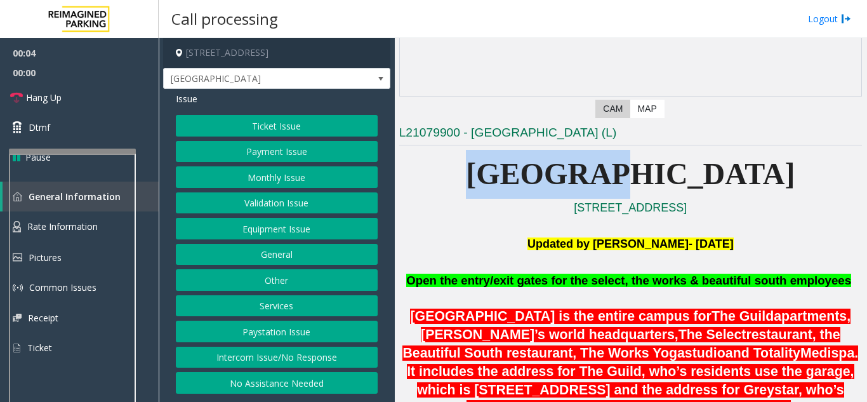
click at [491, 190] on p "[GEOGRAPHIC_DATA]" at bounding box center [630, 174] width 463 height 49
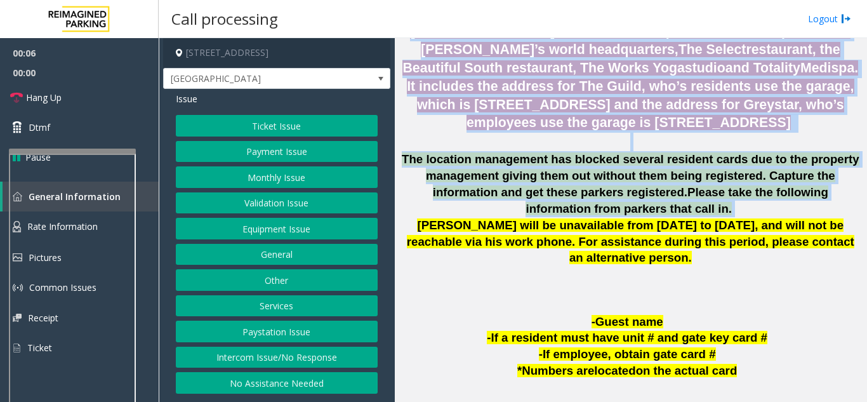
scroll to position [444, 0]
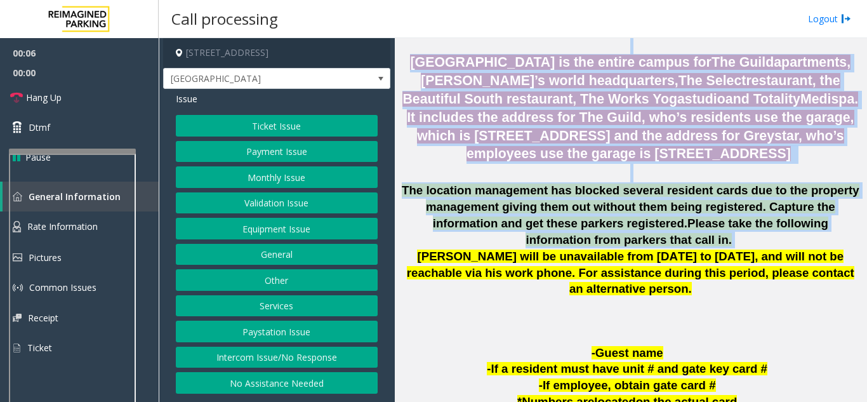
drag, startPoint x: 491, startPoint y: 190, endPoint x: 657, endPoint y: 222, distance: 168.2
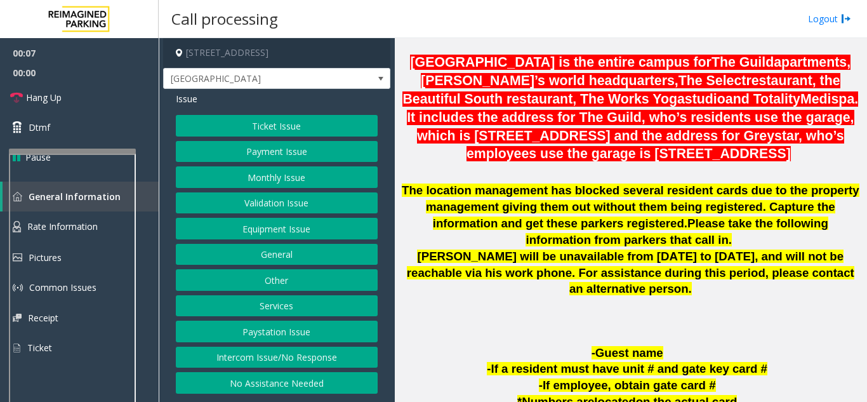
click at [664, 278] on b "[PERSON_NAME] will be unavailable from [DATE] to [DATE], and will not be reacha…" at bounding box center [631, 273] width 448 height 46
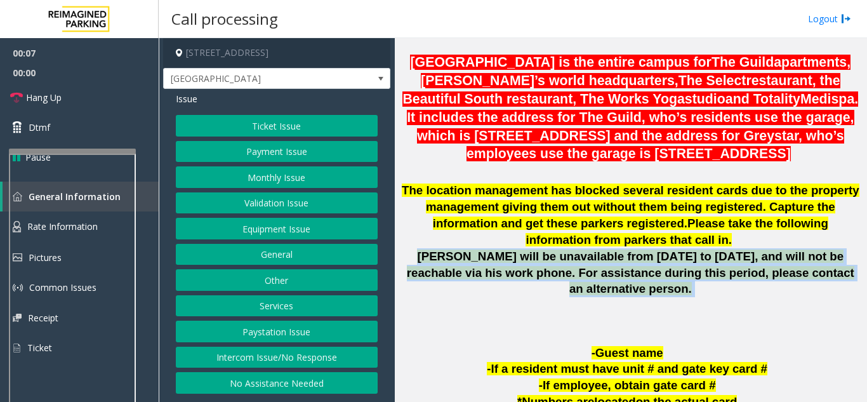
click at [664, 278] on b "[PERSON_NAME] will be unavailable from [DATE] to [DATE], and will not be reacha…" at bounding box center [631, 273] width 448 height 46
click at [322, 175] on button "Monthly Issue" at bounding box center [277, 177] width 202 height 22
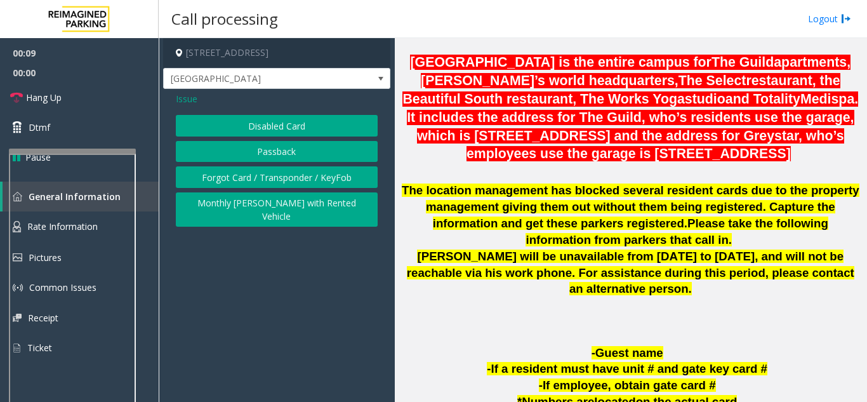
click at [284, 111] on div "Issue Disabled Card Passback Forgot Card / Transponder / KeyFob Monthly [PERSON…" at bounding box center [276, 161] width 227 height 144
click at [284, 116] on button "Disabled Card" at bounding box center [277, 126] width 202 height 22
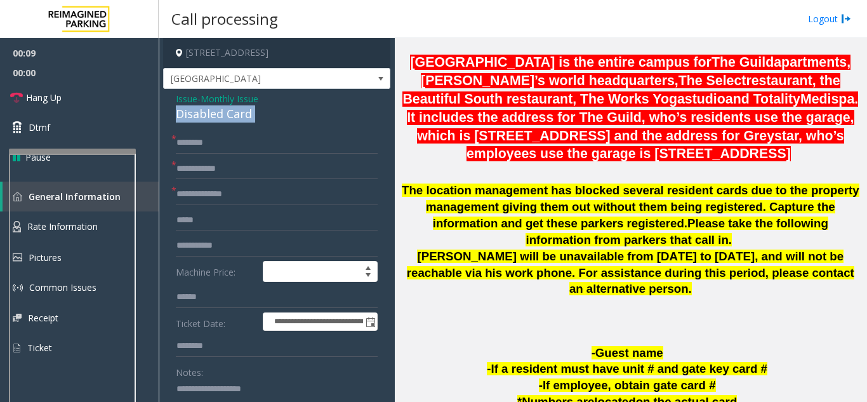
click at [284, 116] on div "Disabled Card" at bounding box center [277, 113] width 202 height 17
copy div "Disabled Card"
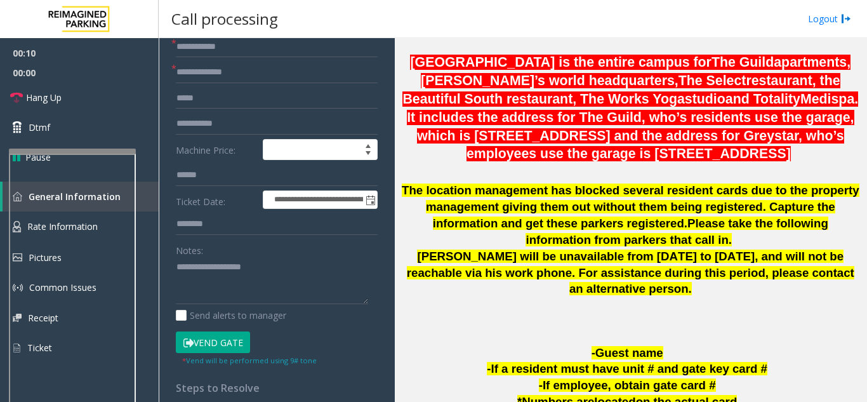
scroll to position [127, 0]
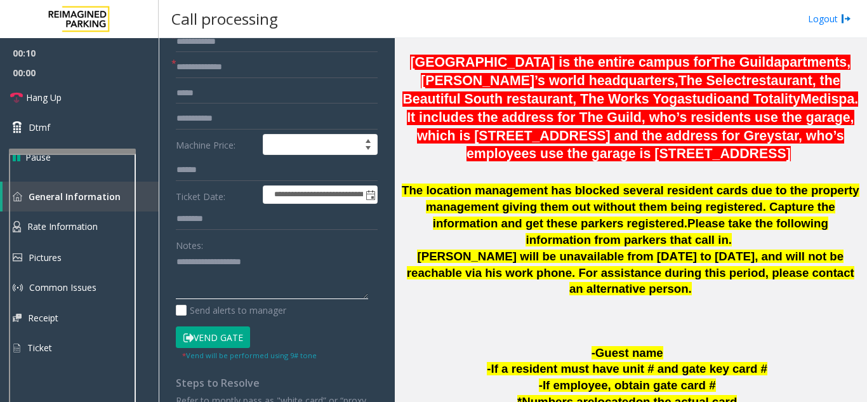
click at [247, 260] on textarea at bounding box center [272, 276] width 192 height 48
paste textarea "**********"
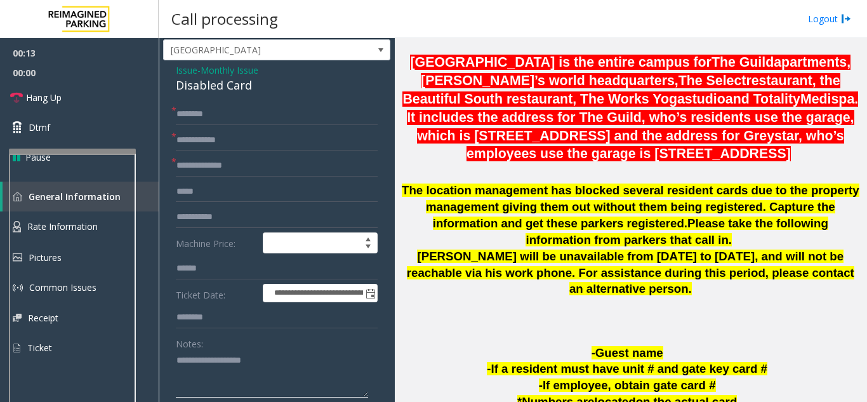
scroll to position [0, 0]
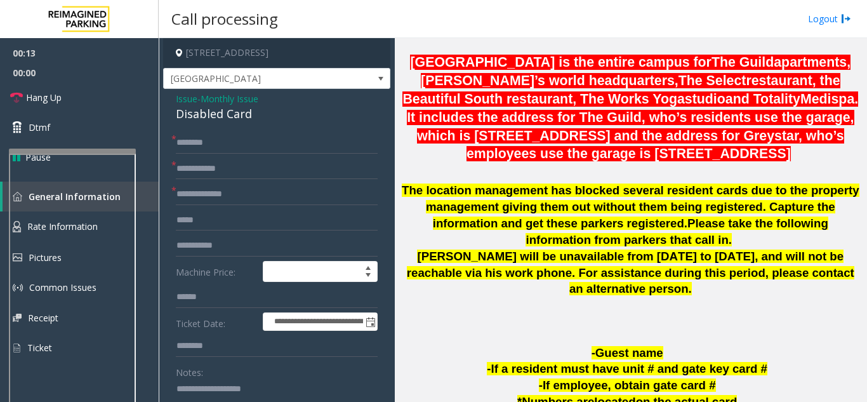
type textarea "**********"
click at [221, 175] on input "text" at bounding box center [277, 169] width 202 height 22
type input "**********"
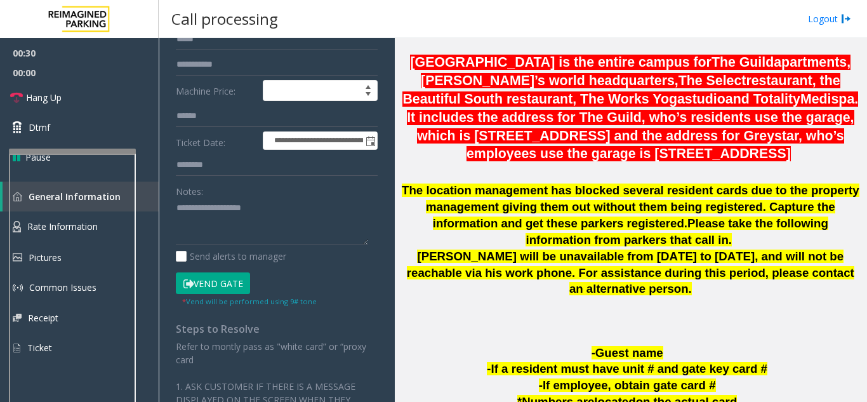
scroll to position [190, 0]
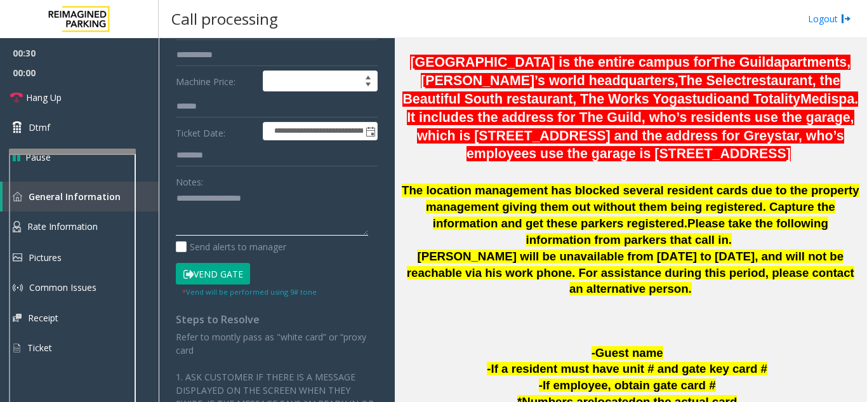
click at [224, 221] on textarea at bounding box center [272, 213] width 192 height 48
paste textarea "**********"
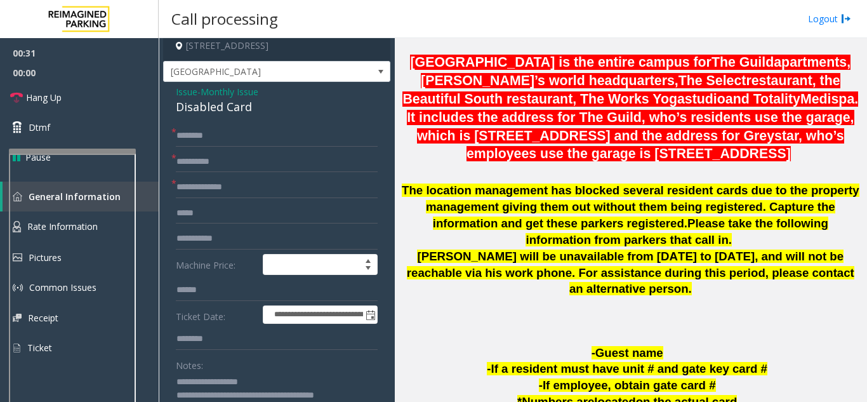
scroll to position [0, 0]
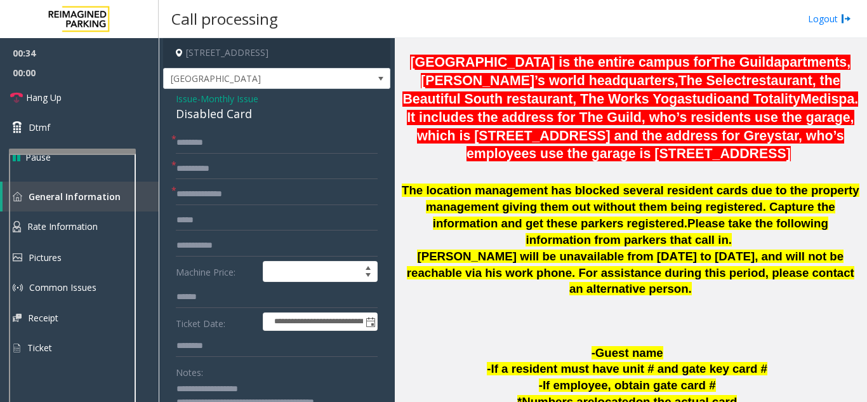
type textarea "**********"
click at [215, 196] on input "text" at bounding box center [277, 195] width 202 height 22
type input "**"
click at [299, 138] on input "text" at bounding box center [277, 143] width 202 height 22
type input "*"
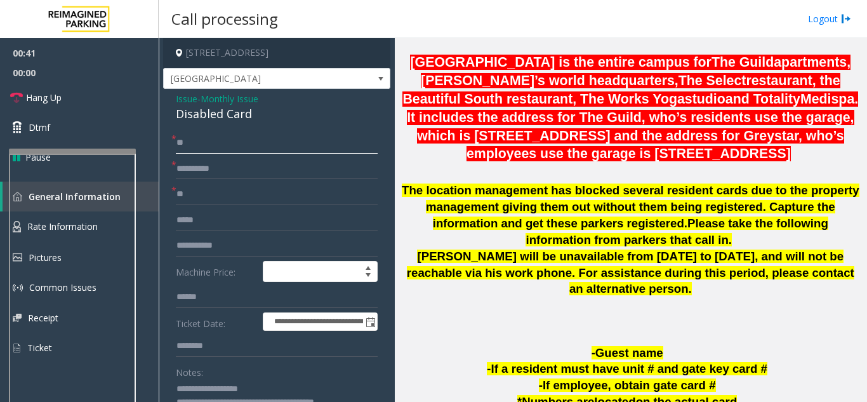
type input "*"
click at [190, 144] on input "*****" at bounding box center [277, 143] width 202 height 22
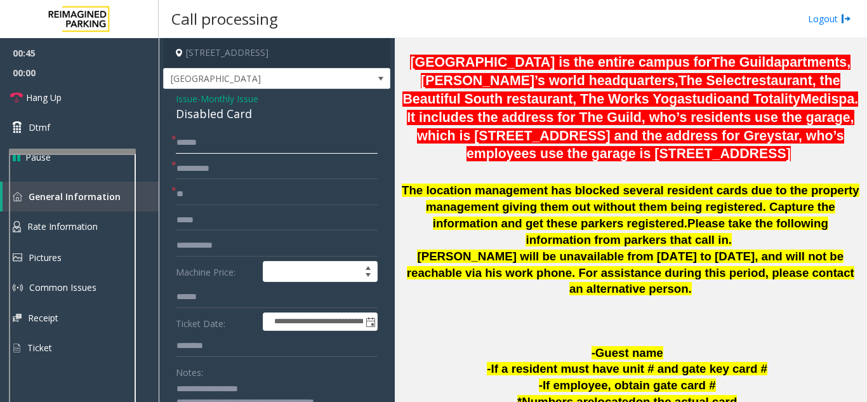
click at [190, 144] on input "*****" at bounding box center [277, 143] width 202 height 22
drag, startPoint x: 190, startPoint y: 144, endPoint x: 183, endPoint y: 143, distance: 7.7
click at [183, 143] on input "*****" at bounding box center [277, 143] width 202 height 22
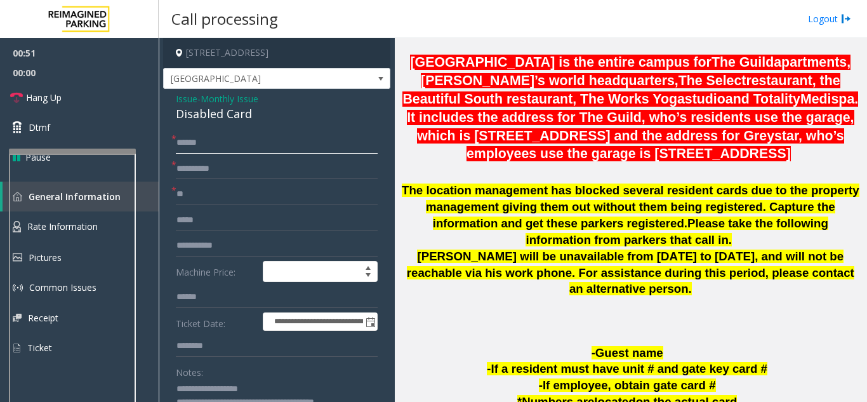
click at [183, 143] on input "*****" at bounding box center [277, 143] width 202 height 22
click at [234, 135] on input "*****" at bounding box center [277, 143] width 202 height 22
paste input "text"
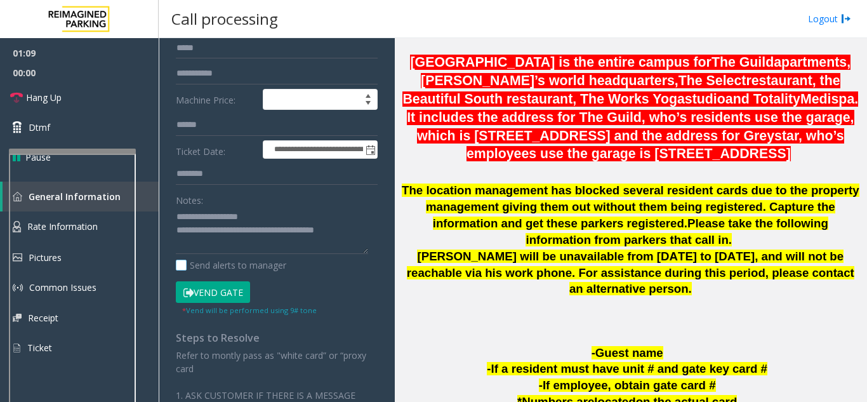
scroll to position [190, 0]
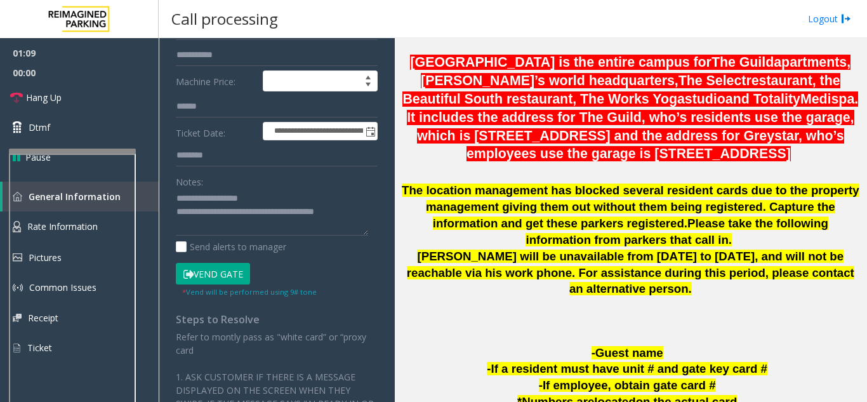
type input "*****"
click at [209, 279] on button "Vend Gate" at bounding box center [213, 274] width 74 height 22
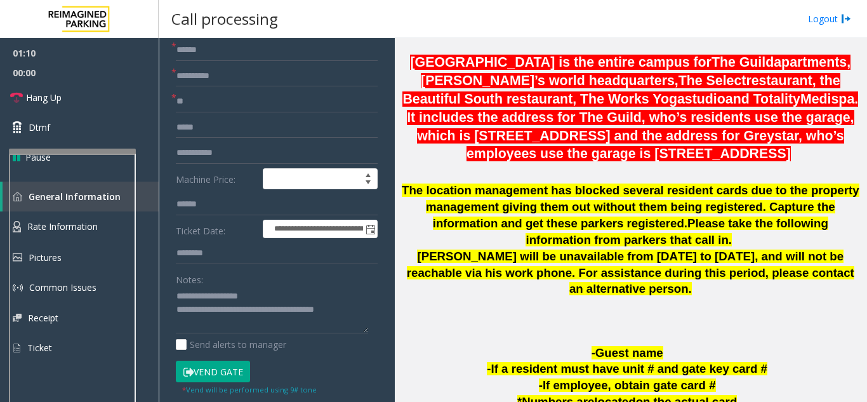
scroll to position [0, 0]
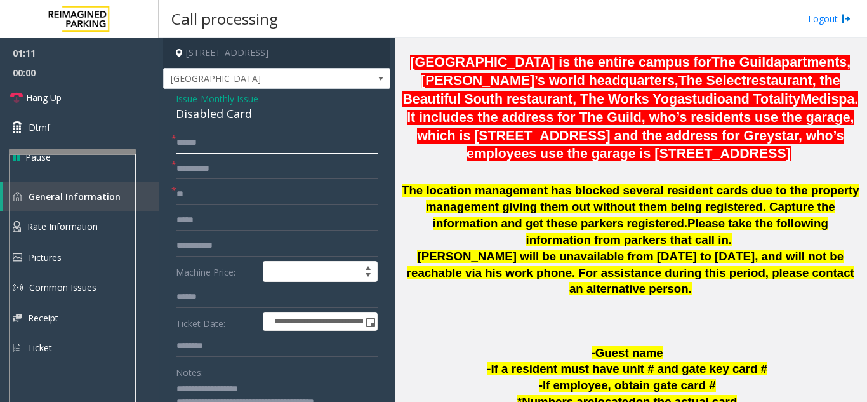
click at [192, 150] on input "*****" at bounding box center [277, 143] width 202 height 22
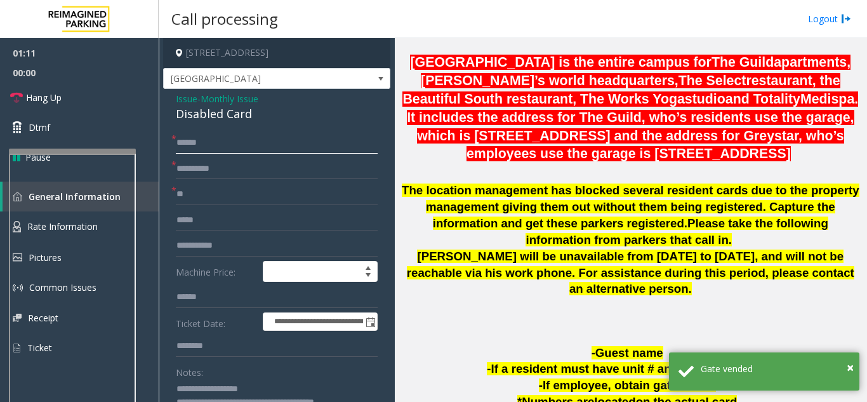
click at [192, 150] on input "*****" at bounding box center [277, 143] width 202 height 22
click at [152, 95] on link "Hang Up" at bounding box center [79, 98] width 159 height 30
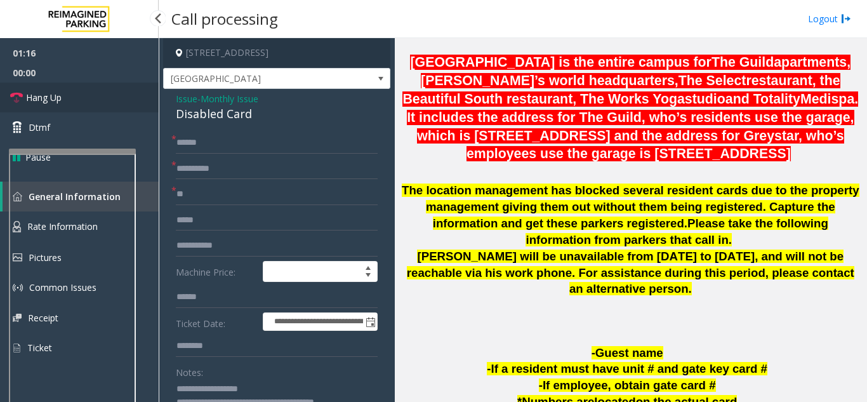
click at [152, 95] on link "Hang Up" at bounding box center [79, 98] width 159 height 30
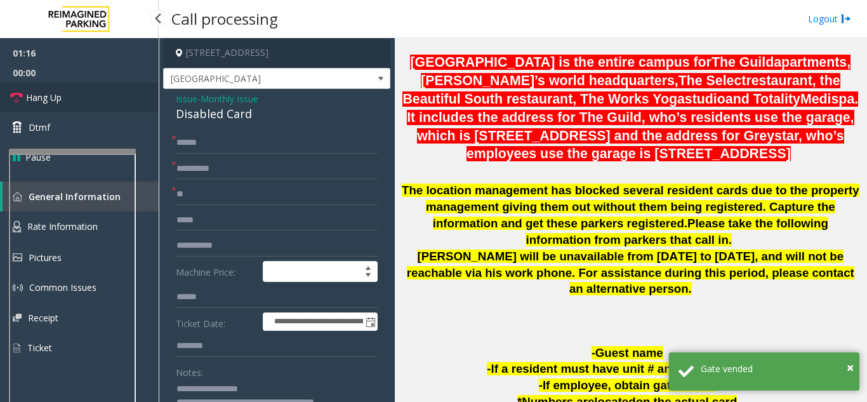
click at [152, 95] on link "Hang Up" at bounding box center [79, 98] width 159 height 30
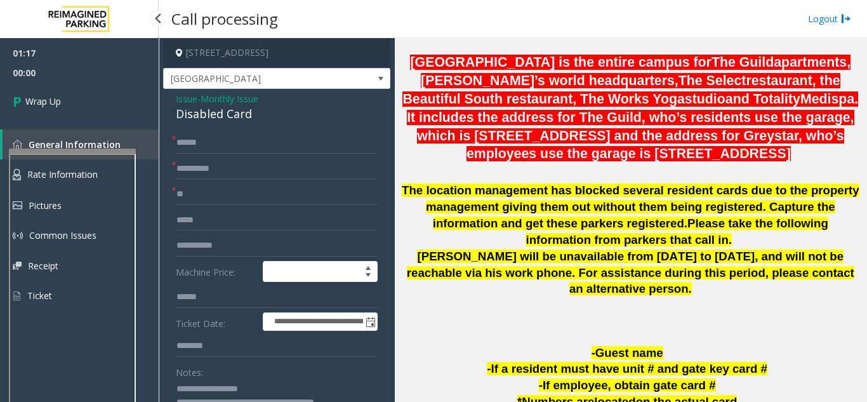
click at [152, 95] on link "Wrap Up" at bounding box center [79, 101] width 159 height 37
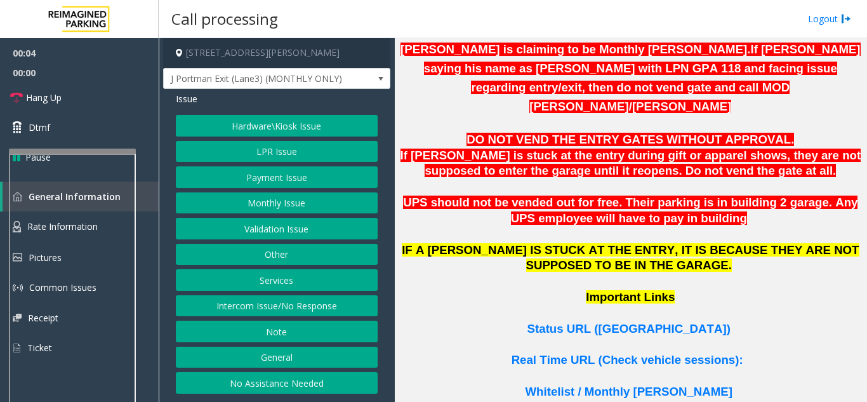
scroll to position [889, 0]
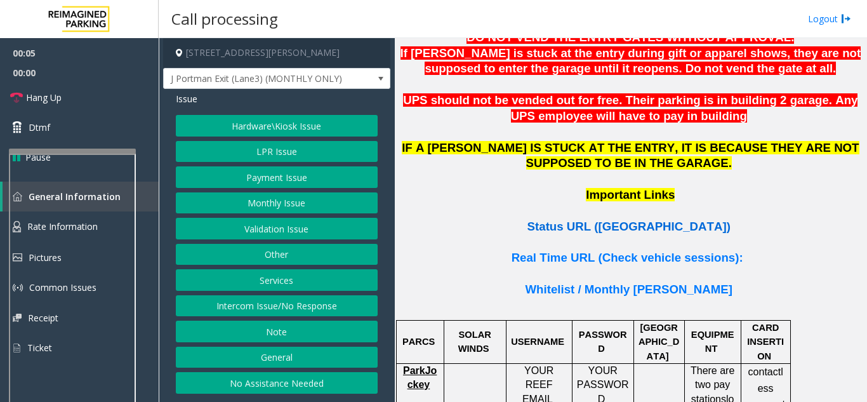
click at [628, 220] on span "Status URL ([GEOGRAPHIC_DATA])" at bounding box center [629, 226] width 203 height 13
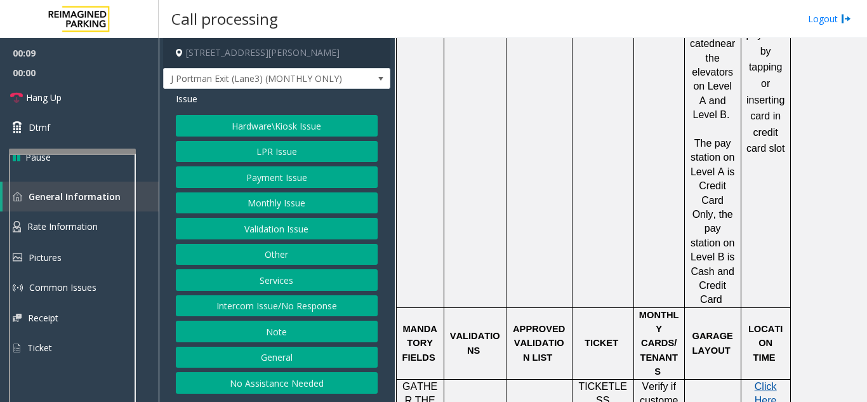
scroll to position [1270, 0]
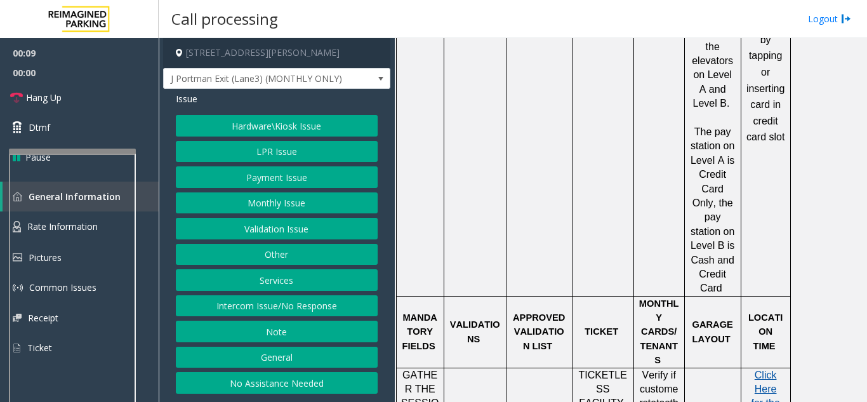
click at [766, 370] on span "Click Here for the local time" at bounding box center [765, 404] width 29 height 68
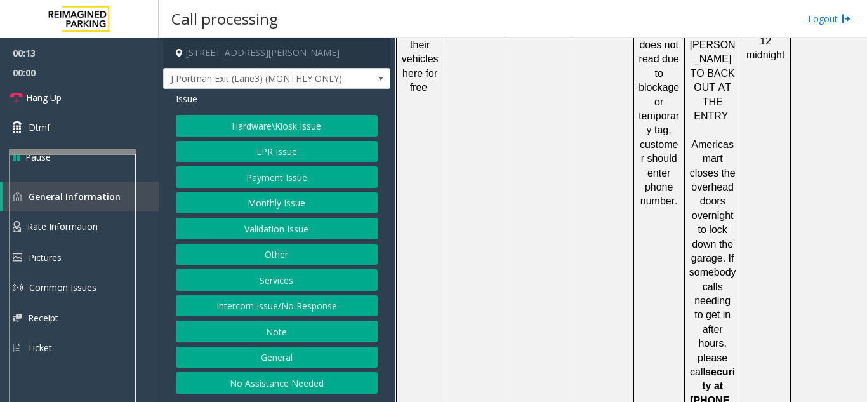
scroll to position [1905, 0]
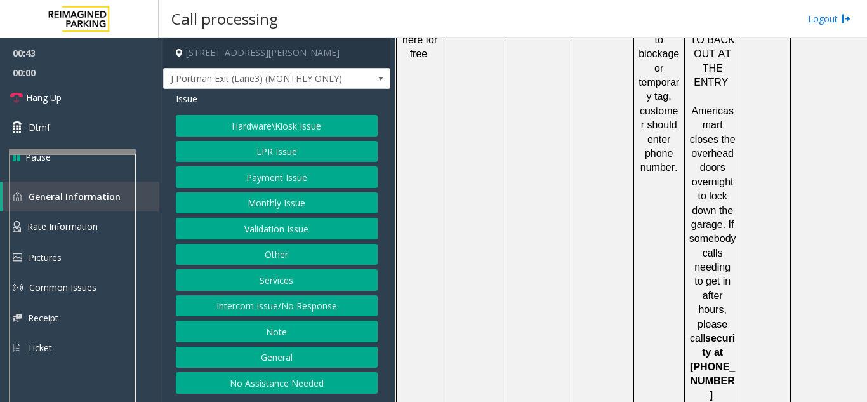
click at [262, 184] on button "Payment Issue" at bounding box center [277, 177] width 202 height 22
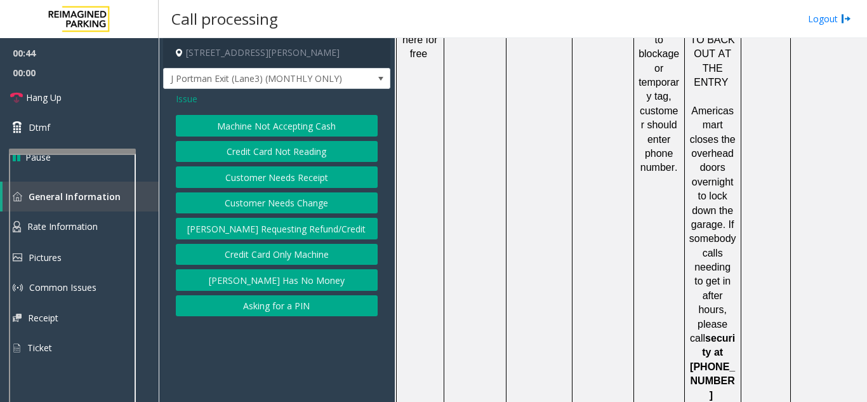
click at [253, 148] on button "Credit Card Not Reading" at bounding box center [277, 152] width 202 height 22
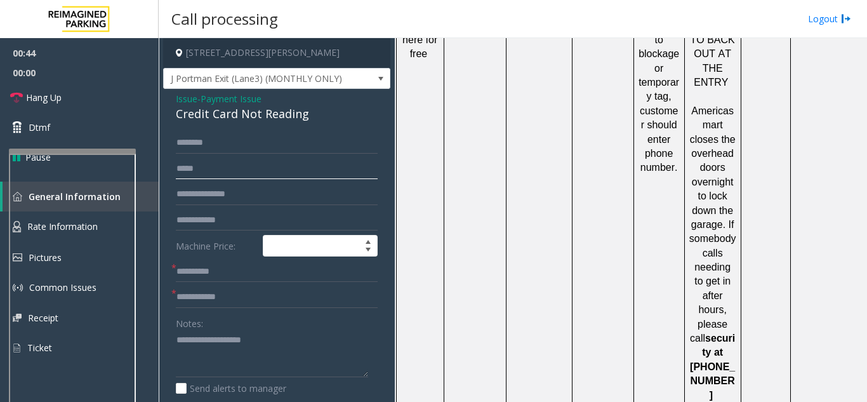
click at [246, 161] on input "text" at bounding box center [277, 169] width 202 height 22
type input "******"
click at [246, 161] on input "******" at bounding box center [277, 169] width 202 height 22
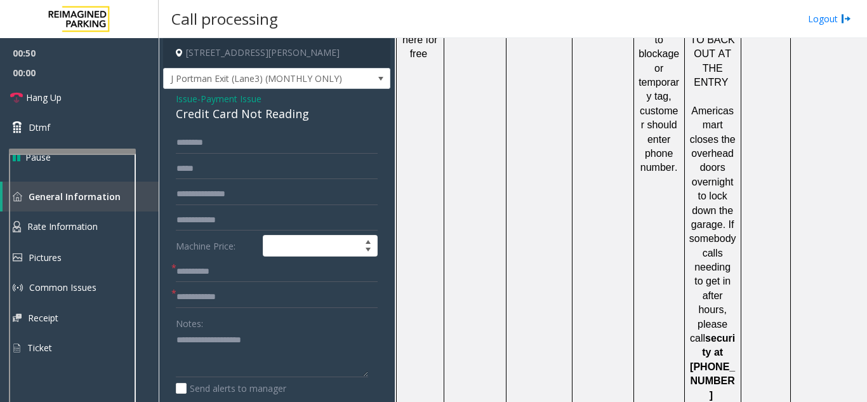
click at [210, 105] on div "Credit Card Not Reading" at bounding box center [277, 113] width 202 height 17
click at [199, 100] on span "- Payment Issue" at bounding box center [229, 99] width 64 height 12
click at [186, 97] on span "Issue" at bounding box center [187, 98] width 22 height 13
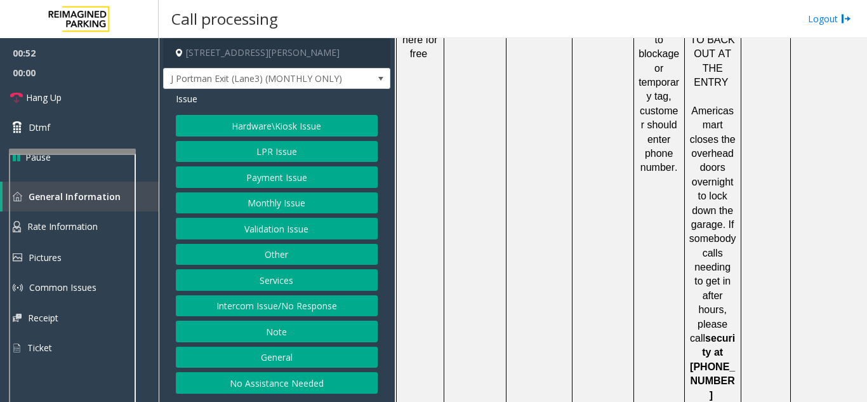
click at [311, 128] on button "Hardware\Kiosk Issue" at bounding box center [277, 126] width 202 height 22
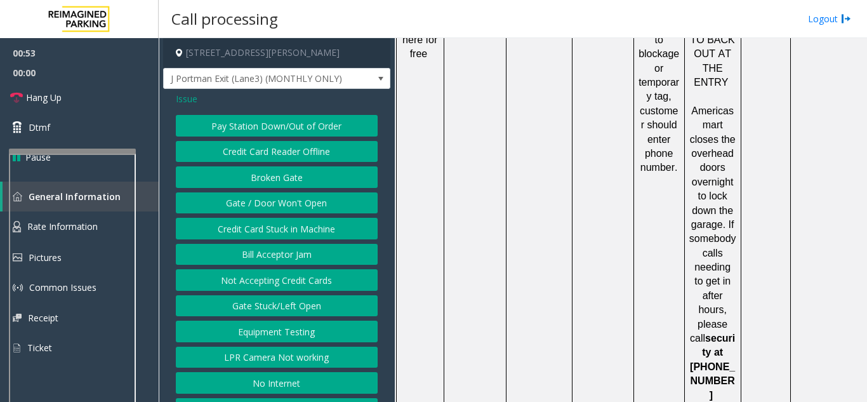
click at [190, 100] on span "Issue" at bounding box center [187, 98] width 22 height 13
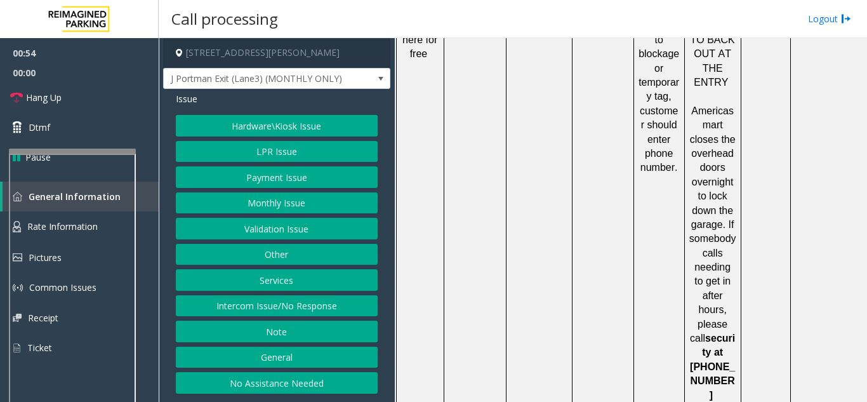
click at [267, 147] on button "LPR Issue" at bounding box center [277, 152] width 202 height 22
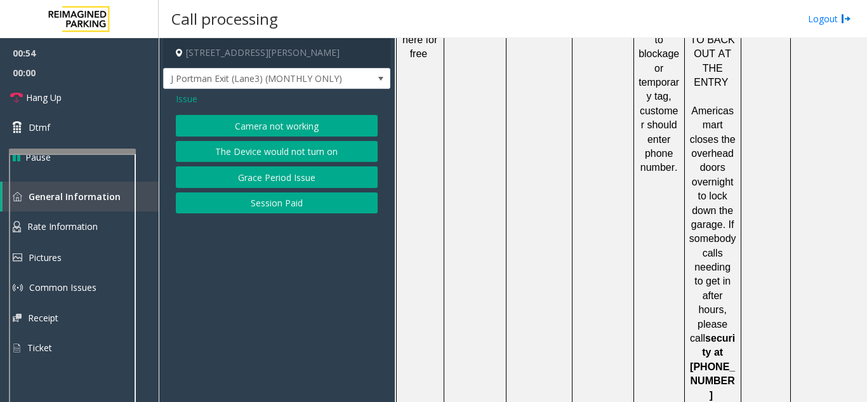
click at [290, 203] on button "Session Paid" at bounding box center [277, 203] width 202 height 22
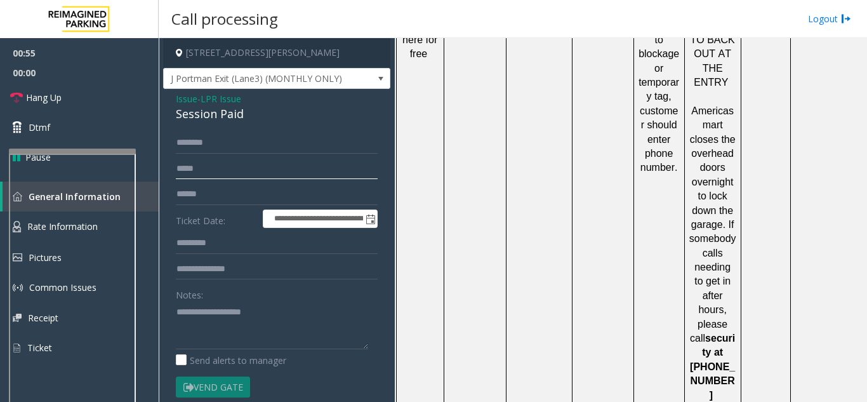
click at [242, 173] on input "text" at bounding box center [277, 169] width 202 height 22
paste input "******"
click at [178, 168] on input "******" at bounding box center [277, 169] width 202 height 22
click at [185, 171] on input "*******" at bounding box center [277, 169] width 202 height 22
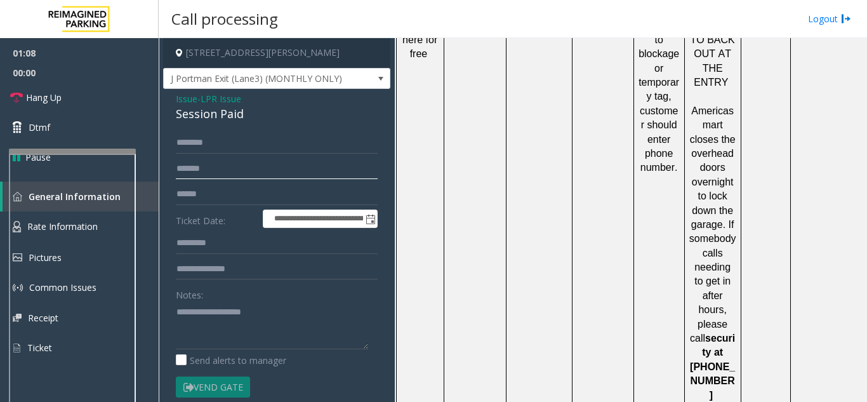
click at [185, 171] on input "*******" at bounding box center [277, 169] width 202 height 22
paste input "text"
type input "*******"
click at [241, 184] on input "text" at bounding box center [277, 195] width 202 height 22
type input "*"
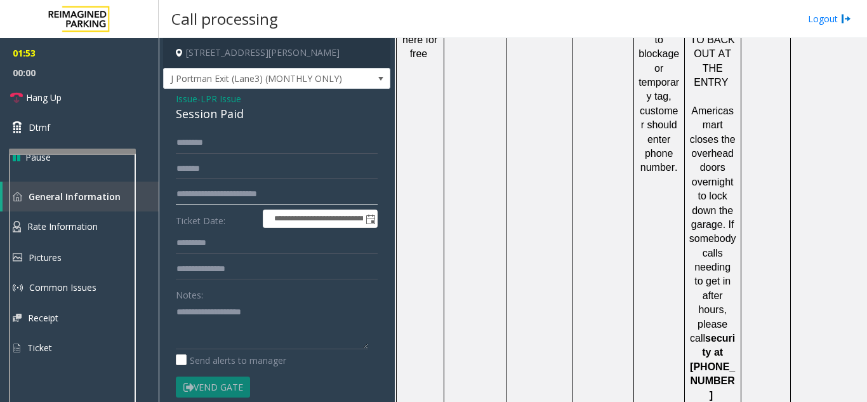
click at [274, 201] on input "**********" at bounding box center [277, 195] width 202 height 22
type input "**********"
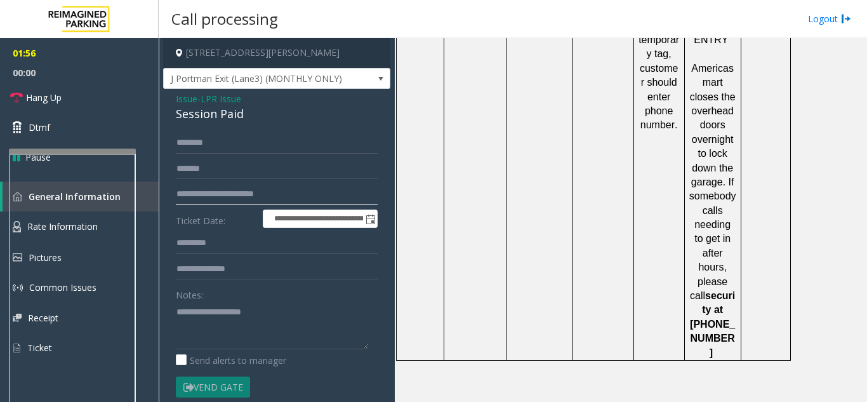
scroll to position [2219, 0]
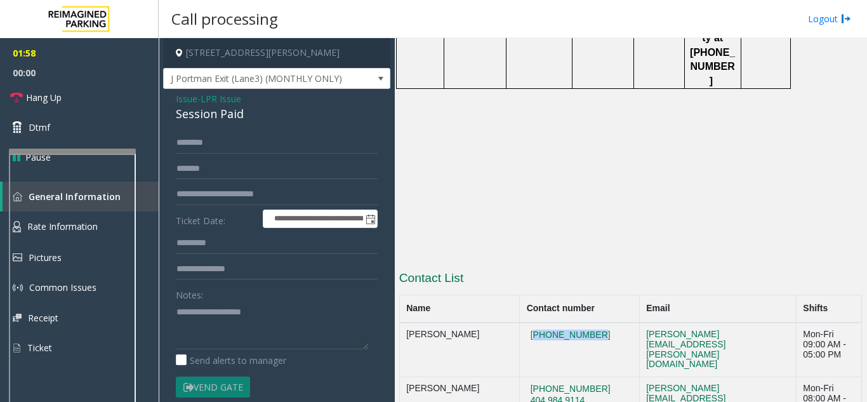
drag, startPoint x: 589, startPoint y: 120, endPoint x: 526, endPoint y: 117, distance: 63.5
click at [526, 323] on td "[PHONE_NUMBER]" at bounding box center [580, 350] width 120 height 55
copy button "[PHONE_NUMBER]"
drag, startPoint x: 585, startPoint y: 211, endPoint x: 511, endPoint y: 208, distance: 75.0
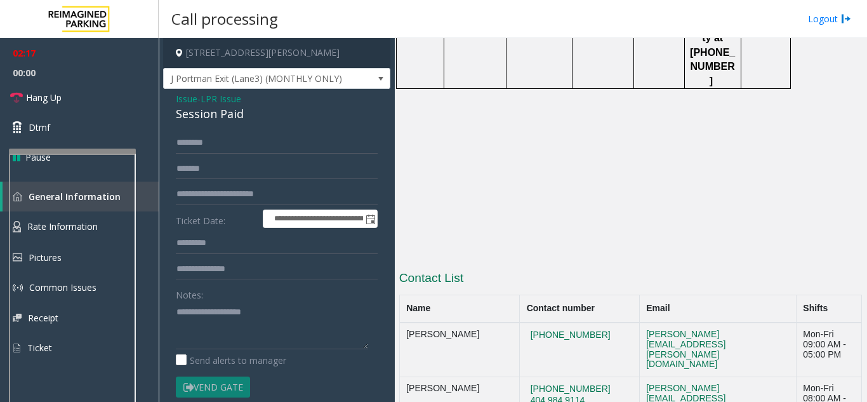
click at [236, 115] on div "Session Paid" at bounding box center [277, 113] width 202 height 17
click at [235, 329] on textarea at bounding box center [272, 326] width 192 height 48
paste textarea "**********"
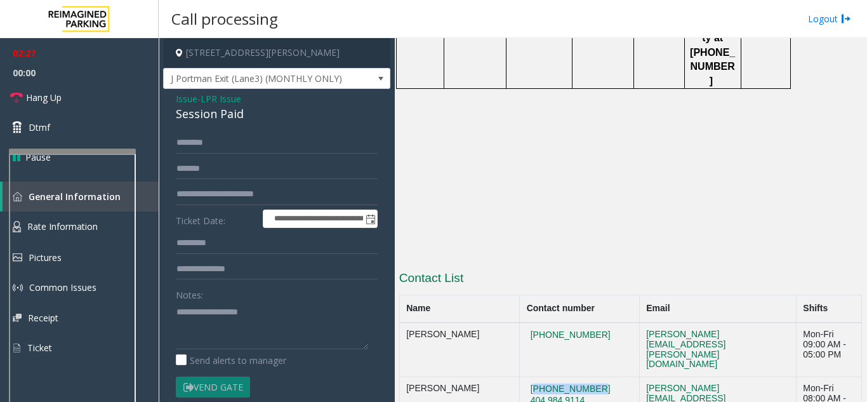
drag, startPoint x: 577, startPoint y: 165, endPoint x: 515, endPoint y: 161, distance: 61.8
click at [520, 377] on td "[PHONE_NUMBER] [PHONE_NUMBER]" at bounding box center [580, 404] width 120 height 54
click at [215, 332] on textarea at bounding box center [272, 326] width 192 height 48
drag, startPoint x: 323, startPoint y: 308, endPoint x: 328, endPoint y: 319, distance: 12.5
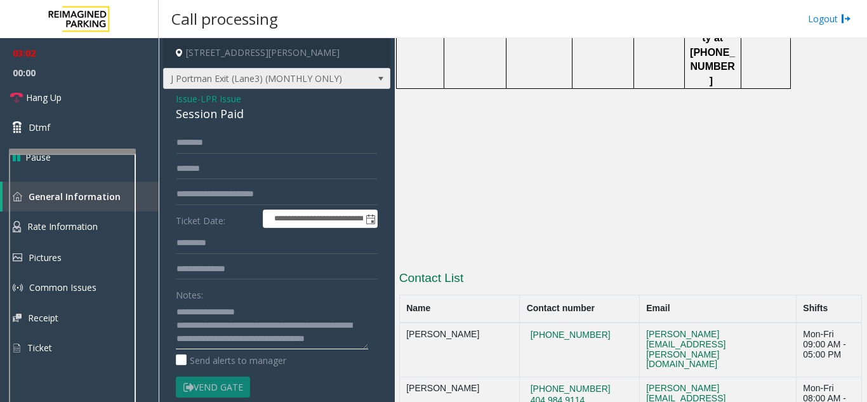
scroll to position [10, 0]
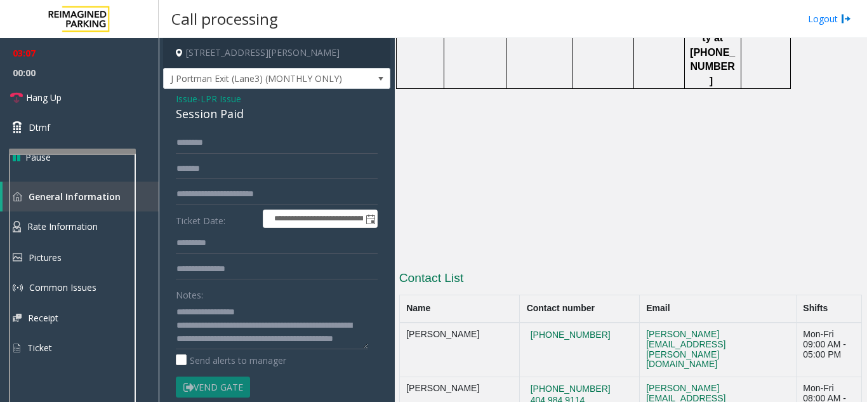
drag, startPoint x: 582, startPoint y: 246, endPoint x: 514, endPoint y: 244, distance: 68.6
drag, startPoint x: 586, startPoint y: 128, endPoint x: 511, endPoint y: 122, distance: 75.8
click at [520, 323] on td "[PHONE_NUMBER]" at bounding box center [580, 350] width 120 height 55
drag, startPoint x: 585, startPoint y: 245, endPoint x: 515, endPoint y: 244, distance: 70.5
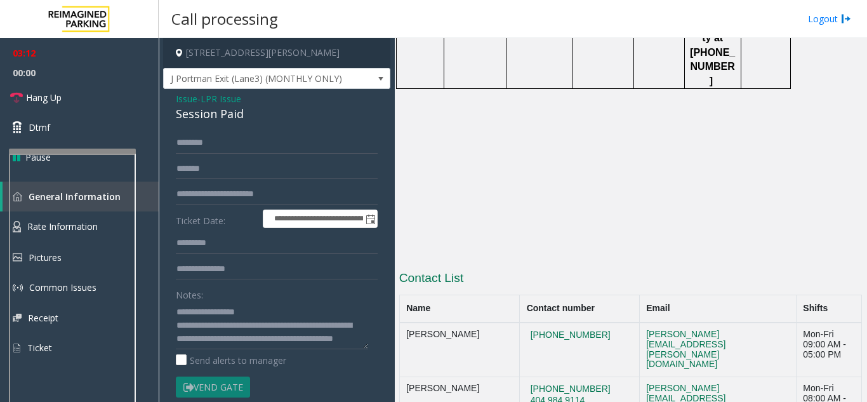
click at [308, 345] on textarea at bounding box center [272, 326] width 192 height 48
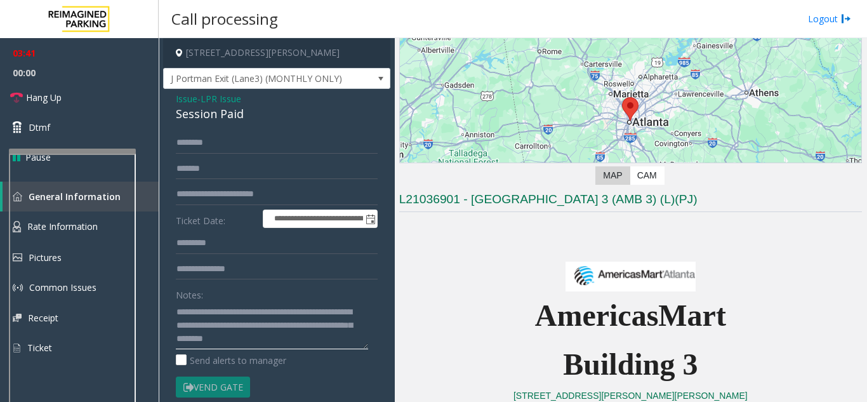
click at [325, 342] on textarea at bounding box center [272, 326] width 192 height 48
drag, startPoint x: 325, startPoint y: 342, endPoint x: 338, endPoint y: 338, distance: 13.3
click at [336, 340] on textarea at bounding box center [272, 326] width 192 height 48
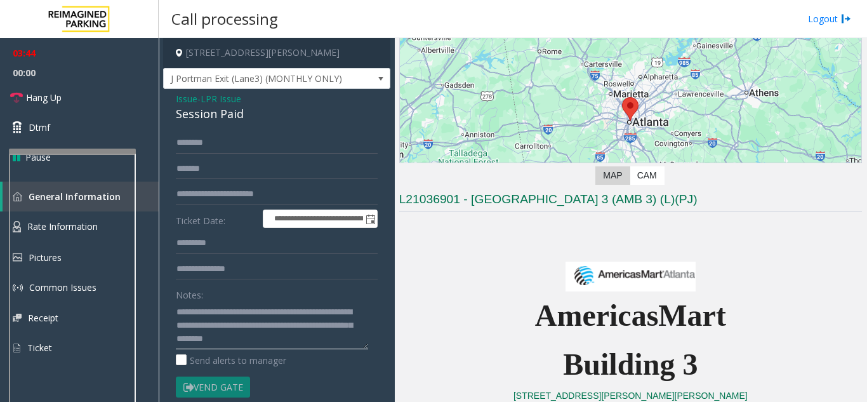
click at [330, 344] on textarea at bounding box center [272, 326] width 192 height 48
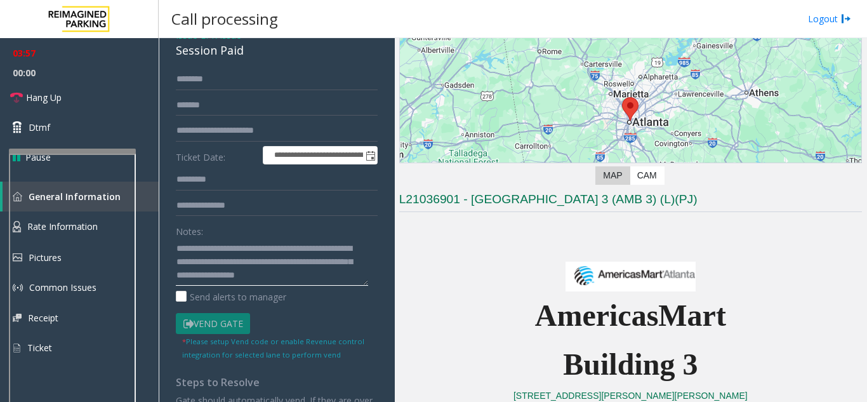
scroll to position [23, 0]
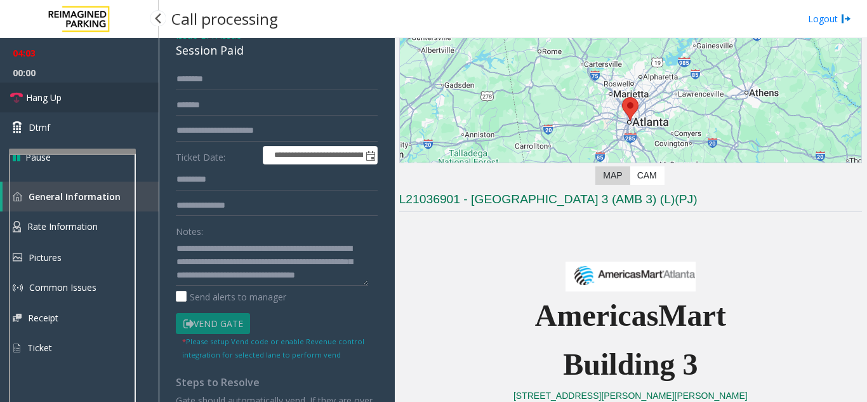
click at [84, 90] on link "Hang Up" at bounding box center [79, 98] width 159 height 30
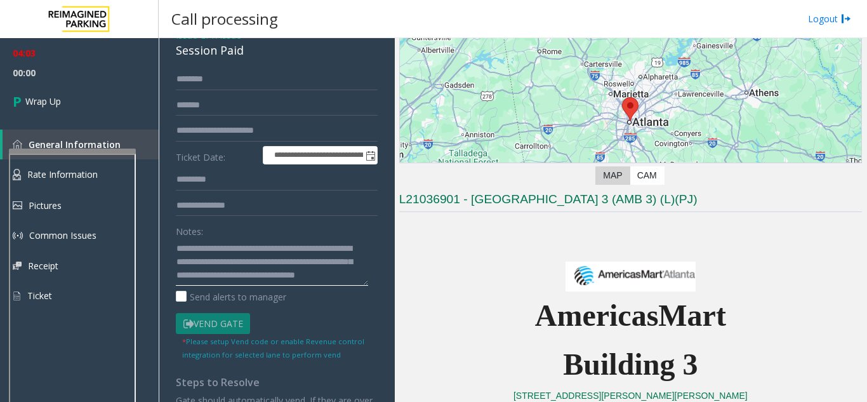
click at [267, 282] on textarea at bounding box center [272, 262] width 192 height 48
type textarea "**********"
click at [102, 124] on div "04:03 00:03 Wrap Up General Information Rate Information Pictures Common Issues…" at bounding box center [79, 179] width 159 height 283
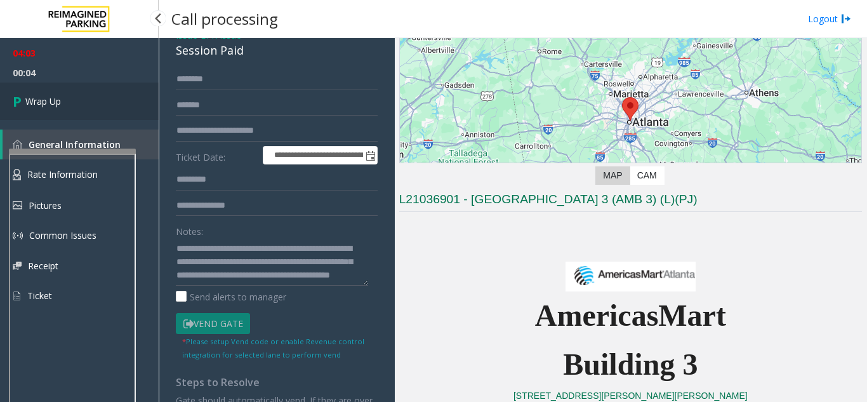
click at [86, 104] on link "Wrap Up" at bounding box center [79, 101] width 159 height 37
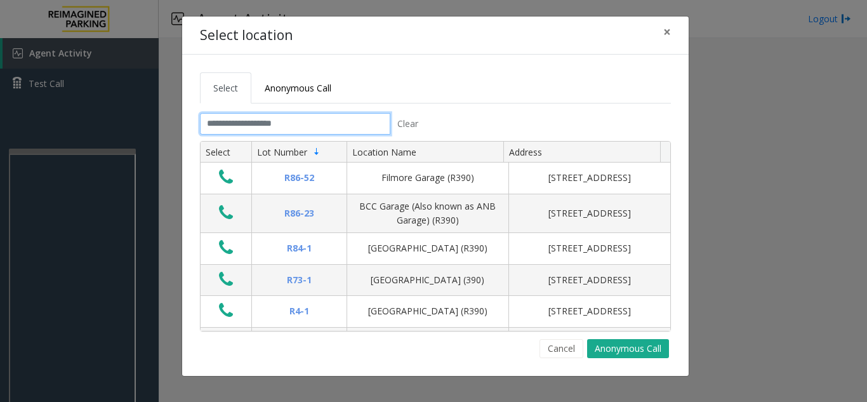
click at [269, 126] on input "text" at bounding box center [295, 124] width 190 height 22
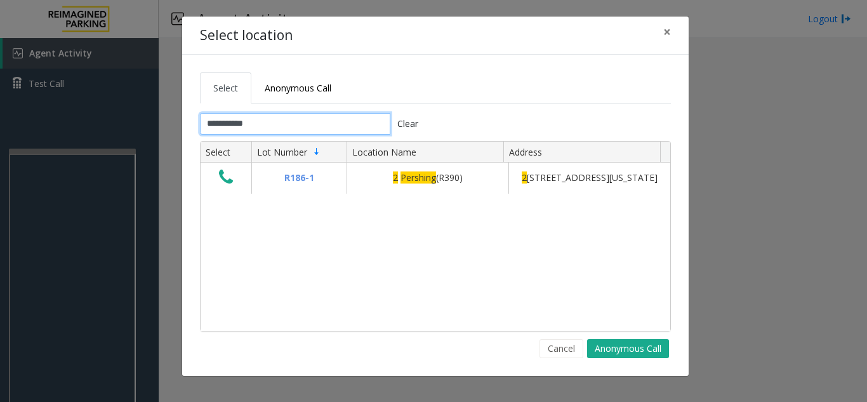
type input "**********"
click at [553, 351] on button "Cancel" at bounding box center [562, 348] width 44 height 19
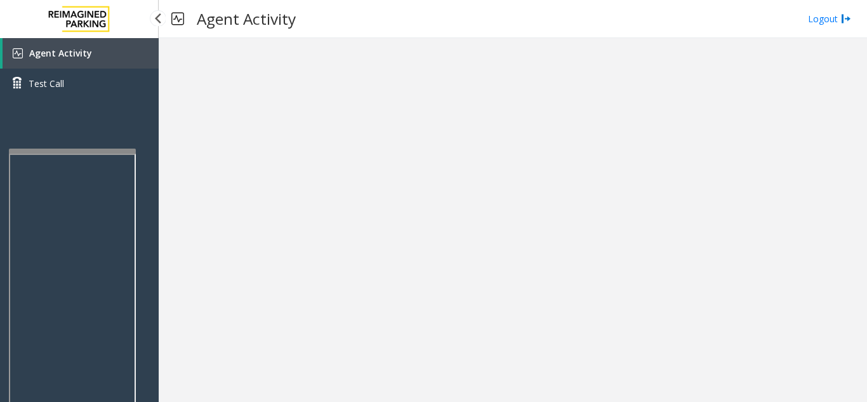
click at [70, 49] on span "Agent Activity" at bounding box center [60, 53] width 63 height 12
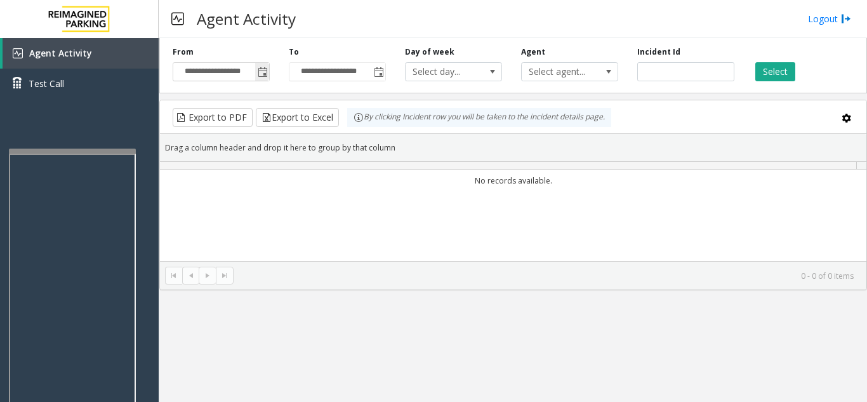
click at [262, 76] on span "Toggle popup" at bounding box center [263, 72] width 10 height 10
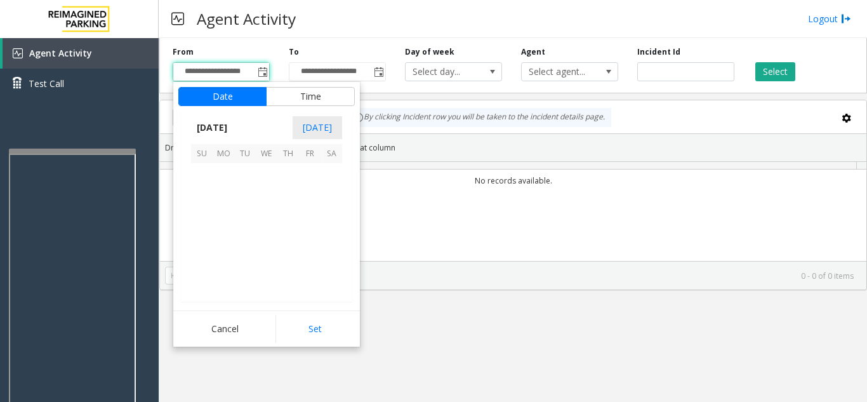
scroll to position [227746, 0]
click at [281, 209] on span "14" at bounding box center [288, 217] width 22 height 22
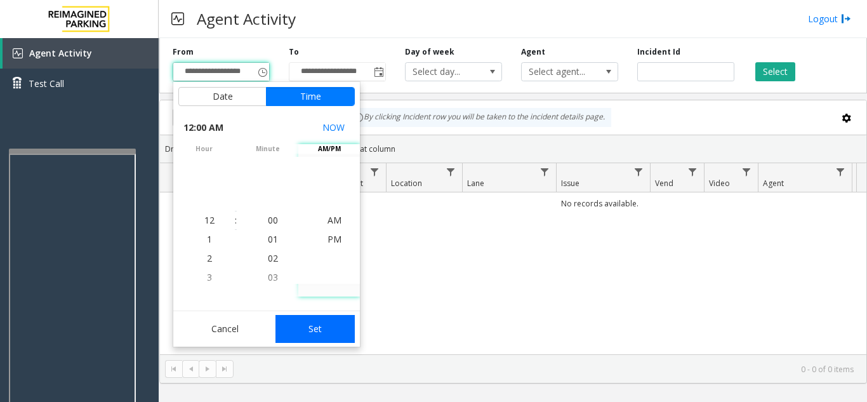
click at [326, 335] on button "Set" at bounding box center [316, 329] width 80 height 28
type input "**********"
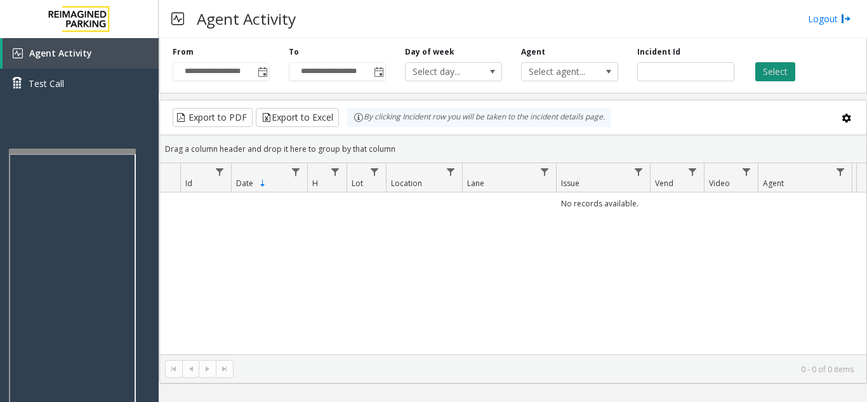
click at [781, 67] on button "Select" at bounding box center [776, 71] width 40 height 19
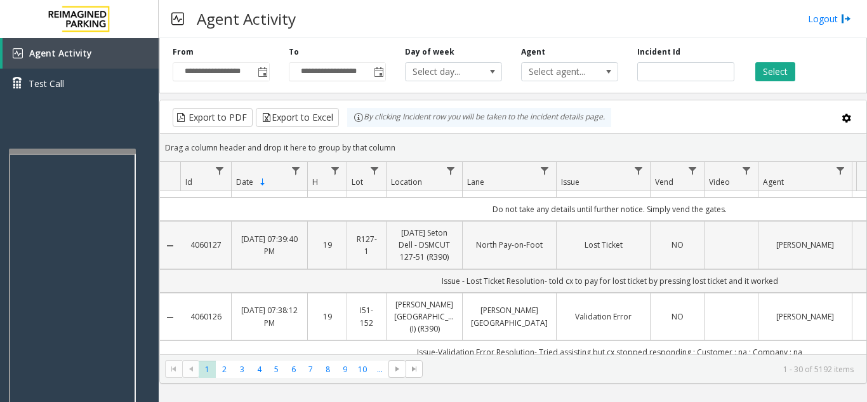
scroll to position [63, 0]
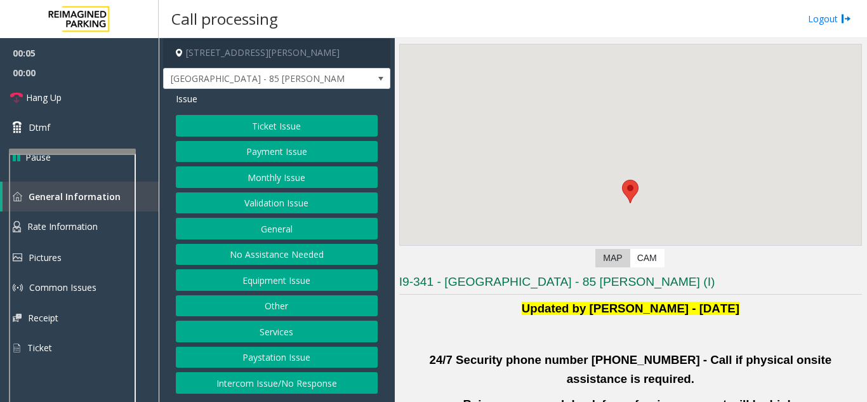
scroll to position [63, 0]
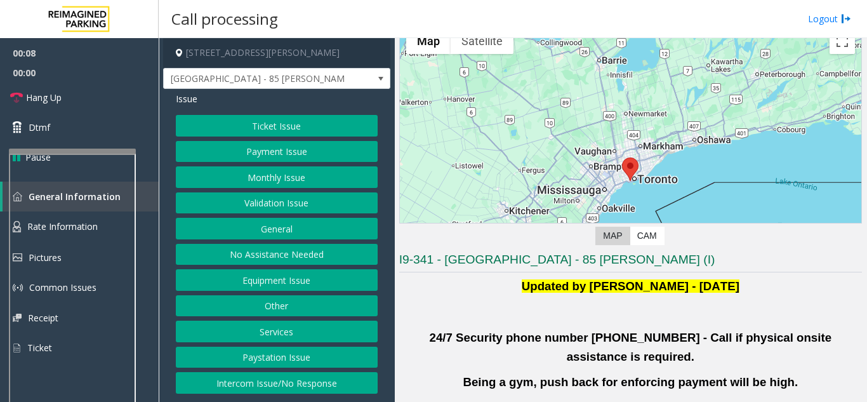
click at [269, 188] on div "Ticket Issue Payment Issue Monthly Issue Validation Issue General No Assistance…" at bounding box center [277, 254] width 202 height 279
click at [273, 193] on button "Validation Issue" at bounding box center [277, 203] width 202 height 22
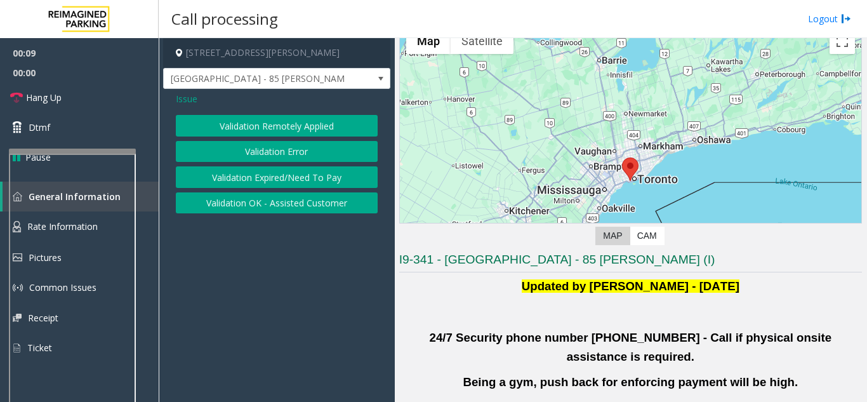
click at [279, 146] on button "Validation Error" at bounding box center [277, 152] width 202 height 22
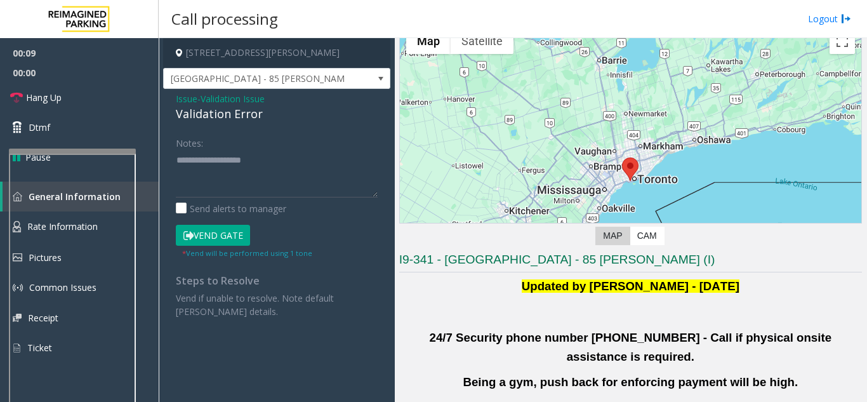
click at [227, 119] on div "Validation Error" at bounding box center [277, 113] width 202 height 17
click at [243, 159] on textarea at bounding box center [277, 174] width 202 height 48
paste textarea "**********"
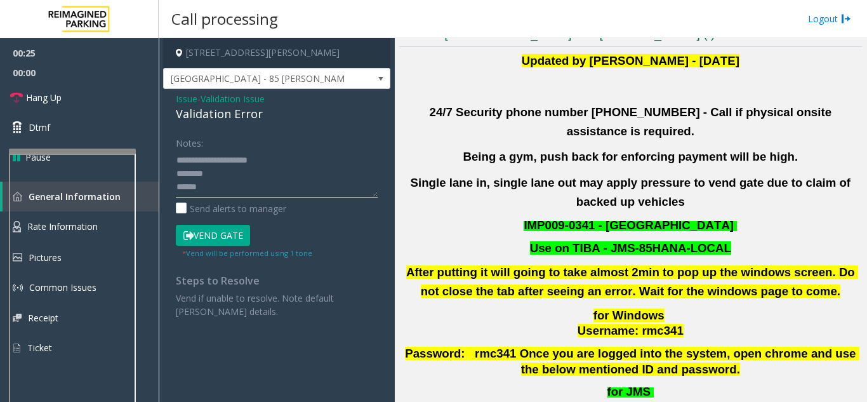
scroll to position [317, 0]
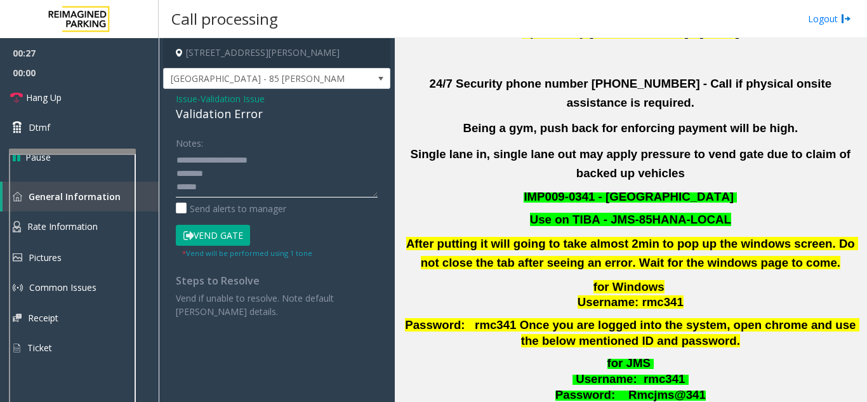
type textarea "**********"
click at [217, 101] on span "Validation Issue" at bounding box center [233, 98] width 64 height 13
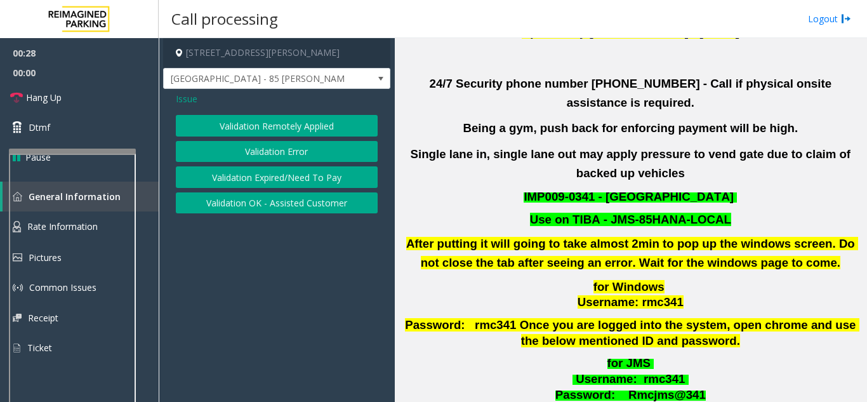
click at [193, 98] on span "Issue" at bounding box center [187, 98] width 22 height 13
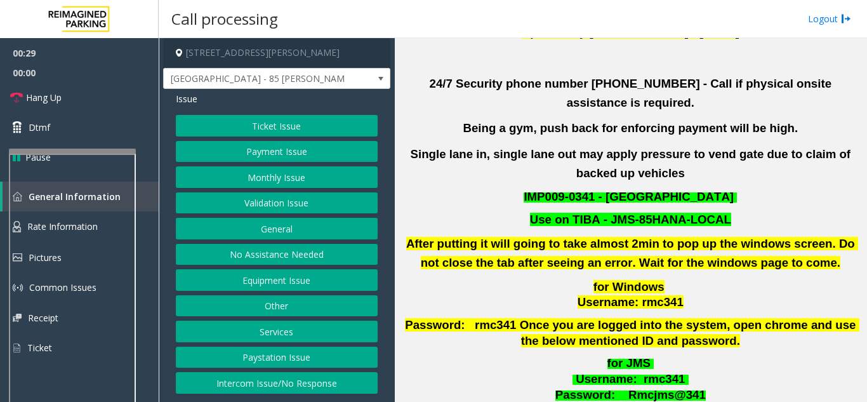
click at [259, 128] on button "Ticket Issue" at bounding box center [277, 126] width 202 height 22
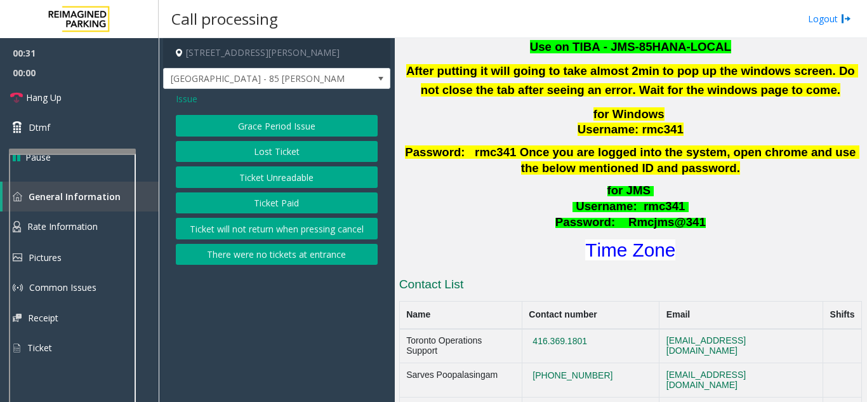
scroll to position [508, 0]
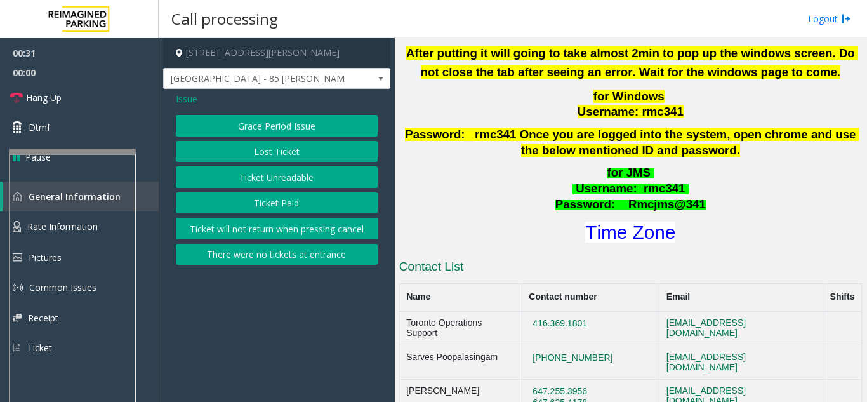
drag, startPoint x: 627, startPoint y: 163, endPoint x: 631, endPoint y: 196, distance: 33.3
click at [627, 182] on span "Username" at bounding box center [604, 188] width 57 height 13
click at [631, 196] on div "for JMS Username : rmc341 Password: Rmcjms@341 Time Zone" at bounding box center [630, 205] width 463 height 81
click at [637, 222] on font "Time Zone" at bounding box center [630, 232] width 90 height 21
click at [191, 97] on span "Issue" at bounding box center [187, 98] width 22 height 13
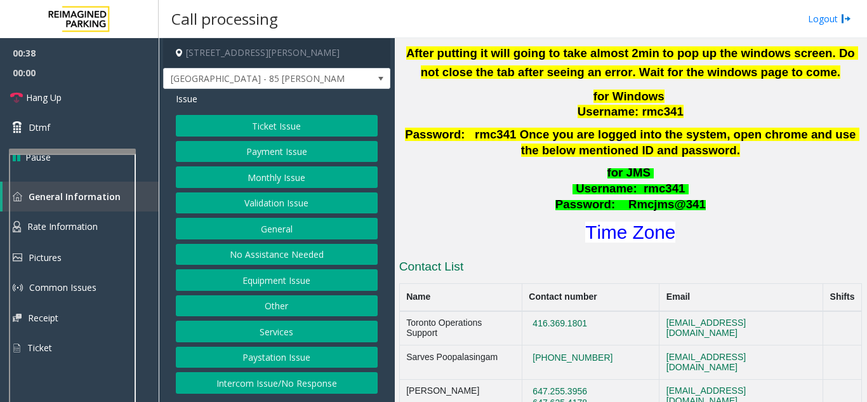
click at [289, 209] on button "Validation Issue" at bounding box center [277, 203] width 202 height 22
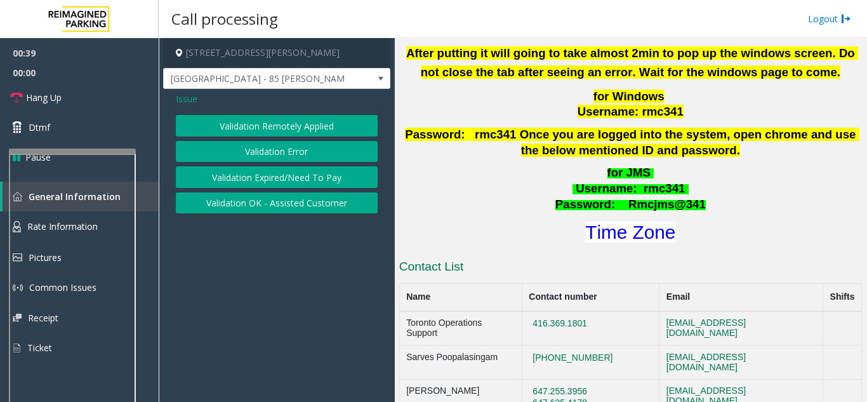
click at [288, 157] on button "Validation Error" at bounding box center [277, 152] width 202 height 22
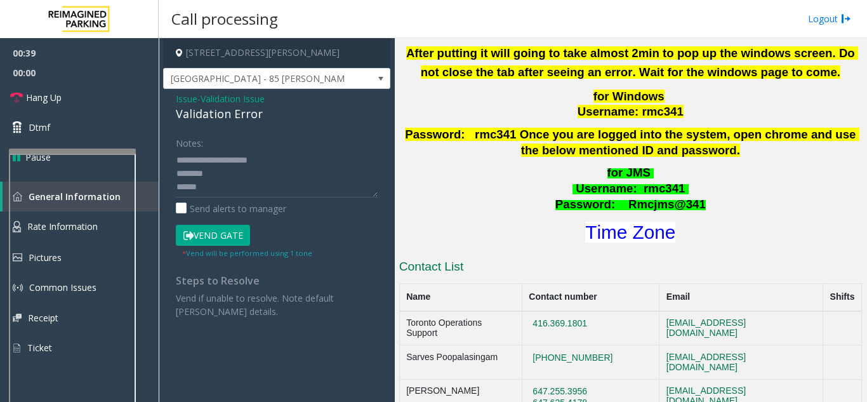
scroll to position [13, 0]
click at [229, 177] on textarea at bounding box center [277, 174] width 202 height 48
drag, startPoint x: 197, startPoint y: 180, endPoint x: 190, endPoint y: 186, distance: 9.9
type textarea "**********"
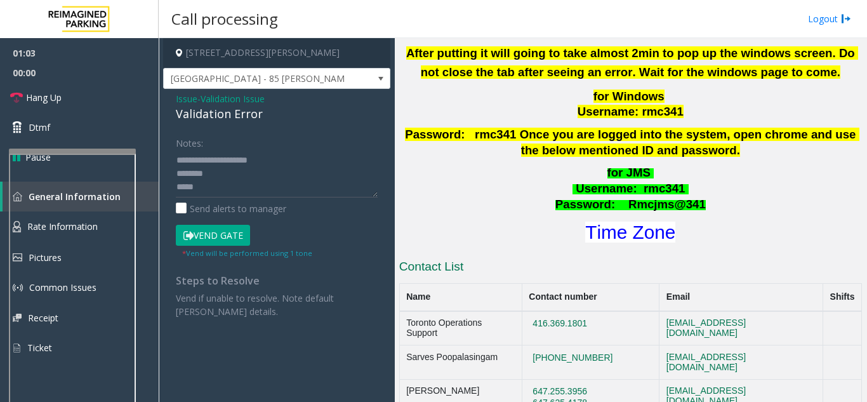
click at [197, 102] on span "Issue" at bounding box center [187, 98] width 22 height 13
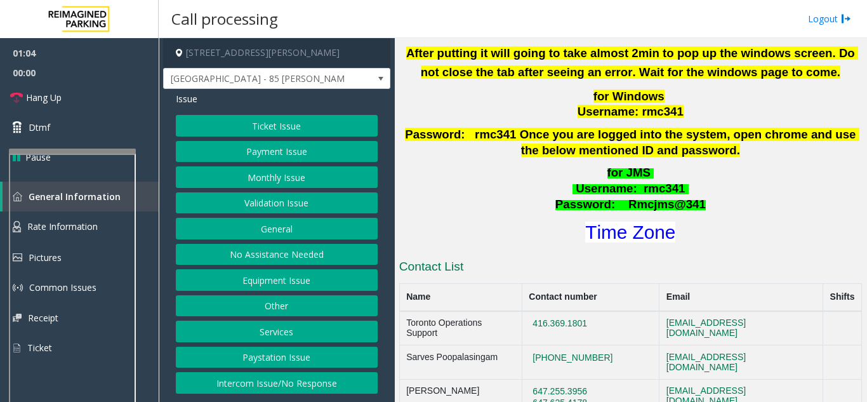
click at [284, 184] on button "Monthly Issue" at bounding box center [277, 177] width 202 height 22
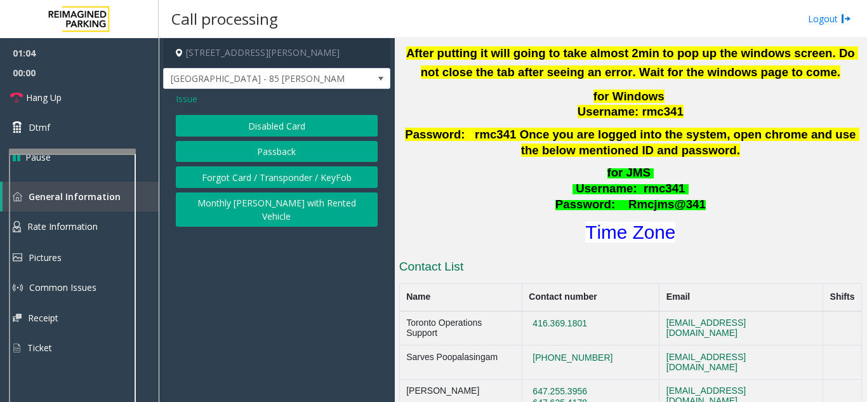
click at [257, 158] on button "Passback" at bounding box center [277, 152] width 202 height 22
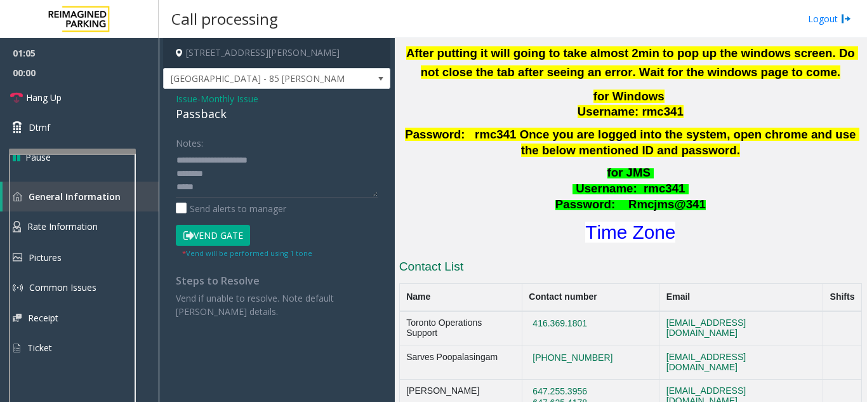
click at [204, 121] on div "Passback" at bounding box center [277, 113] width 202 height 17
click at [209, 161] on textarea at bounding box center [277, 174] width 202 height 48
paste textarea
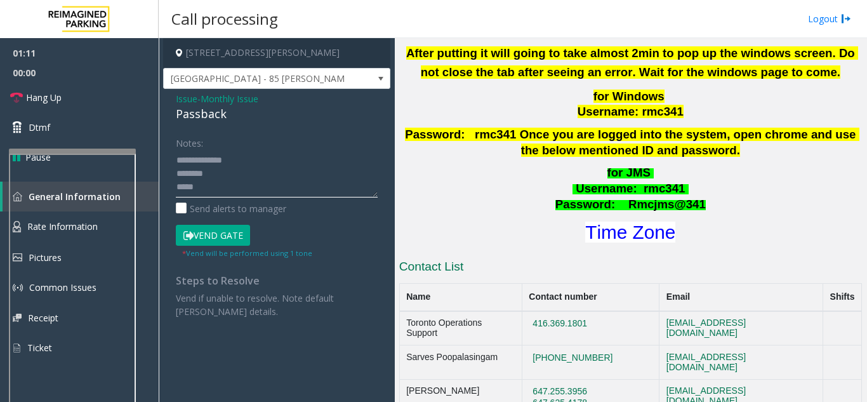
drag, startPoint x: 209, startPoint y: 161, endPoint x: 284, endPoint y: 163, distance: 75.6
click at [284, 163] on textarea at bounding box center [277, 174] width 202 height 48
type textarea "**********"
click at [236, 99] on span "Monthly Issue" at bounding box center [230, 98] width 58 height 13
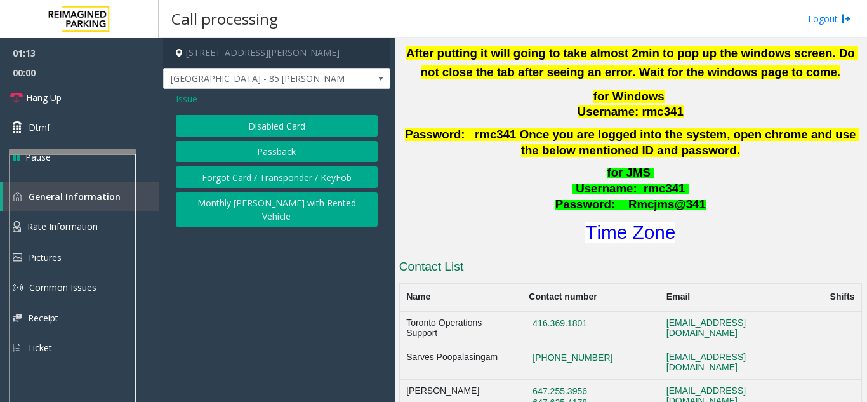
click at [264, 118] on button "Disabled Card" at bounding box center [277, 126] width 202 height 22
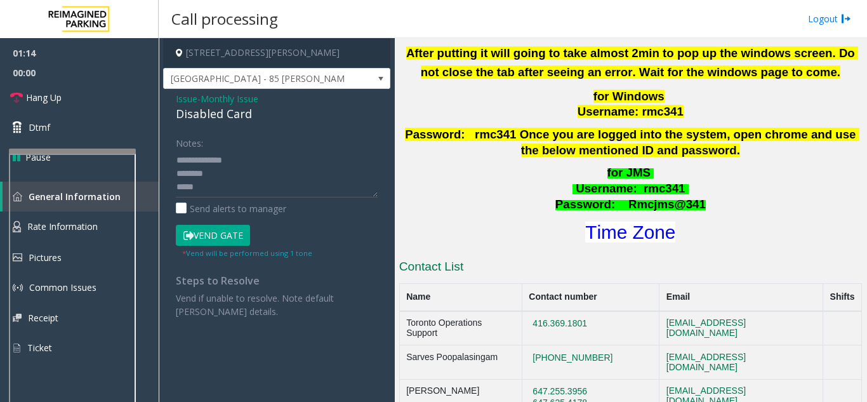
click at [262, 117] on div "Disabled Card" at bounding box center [277, 113] width 202 height 17
click at [236, 170] on textarea at bounding box center [277, 174] width 202 height 48
click at [229, 166] on textarea at bounding box center [277, 174] width 202 height 48
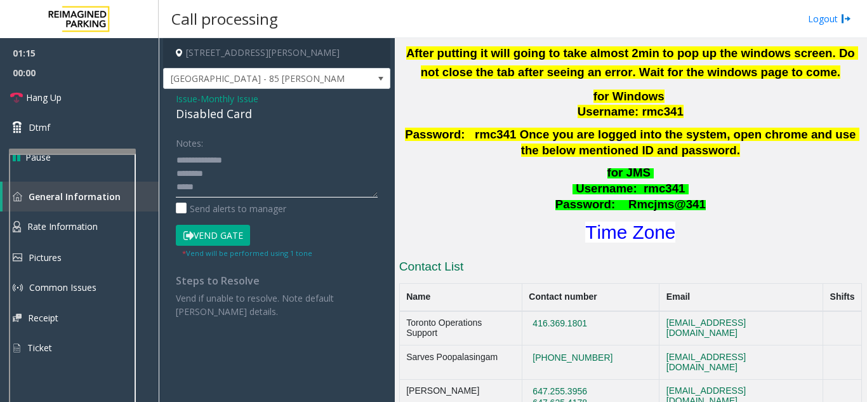
click at [229, 166] on textarea at bounding box center [277, 174] width 202 height 48
paste textarea "*****"
type textarea "**********"
click at [203, 93] on span "- Monthly Issue" at bounding box center [227, 99] width 61 height 12
click at [192, 102] on span "Issue" at bounding box center [187, 98] width 22 height 13
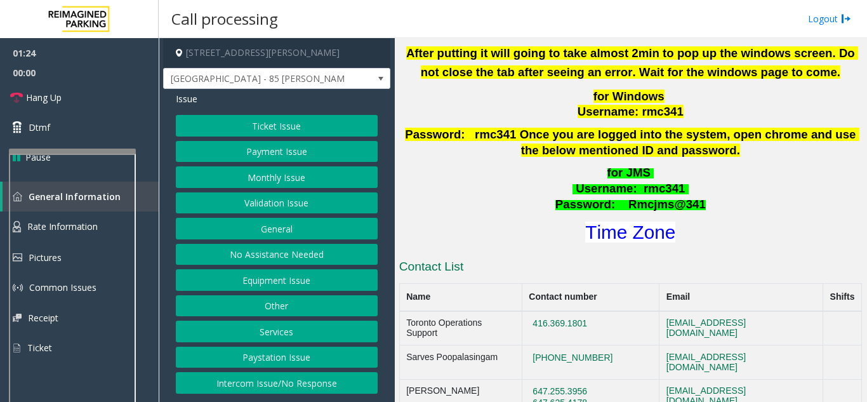
click at [286, 192] on button "Validation Issue" at bounding box center [277, 203] width 202 height 22
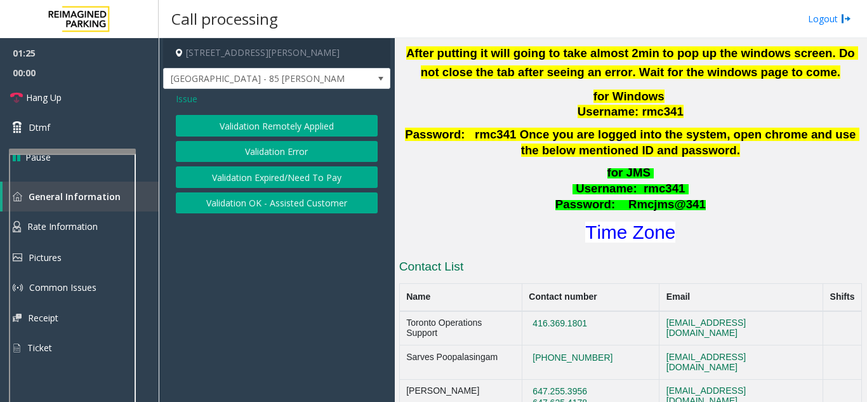
click at [274, 141] on button "Validation Error" at bounding box center [277, 152] width 202 height 22
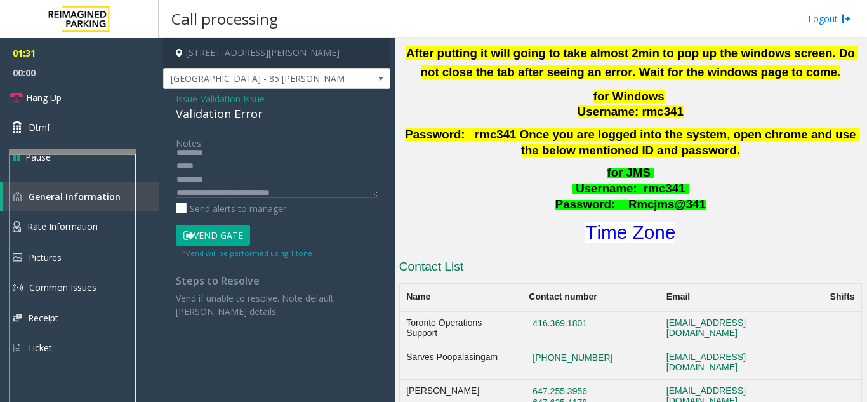
scroll to position [40, 0]
click at [298, 180] on textarea at bounding box center [277, 174] width 202 height 48
click at [224, 176] on textarea at bounding box center [277, 174] width 202 height 48
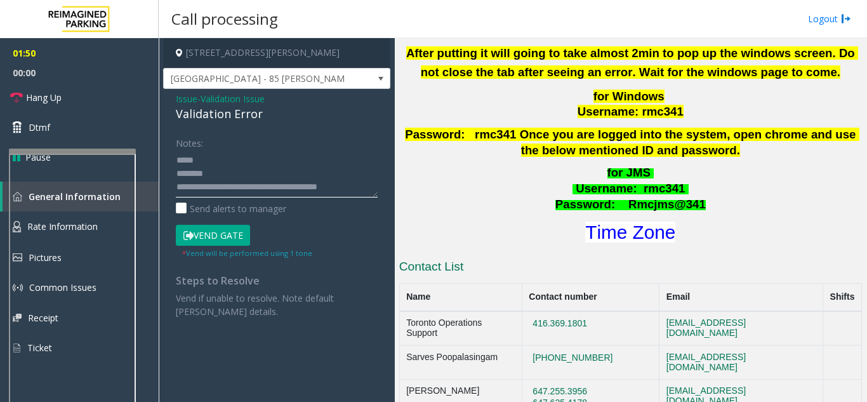
click at [232, 160] on textarea at bounding box center [277, 174] width 202 height 48
type textarea "**********"
click at [220, 243] on button "Vend Gate" at bounding box center [213, 236] width 74 height 22
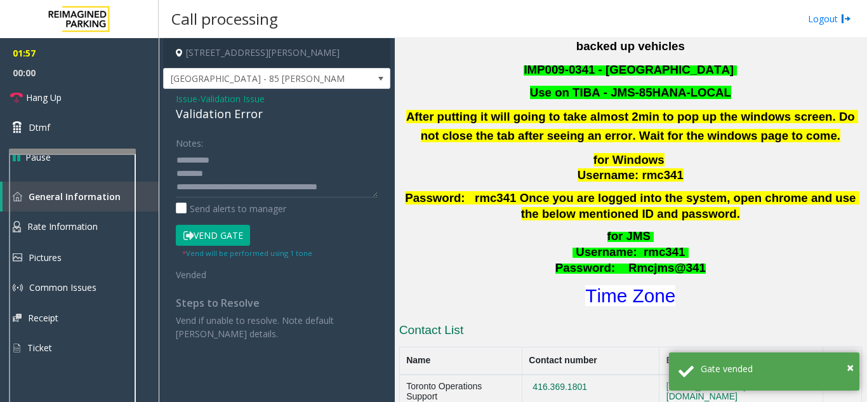
scroll to position [0, 0]
click at [82, 109] on link "Hang Up" at bounding box center [79, 98] width 159 height 30
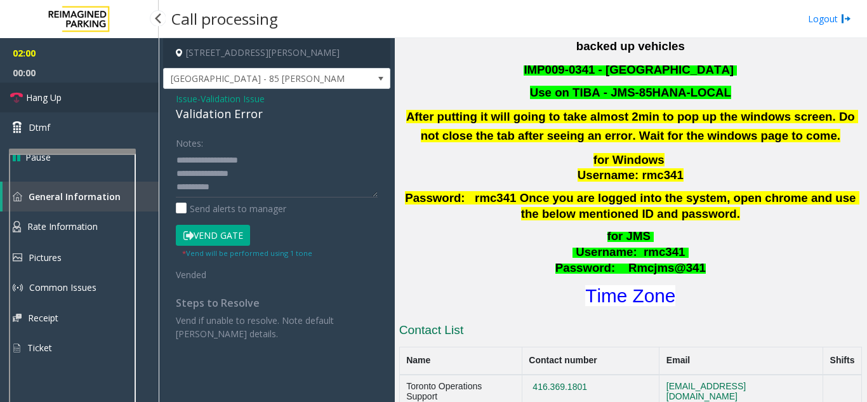
click at [82, 109] on link "Hang Up" at bounding box center [79, 98] width 159 height 30
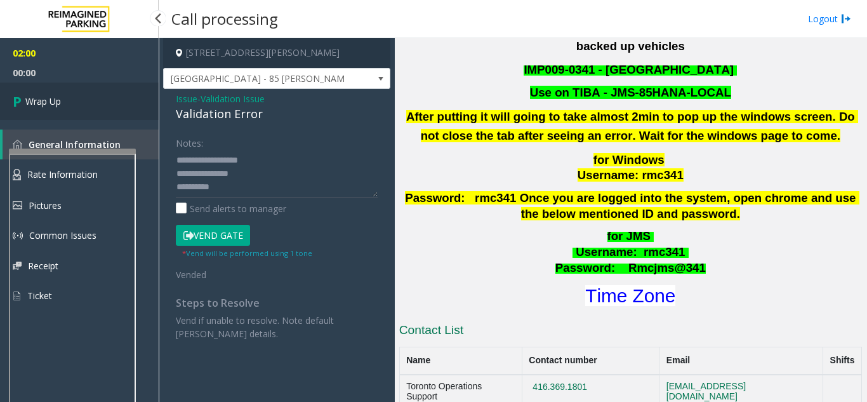
click at [82, 109] on link "Wrap Up" at bounding box center [79, 101] width 159 height 37
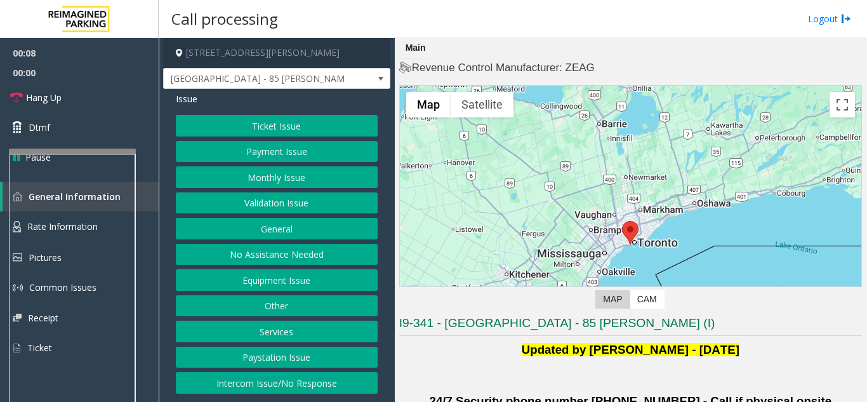
click at [327, 192] on button "Validation Issue" at bounding box center [277, 203] width 202 height 22
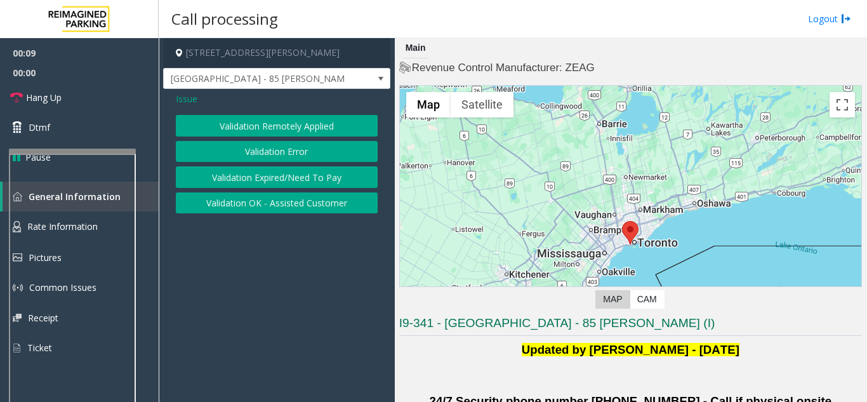
click at [284, 142] on button "Validation Error" at bounding box center [277, 152] width 202 height 22
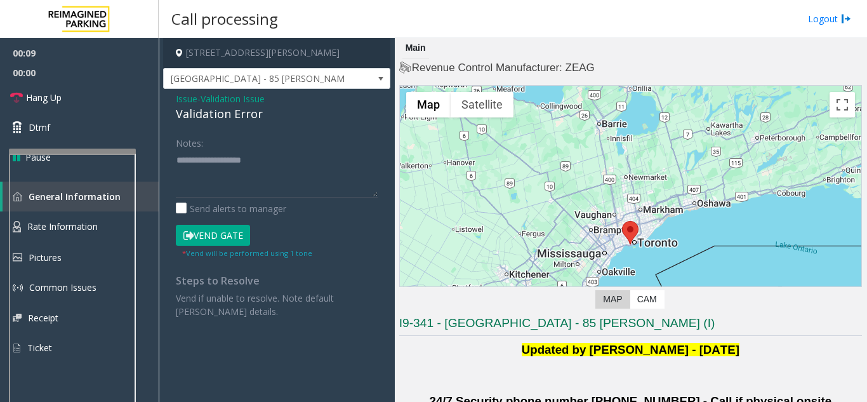
click at [225, 116] on div "Validation Error" at bounding box center [277, 113] width 202 height 17
paste textarea "**********"
click at [280, 184] on textarea at bounding box center [277, 174] width 202 height 48
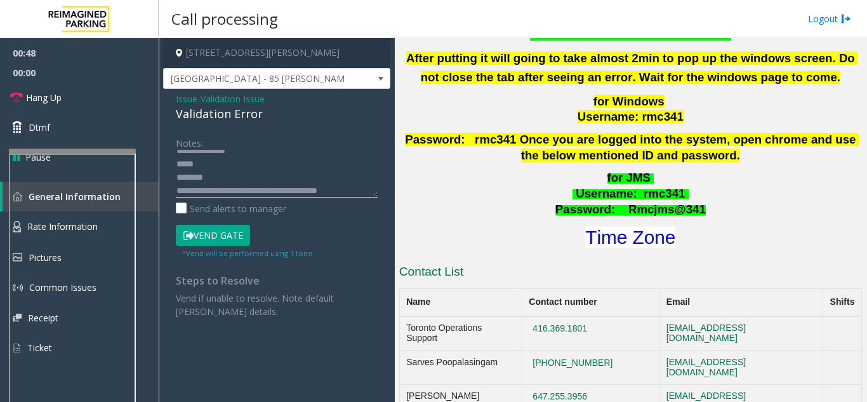
scroll to position [508, 0]
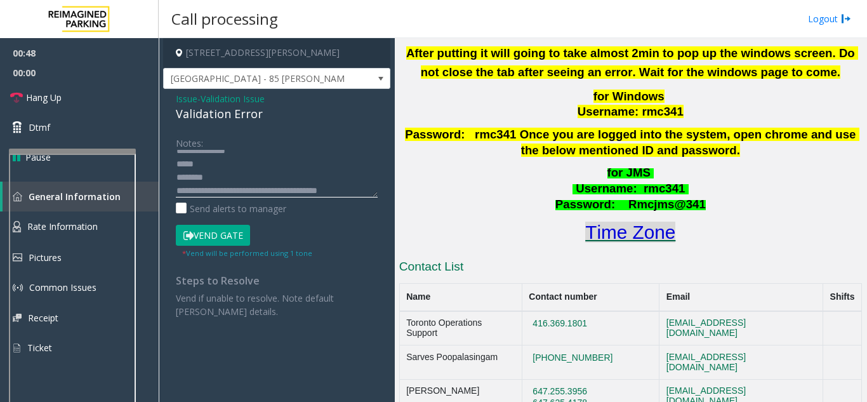
type textarea "**********"
click at [637, 222] on font "Time Zone" at bounding box center [630, 232] width 90 height 21
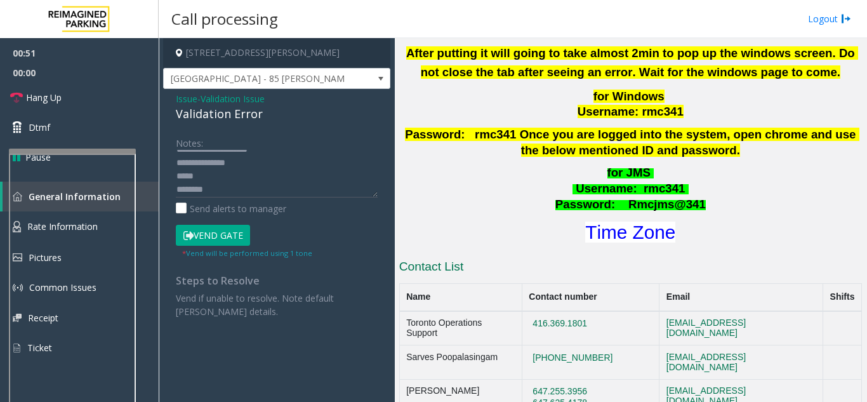
scroll to position [0, 0]
click at [229, 188] on textarea at bounding box center [277, 174] width 202 height 48
click at [254, 243] on div "Vend Gate" at bounding box center [225, 236] width 104 height 22
click at [245, 239] on button "Vend Gate" at bounding box center [213, 236] width 74 height 22
click at [176, 225] on button "Vend Gate" at bounding box center [213, 236] width 74 height 22
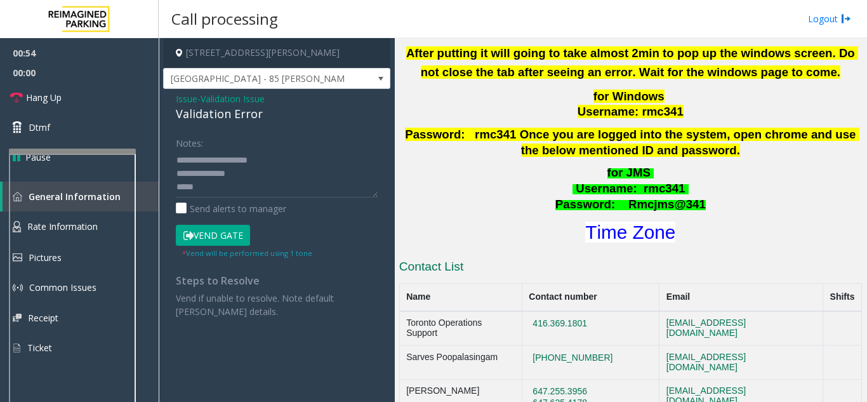
click at [176, 225] on button "Vend Gate" at bounding box center [213, 236] width 74 height 22
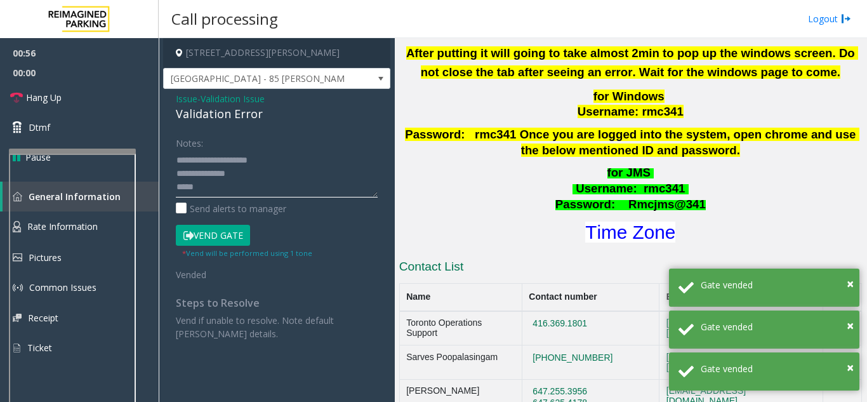
click at [223, 193] on textarea at bounding box center [277, 174] width 202 height 48
type textarea "**********"
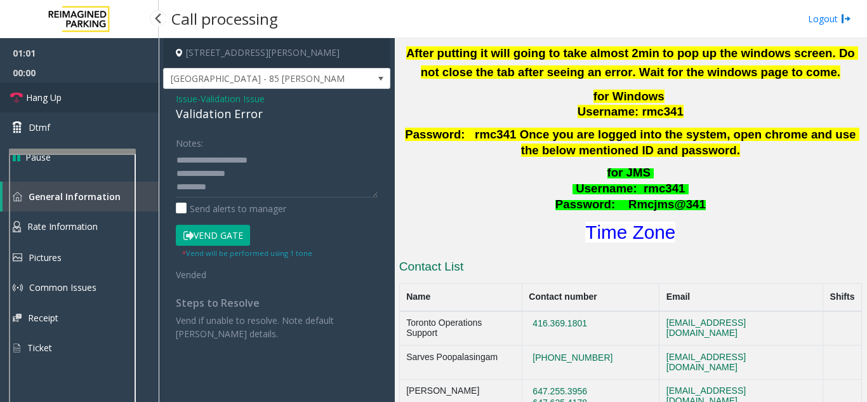
click at [51, 93] on span "Hang Up" at bounding box center [44, 97] width 36 height 13
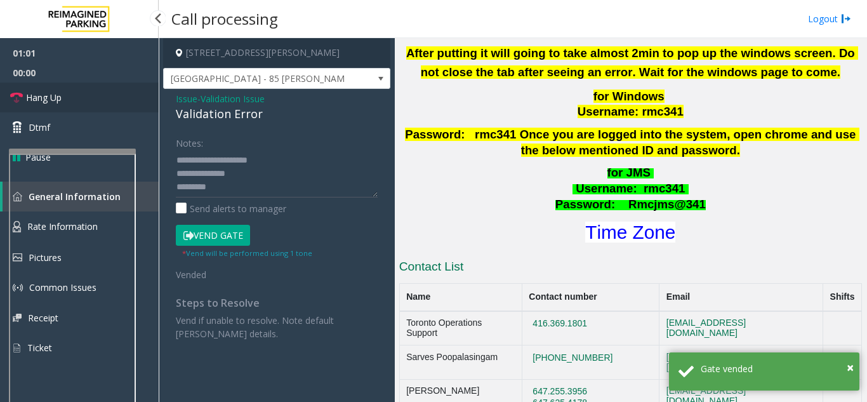
click at [51, 93] on span "Hang Up" at bounding box center [44, 97] width 36 height 13
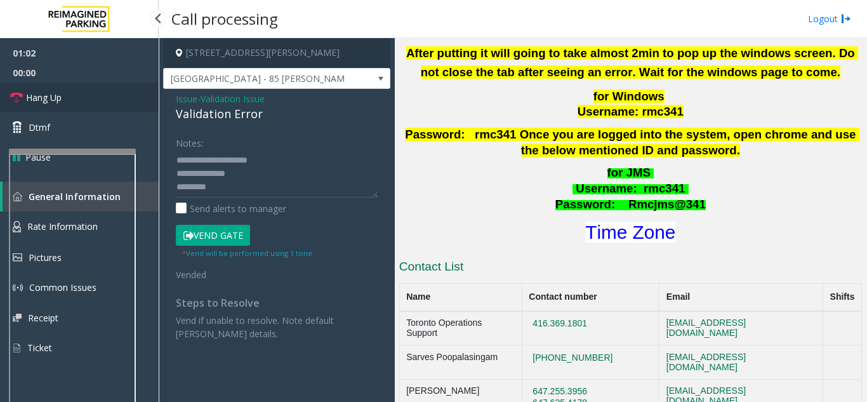
click at [51, 93] on span "Hang Up" at bounding box center [44, 97] width 36 height 13
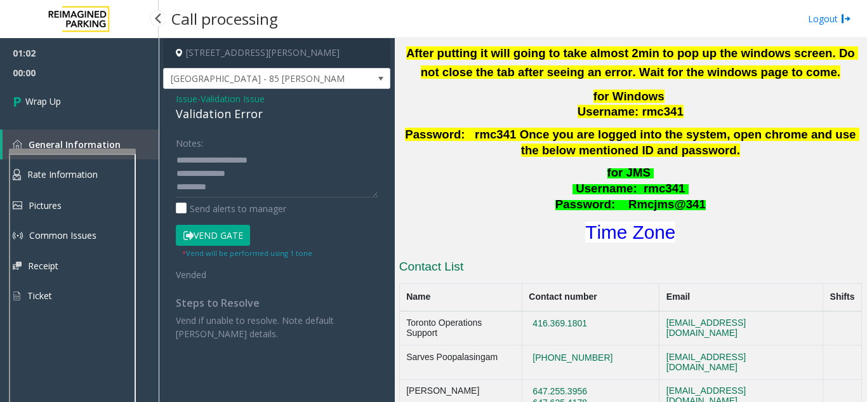
click at [51, 93] on link "Wrap Up" at bounding box center [79, 101] width 159 height 37
